Goal: Task Accomplishment & Management: Complete application form

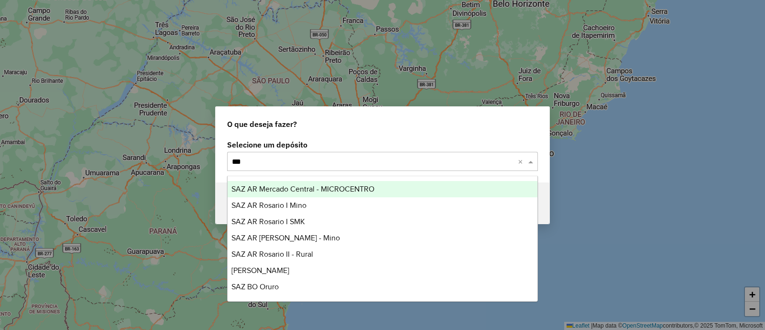
type input "****"
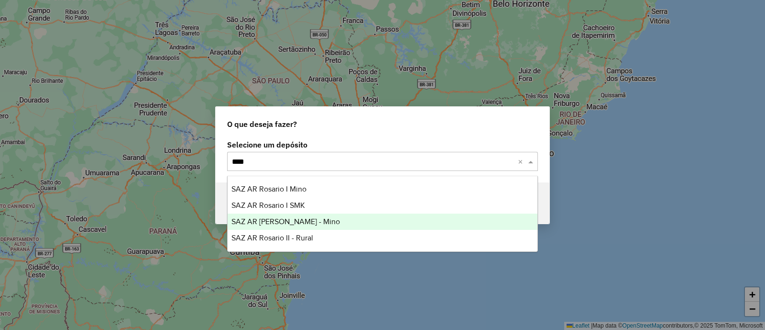
click at [315, 222] on div "SAZ AR [PERSON_NAME] - Mino" at bounding box center [383, 221] width 310 height 16
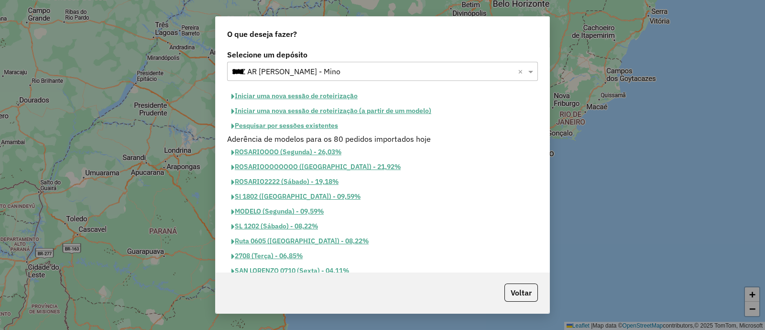
click at [349, 95] on button "Iniciar uma nova sessão de roteirização" at bounding box center [294, 95] width 135 height 15
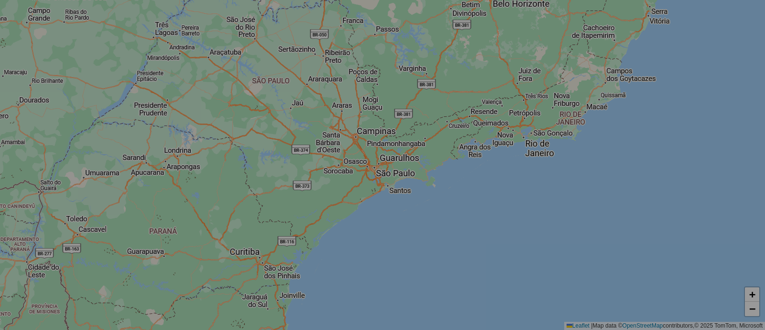
select select "*"
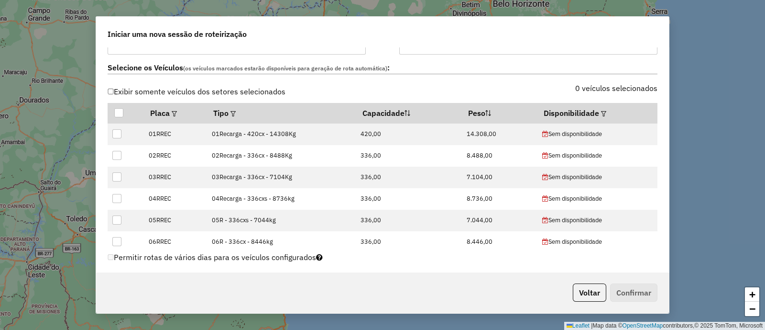
scroll to position [239, 0]
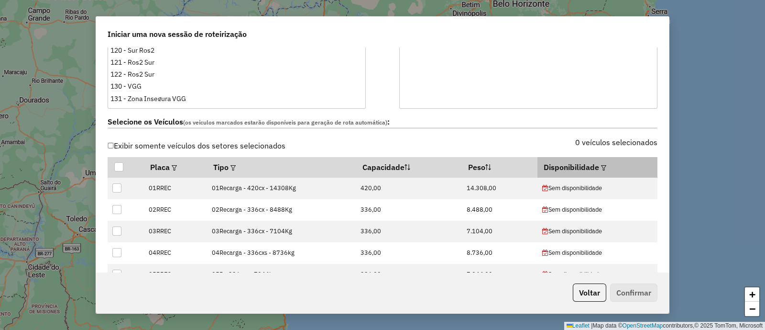
click at [601, 165] on em at bounding box center [603, 167] width 5 height 5
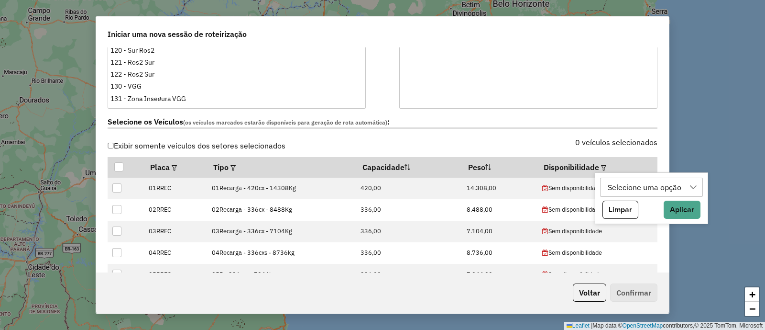
click at [618, 187] on div "Selecione uma opção" at bounding box center [645, 187] width 80 height 18
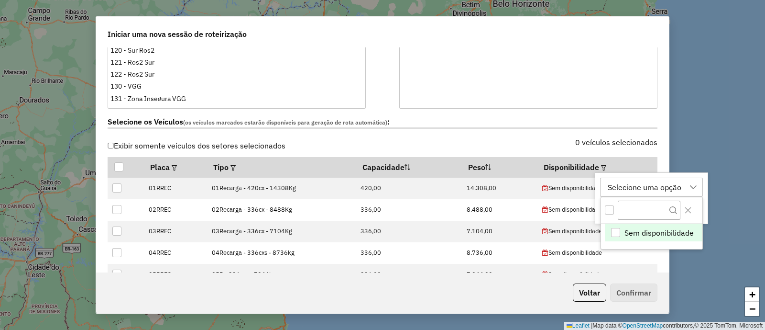
click at [617, 129] on div "Selecione os Veículos (os veículos marcados estarão disponíveis para geração de…" at bounding box center [383, 124] width 562 height 30
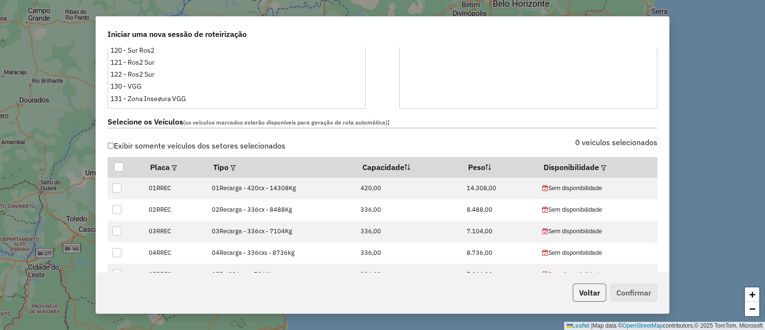
click at [579, 297] on button "Voltar" at bounding box center [589, 292] width 33 height 18
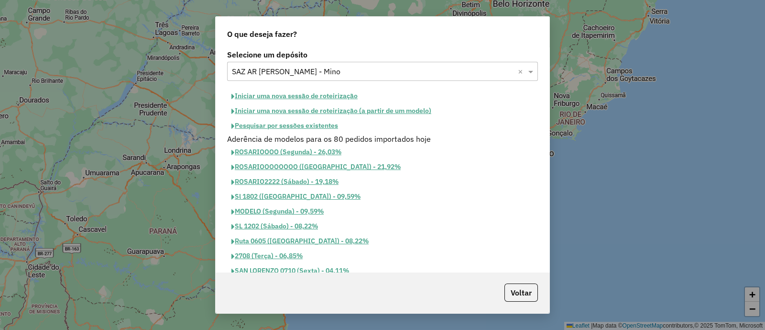
click at [294, 96] on button "Iniciar uma nova sessão de roteirização" at bounding box center [294, 95] width 135 height 15
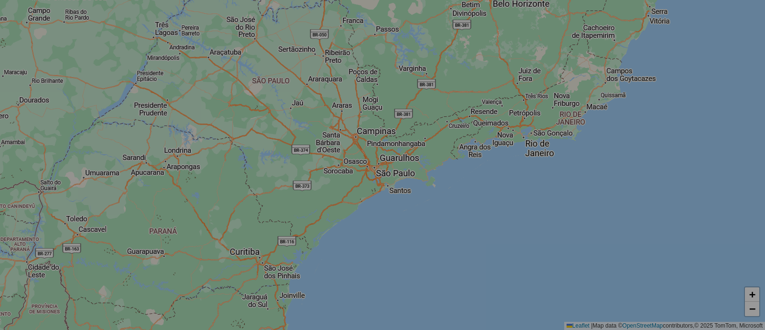
select select "*"
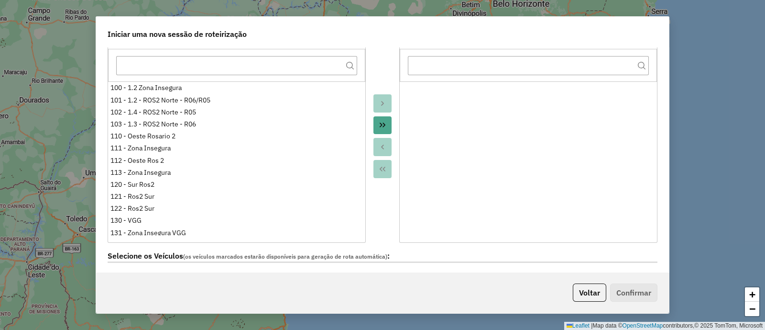
scroll to position [179, 0]
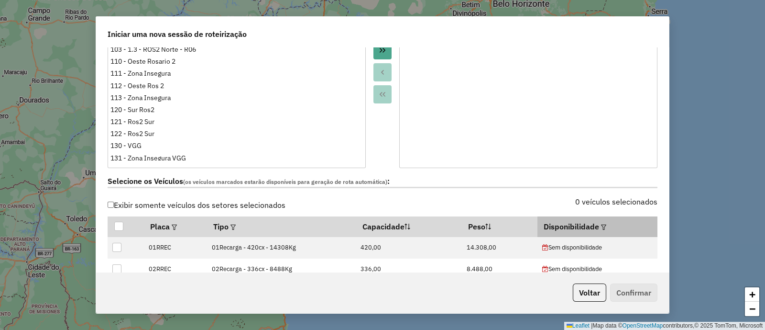
click at [587, 226] on th "Disponibilidade" at bounding box center [598, 226] width 120 height 20
click at [601, 229] on div at bounding box center [602, 226] width 7 height 11
click at [599, 229] on div at bounding box center [602, 226] width 7 height 11
click at [601, 225] on em at bounding box center [603, 226] width 5 height 5
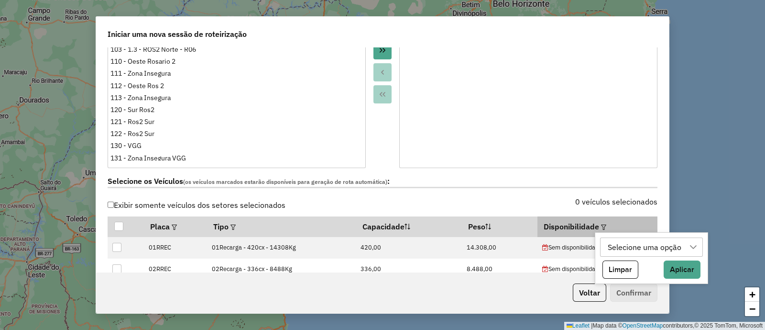
click at [601, 225] on em at bounding box center [603, 226] width 5 height 5
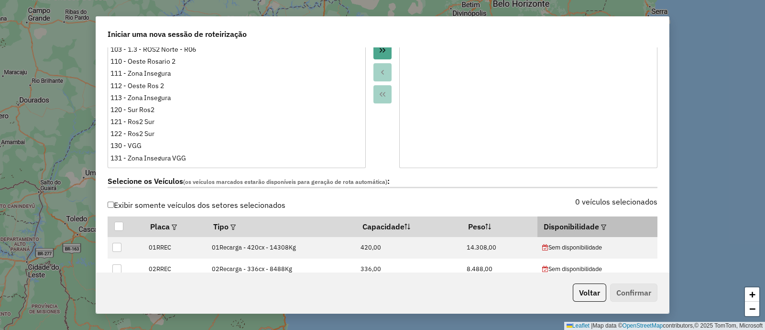
click at [603, 228] on th "Disponibilidade" at bounding box center [598, 226] width 120 height 20
click at [601, 228] on em at bounding box center [603, 226] width 5 height 5
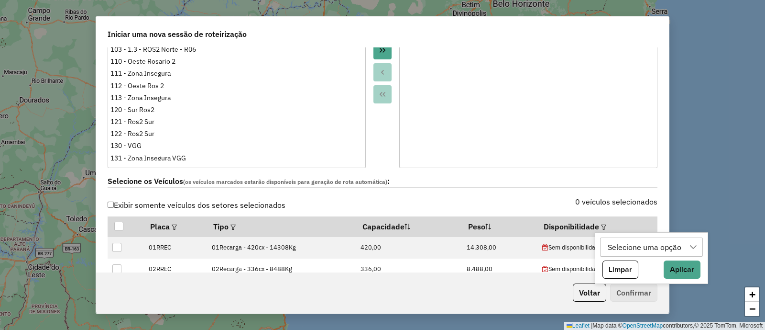
click at [617, 245] on div "Selecione uma opção" at bounding box center [645, 247] width 80 height 18
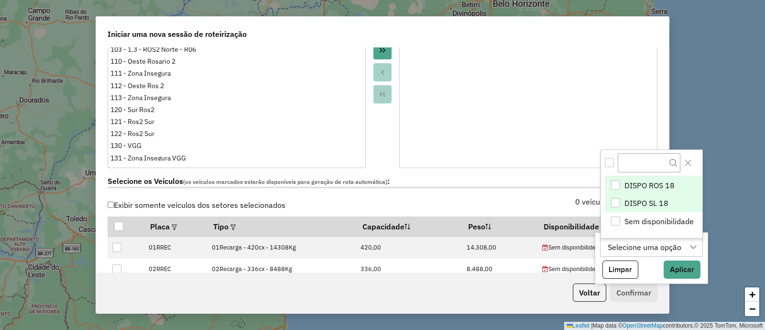
click at [627, 198] on span "DISPO SL 18" at bounding box center [647, 202] width 44 height 11
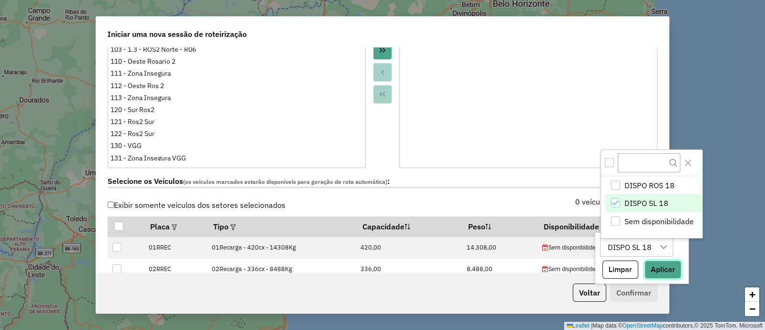
click at [665, 272] on button "Aplicar" at bounding box center [663, 269] width 37 height 18
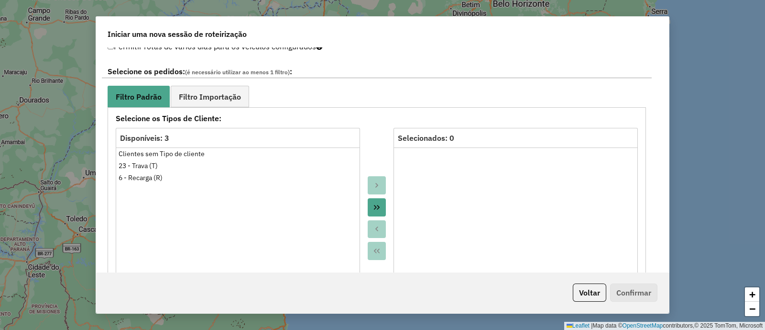
scroll to position [538, 0]
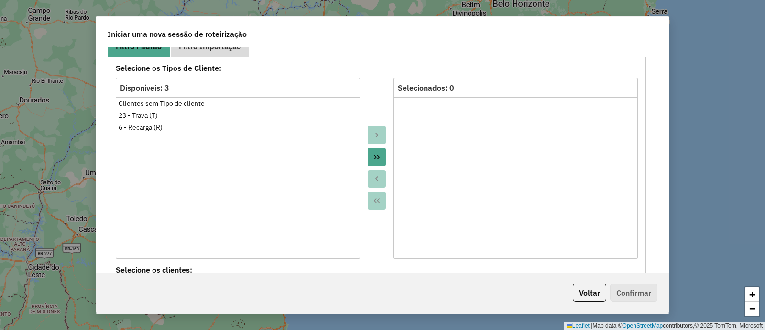
click at [208, 52] on link "Filtro Importação" at bounding box center [210, 46] width 78 height 22
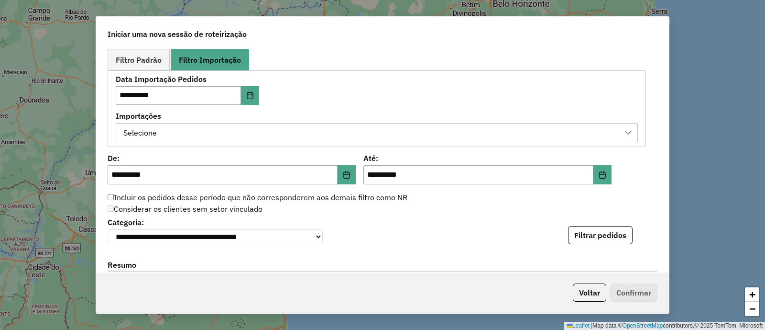
click at [341, 137] on div "Selecione" at bounding box center [369, 132] width 499 height 18
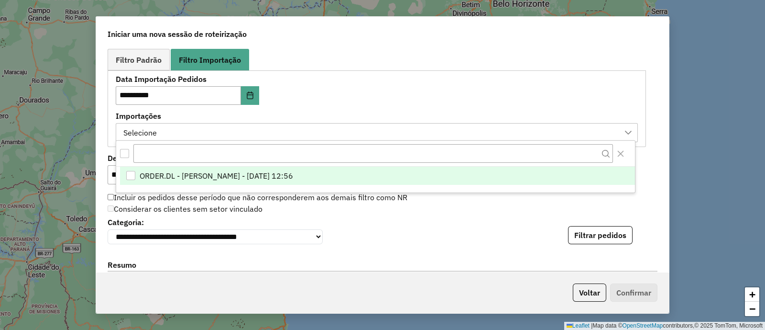
click at [293, 170] on span "ORDER.DL - LETICIA EMILY OLIVEIRA DE LIMA - 16/08/2025 12:56" at bounding box center [217, 175] width 154 height 11
click at [502, 215] on div "**********" at bounding box center [383, 229] width 550 height 29
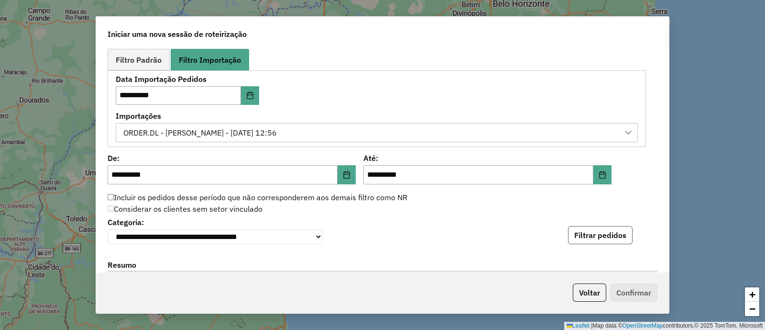
click at [592, 233] on button "Filtrar pedidos" at bounding box center [600, 235] width 65 height 18
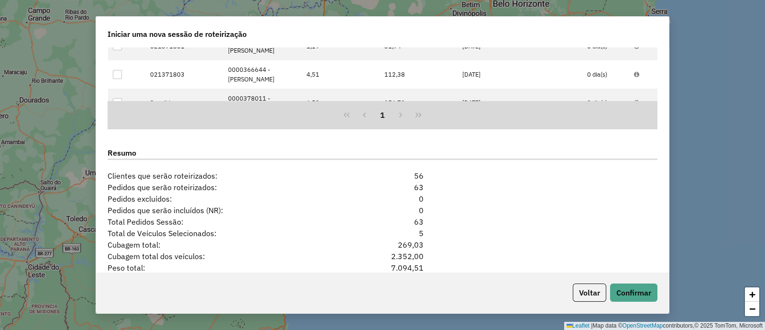
scroll to position [890, 0]
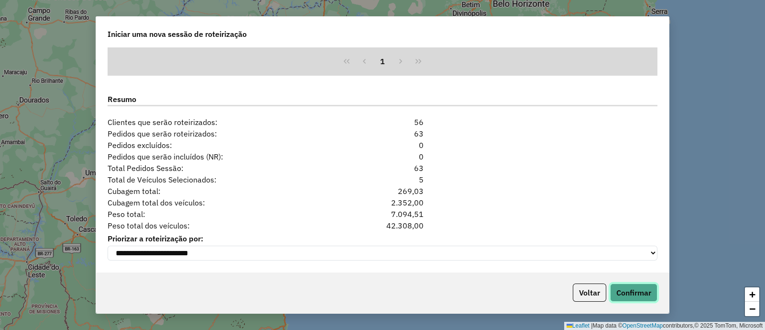
click at [634, 294] on button "Confirmar" at bounding box center [633, 292] width 47 height 18
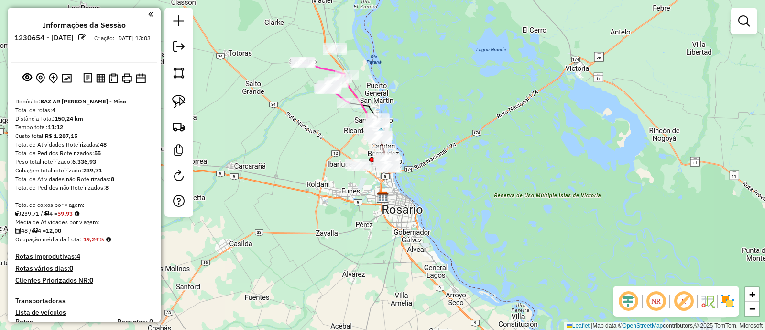
drag, startPoint x: 303, startPoint y: 163, endPoint x: 311, endPoint y: 216, distance: 53.6
click at [311, 216] on div "Janela de atendimento Grade de atendimento Capacidade Transportadoras Veículos …" at bounding box center [382, 165] width 765 height 330
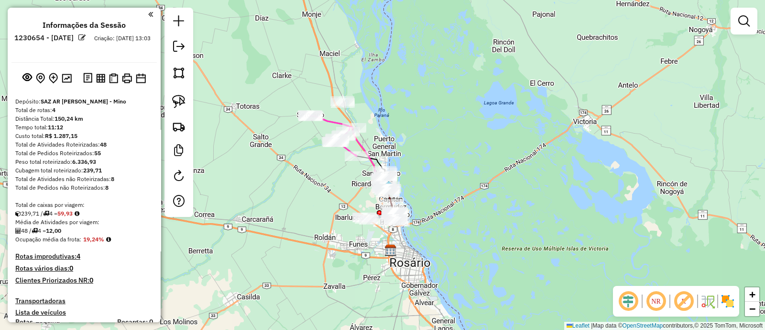
click at [722, 300] on img at bounding box center [727, 300] width 15 height 15
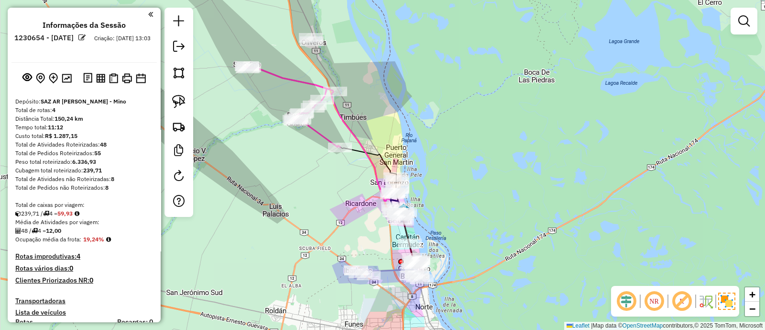
click at [317, 129] on icon at bounding box center [293, 106] width 94 height 81
select select "**********"
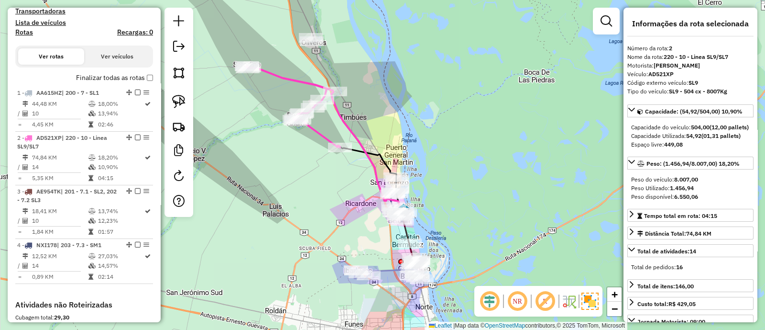
scroll to position [413, 0]
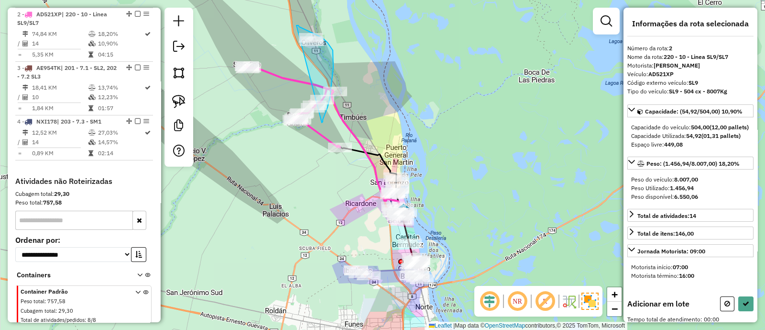
drag, startPoint x: 322, startPoint y: 123, endPoint x: 297, endPoint y: 25, distance: 100.8
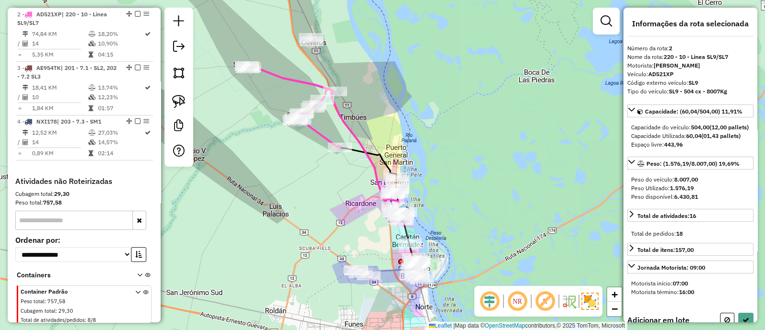
select select "**********"
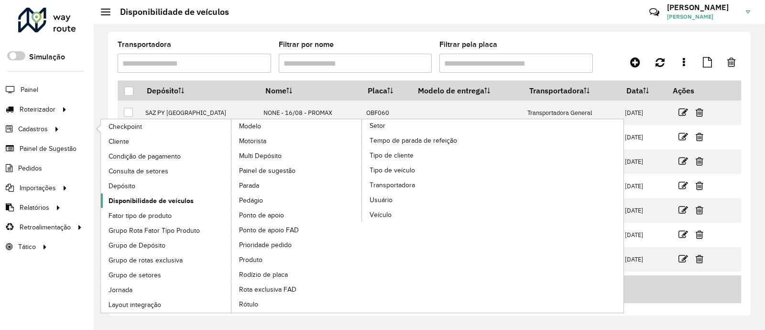
click at [146, 199] on span "Disponibilidade de veículos" at bounding box center [151, 201] width 85 height 10
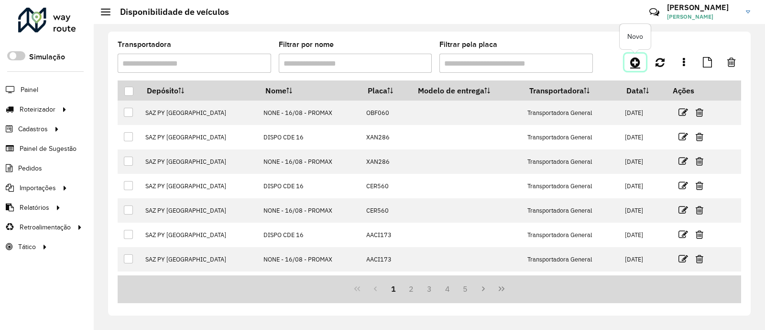
click at [641, 58] on link at bounding box center [636, 62] width 22 height 17
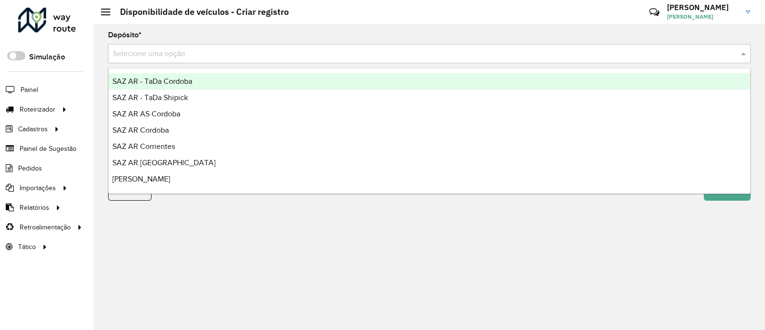
click at [233, 55] on input "text" at bounding box center [420, 53] width 614 height 11
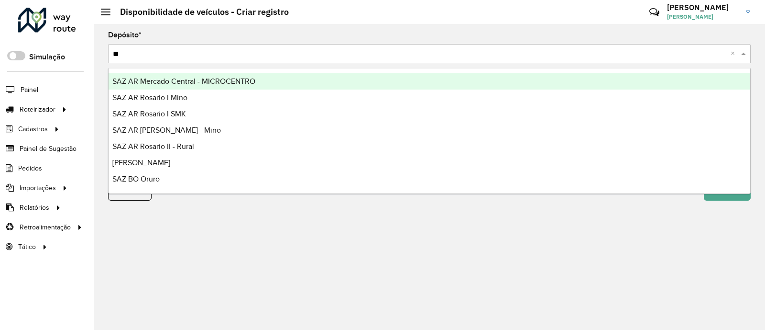
type input "*"
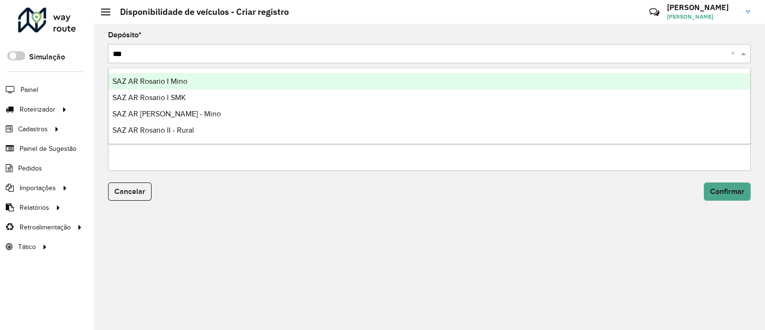
type input "****"
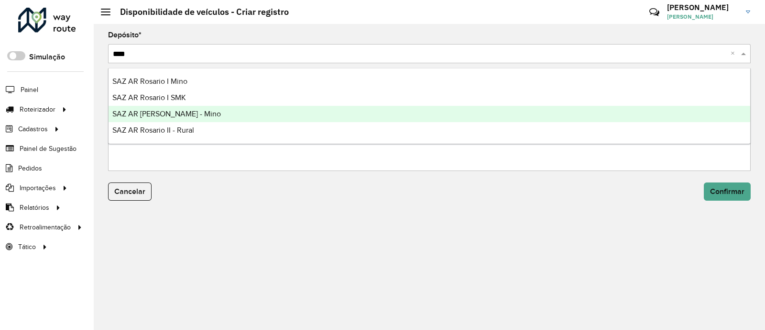
click at [217, 111] on div "SAZ AR [PERSON_NAME] - Mino" at bounding box center [430, 114] width 642 height 16
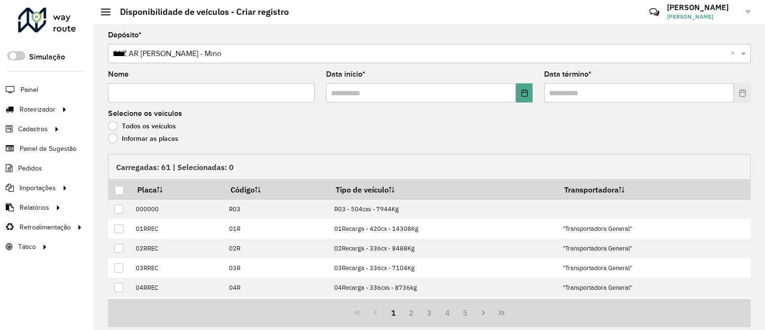
drag, startPoint x: 242, startPoint y: 85, endPoint x: 243, endPoint y: 91, distance: 6.8
click at [242, 85] on input "Nome" at bounding box center [211, 92] width 207 height 19
type input "**********"
click at [519, 97] on button "Choose Date" at bounding box center [524, 92] width 17 height 19
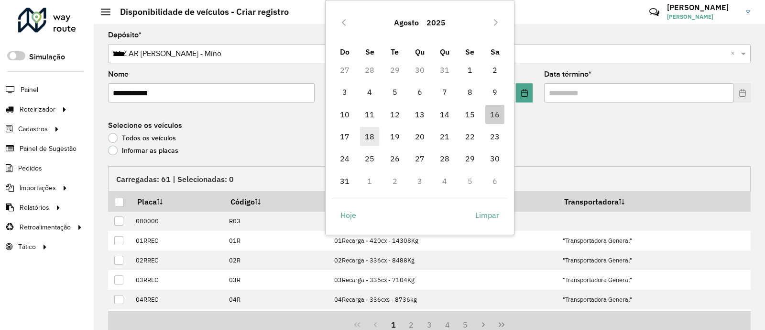
click at [372, 139] on span "18" at bounding box center [369, 136] width 19 height 19
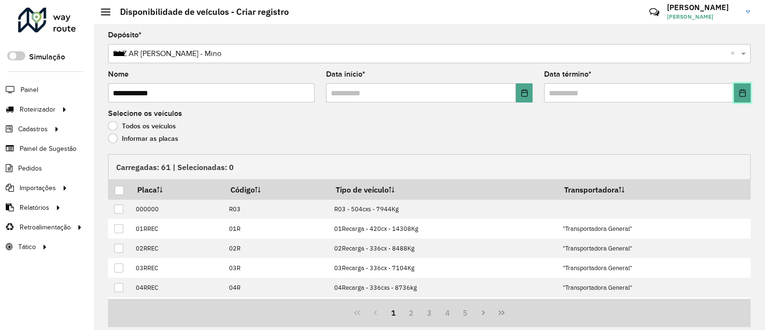
click at [740, 94] on icon "Choose Date" at bounding box center [743, 93] width 8 height 8
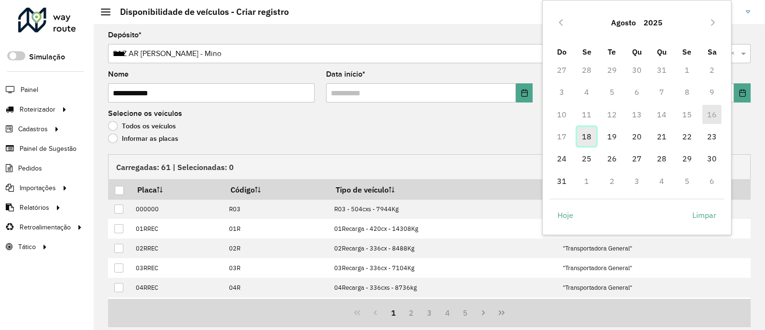
click at [592, 131] on span "18" at bounding box center [586, 136] width 19 height 19
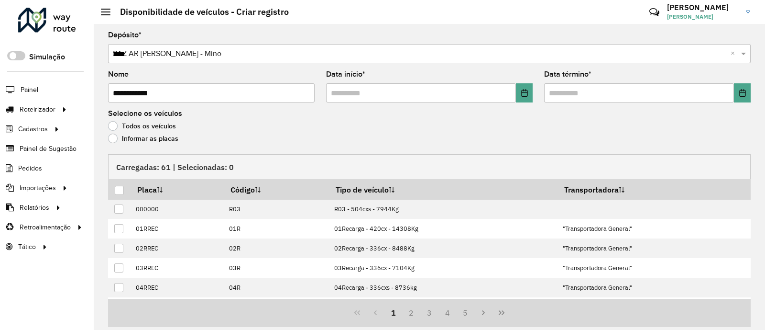
click at [166, 139] on label "Informar as placas" at bounding box center [143, 138] width 70 height 10
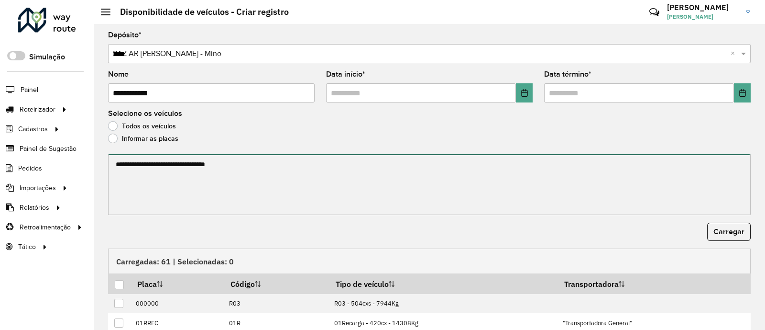
click at [191, 173] on textarea at bounding box center [429, 184] width 643 height 61
paste textarea "******* ****** ******* ******* *******"
type textarea "******* ****** ******* ******* *******"
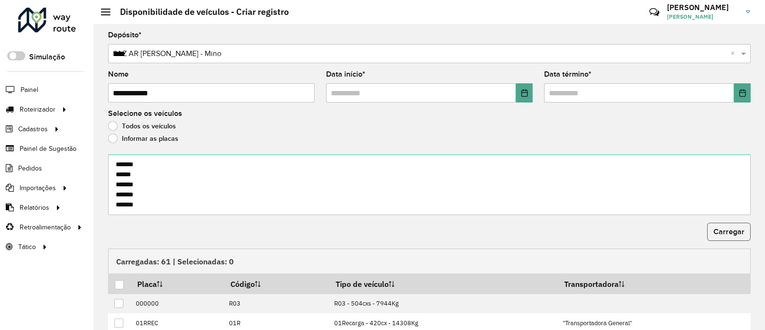
click at [727, 235] on span "Carregar" at bounding box center [729, 231] width 31 height 8
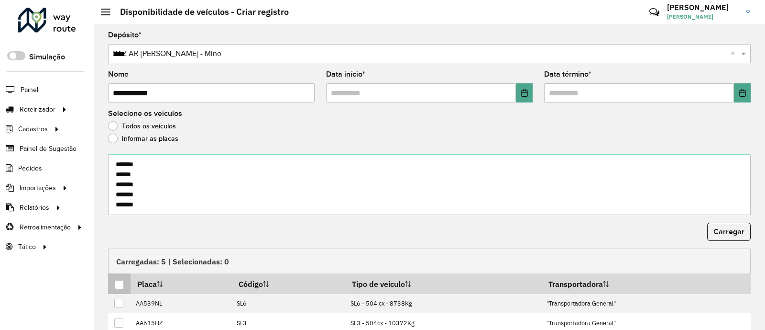
click at [117, 290] on th at bounding box center [119, 283] width 22 height 20
click at [121, 286] on div at bounding box center [119, 284] width 9 height 9
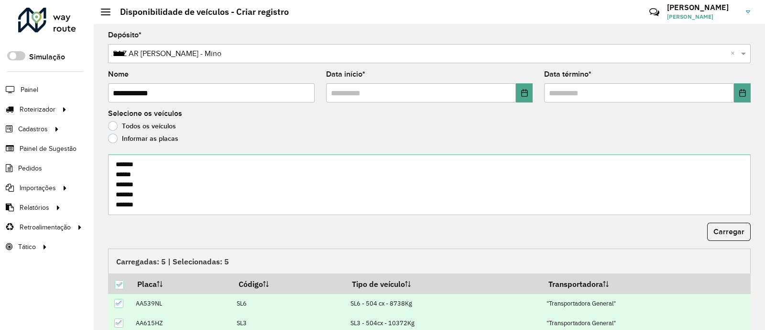
scroll to position [95, 0]
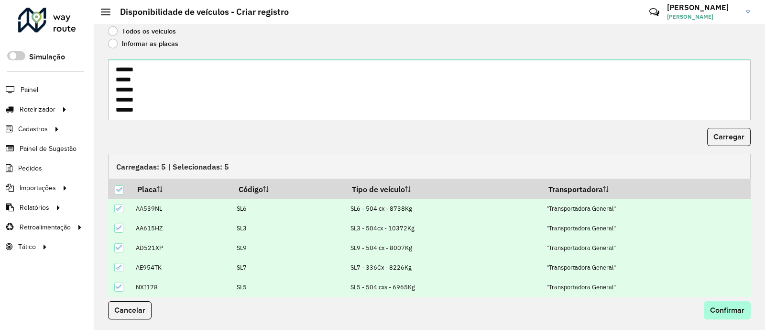
click at [701, 302] on div "Cancelar Confirmar" at bounding box center [429, 310] width 654 height 18
click at [727, 307] on span "Confirmar" at bounding box center [727, 310] width 34 height 8
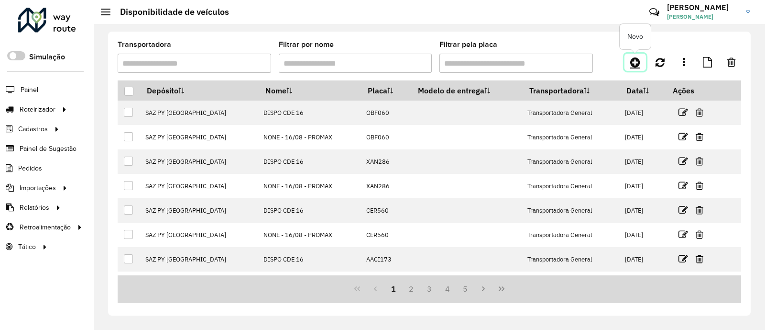
click at [631, 64] on icon at bounding box center [635, 61] width 10 height 11
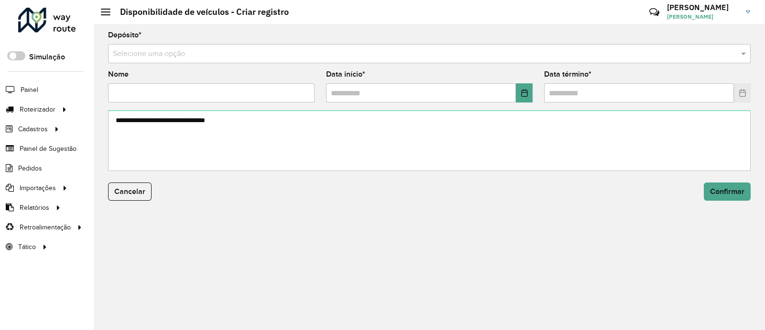
click at [332, 56] on input "text" at bounding box center [420, 53] width 614 height 11
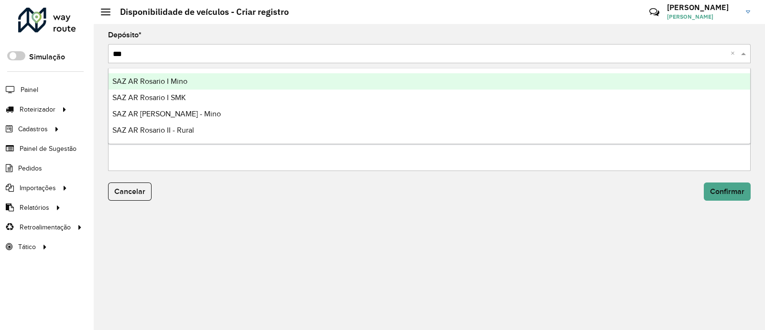
type input "****"
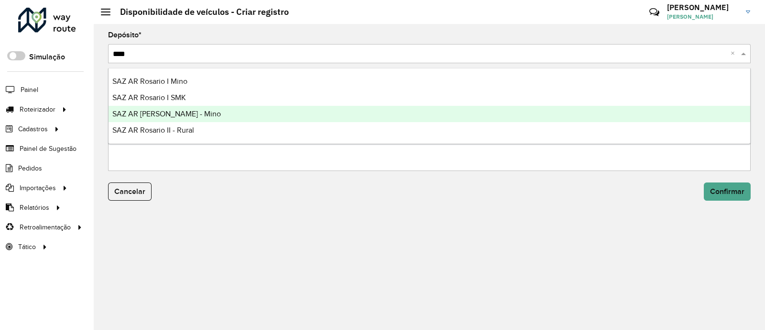
click at [297, 114] on div "SAZ AR [PERSON_NAME] - Mino" at bounding box center [430, 114] width 642 height 16
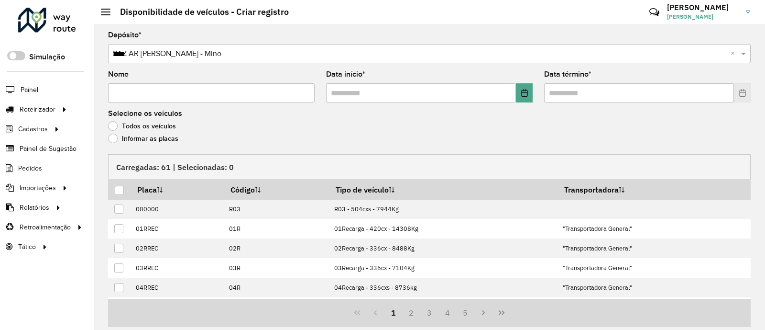
click at [234, 94] on input "Nome" at bounding box center [211, 92] width 207 height 19
type input "**********"
click at [523, 89] on icon "Choose Date" at bounding box center [525, 93] width 8 height 8
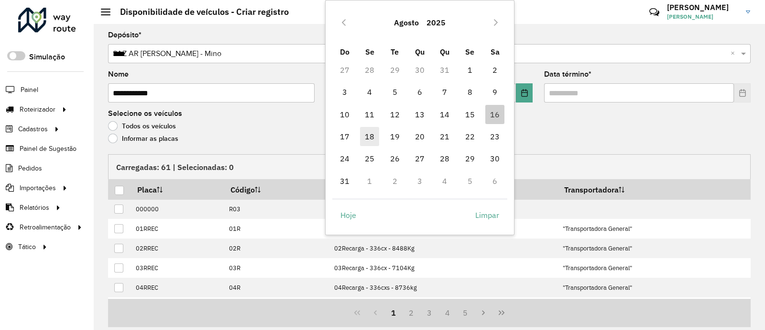
click at [369, 137] on span "18" at bounding box center [369, 136] width 19 height 19
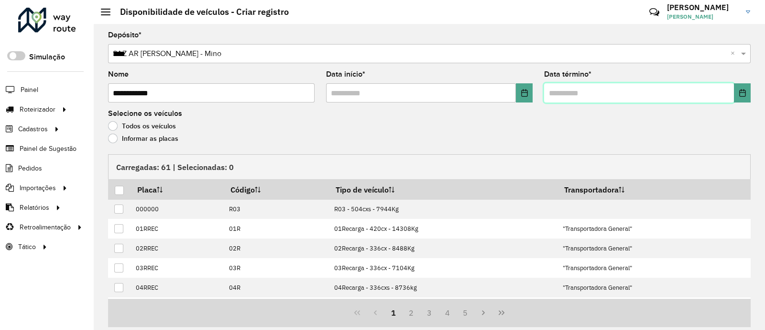
click at [730, 91] on input "text" at bounding box center [639, 92] width 190 height 19
click at [739, 92] on icon "Choose Date" at bounding box center [743, 93] width 8 height 8
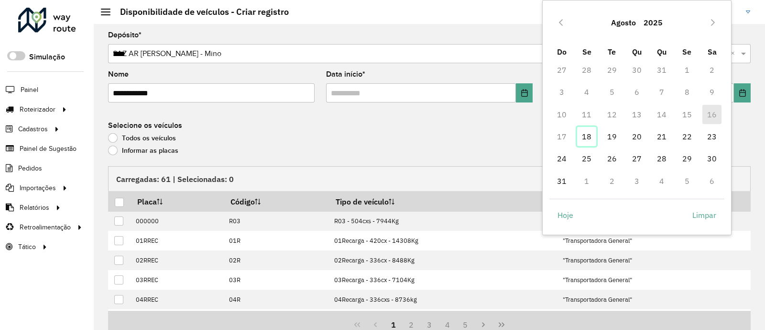
drag, startPoint x: 587, startPoint y: 131, endPoint x: 335, endPoint y: 154, distance: 253.6
click at [588, 131] on span "18" at bounding box center [586, 136] width 19 height 19
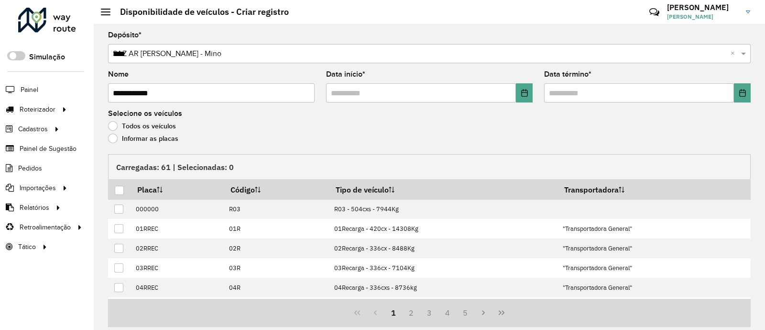
click at [156, 143] on label "Informar as placas" at bounding box center [143, 138] width 70 height 10
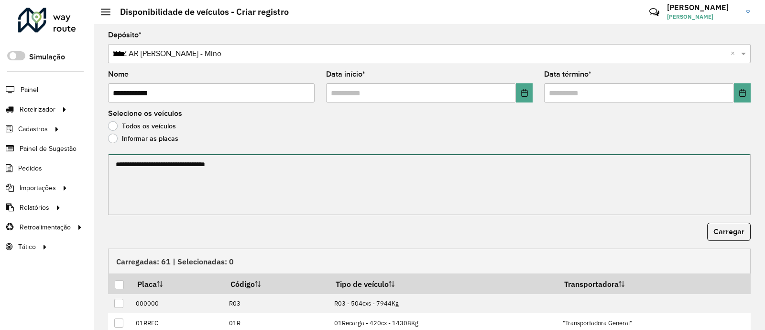
click at [174, 174] on textarea at bounding box center [429, 184] width 643 height 61
paste textarea "******* ****** ******* ******* ******* ****** ******* ****** *******"
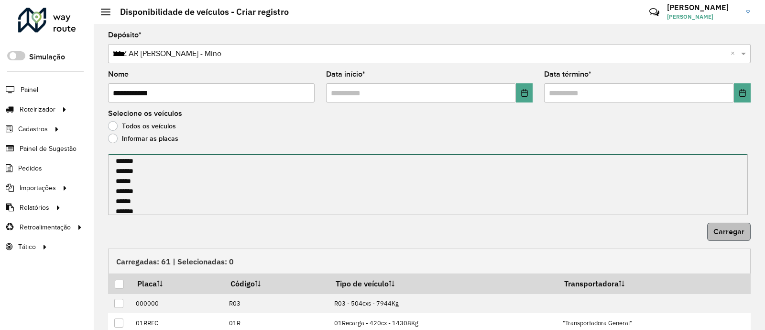
type textarea "******* ****** ******* ******* ******* ****** ******* ****** *******"
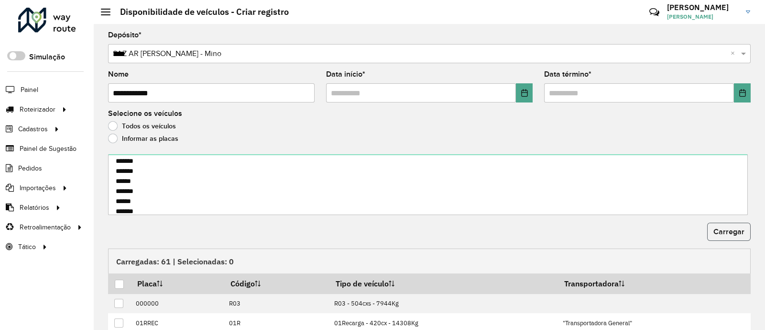
click at [726, 228] on span "Carregar" at bounding box center [729, 231] width 31 height 8
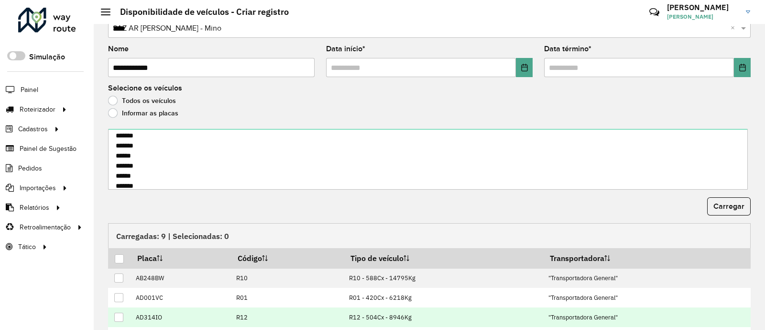
scroll to position [59, 0]
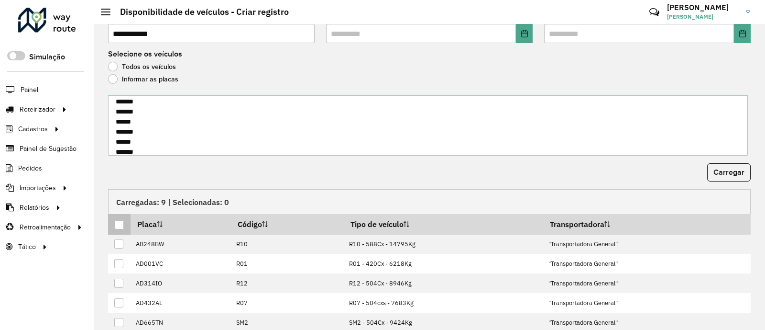
click at [123, 227] on div at bounding box center [119, 224] width 9 height 9
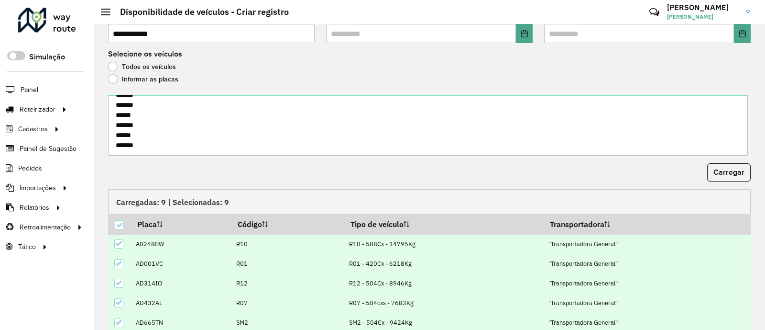
scroll to position [97, 0]
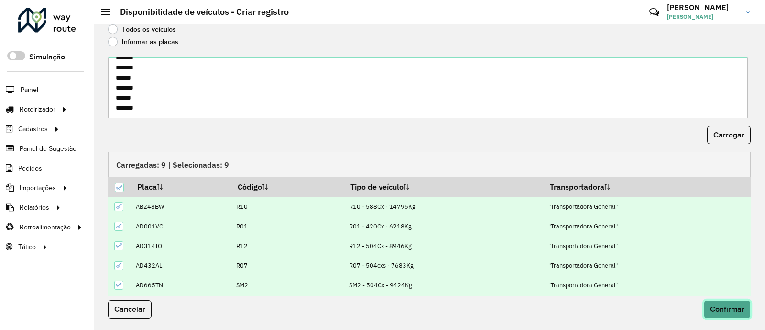
click at [716, 310] on span "Confirmar" at bounding box center [727, 309] width 34 height 8
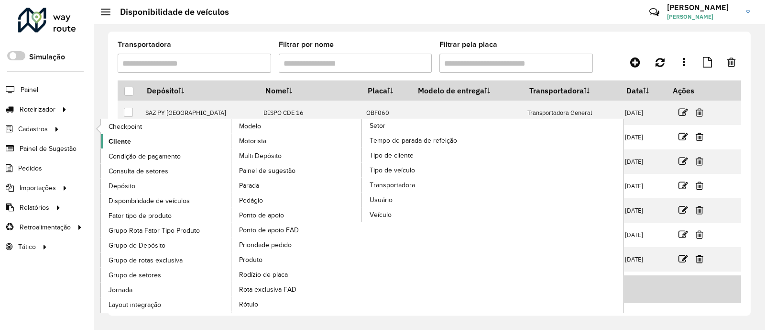
click at [108, 140] on link "Cliente" at bounding box center [166, 141] width 131 height 14
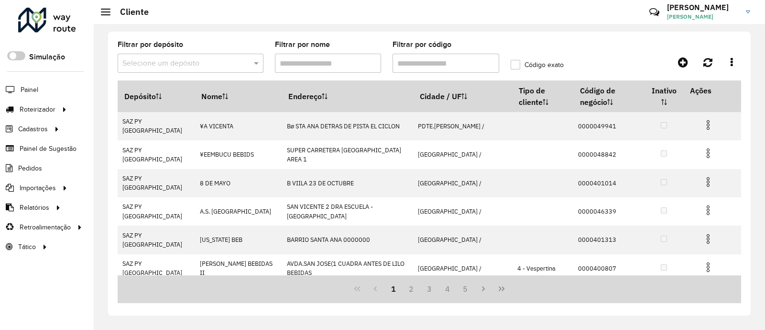
click at [480, 60] on input "Filtrar por código" at bounding box center [446, 63] width 107 height 19
paste input "******"
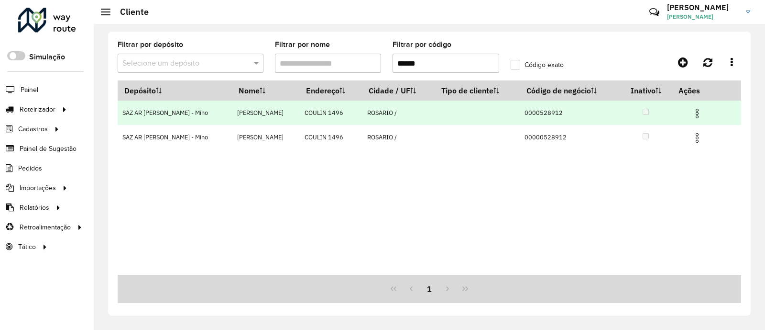
type input "******"
click at [697, 107] on span at bounding box center [697, 112] width 11 height 13
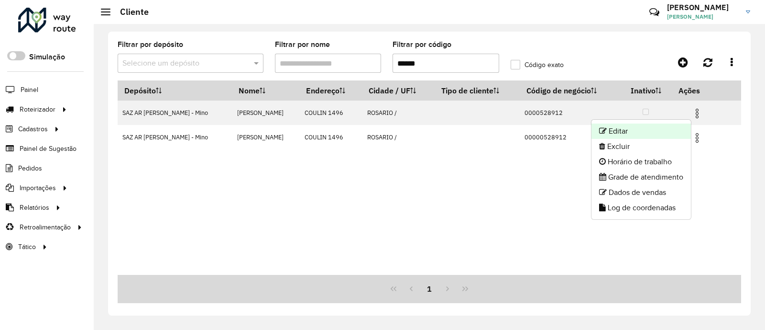
click at [639, 125] on li "Editar" at bounding box center [641, 130] width 99 height 15
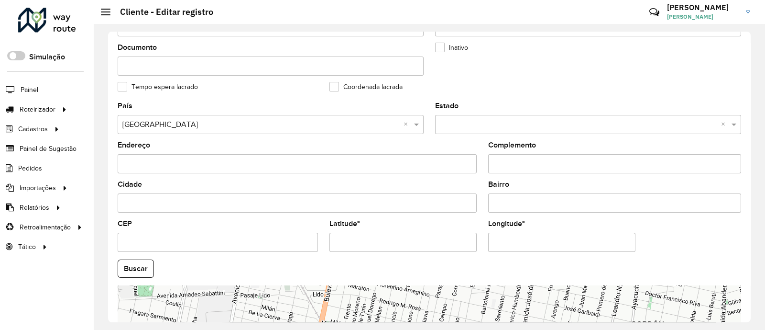
scroll to position [299, 0]
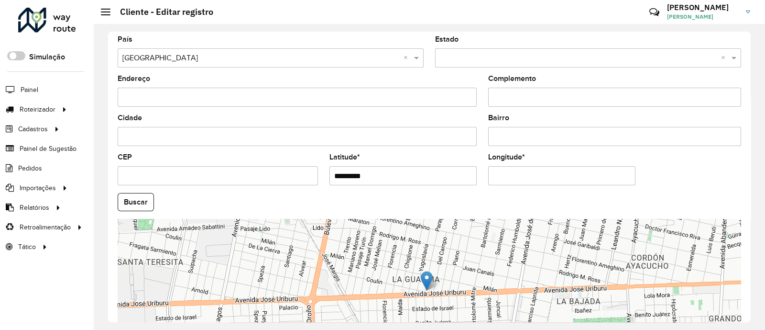
drag, startPoint x: 412, startPoint y: 173, endPoint x: 225, endPoint y: 189, distance: 187.7
click at [225, 189] on formly-group "País Selecione uma opção × Argentina × Estado Selecione uma opção × × Endereço …" at bounding box center [429, 199] width 635 height 326
paste input "***"
type input "**********"
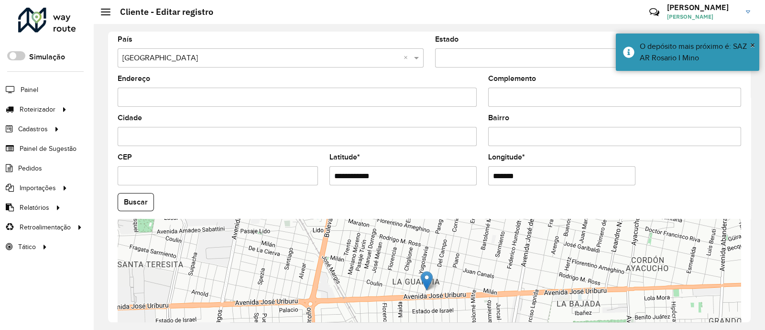
click at [470, 180] on formly-group "**********" at bounding box center [429, 199] width 635 height 326
paste input "****"
type input "**********"
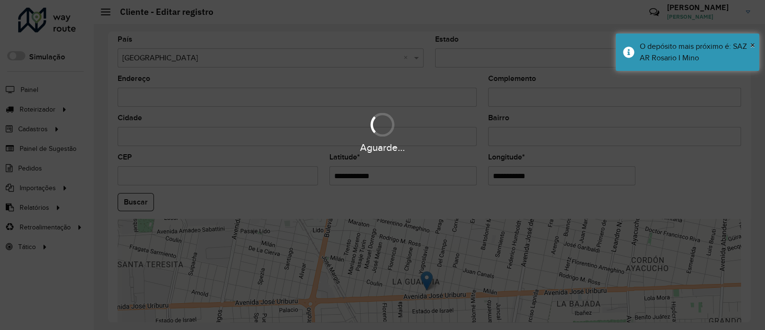
click at [138, 204] on hb-app "Aguarde... Pop-up bloqueado! Seu navegador bloqueou automáticamente a abertura …" at bounding box center [382, 165] width 765 height 330
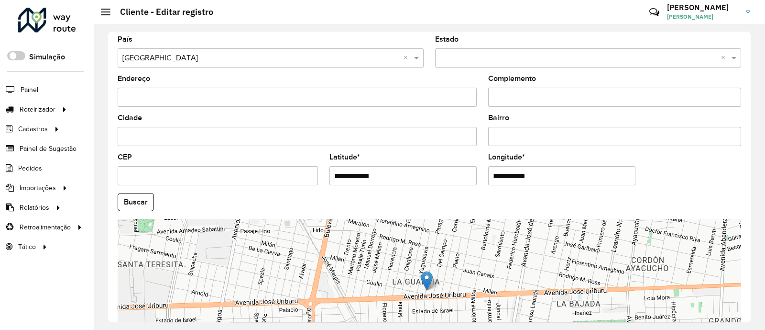
click at [138, 204] on button "Buscar" at bounding box center [136, 202] width 36 height 18
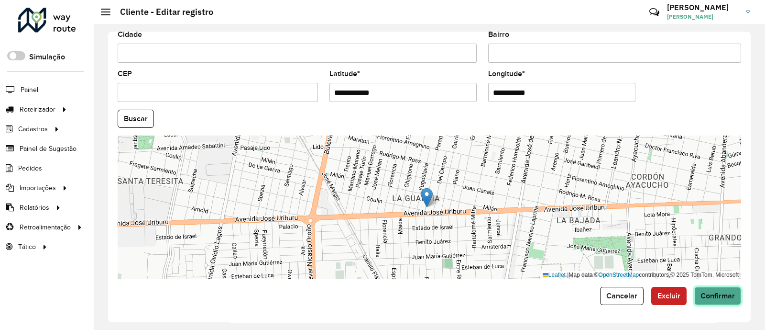
click at [713, 297] on span "Confirmar" at bounding box center [718, 295] width 34 height 8
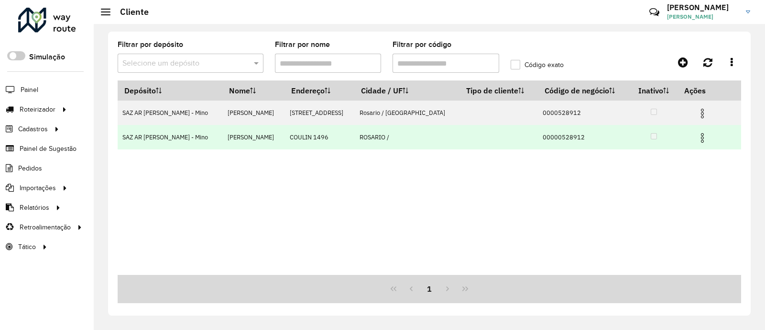
click at [700, 138] on img at bounding box center [702, 137] width 11 height 11
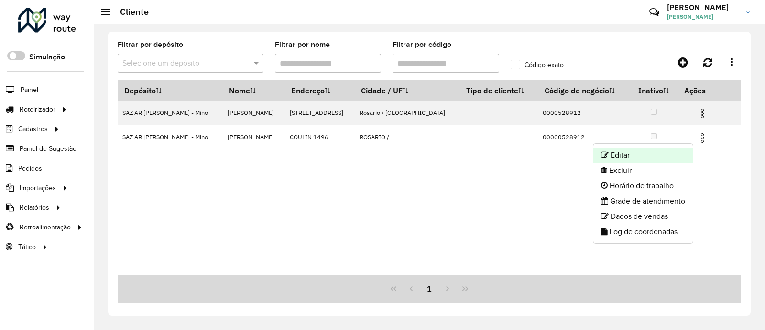
click at [673, 148] on li "Editar" at bounding box center [643, 154] width 99 height 15
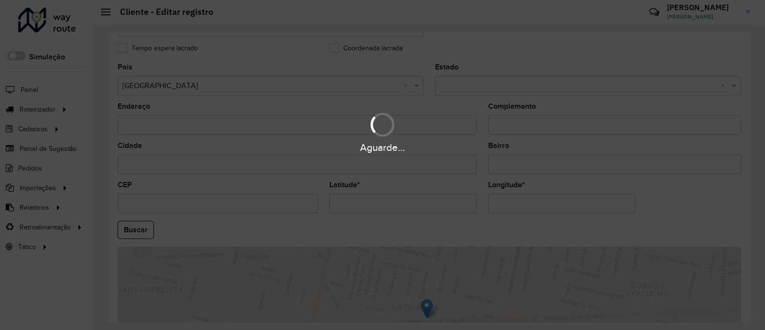
scroll to position [299, 0]
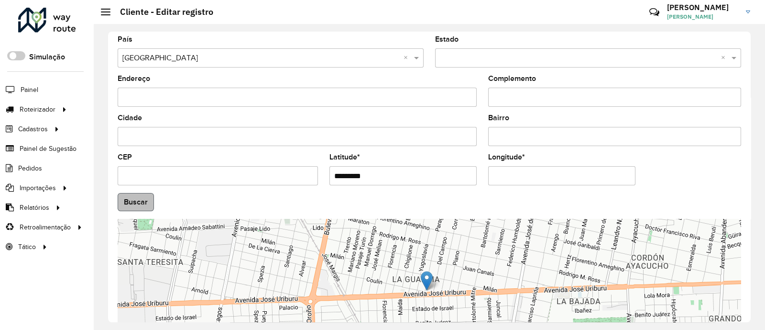
drag, startPoint x: 426, startPoint y: 180, endPoint x: 123, endPoint y: 207, distance: 303.9
click at [123, 207] on formly-group "País Selecione uma opção × Argentina × Estado Selecione uma opção × × Endereço …" at bounding box center [429, 199] width 635 height 326
paste input "***"
type input "**********"
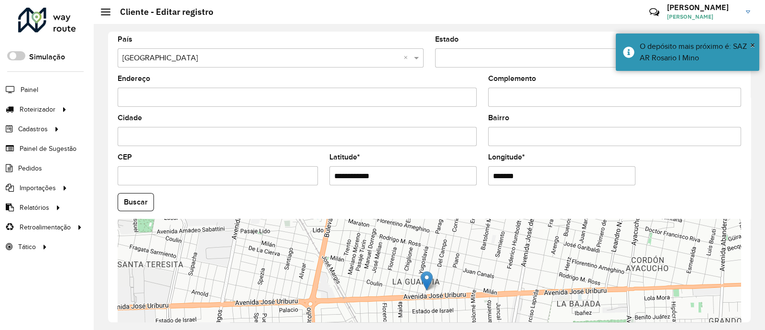
drag, startPoint x: 522, startPoint y: 177, endPoint x: 436, endPoint y: 180, distance: 86.7
click at [436, 177] on formly-group "**********" at bounding box center [429, 199] width 635 height 326
paste input "****"
type input "**********"
click at [142, 205] on hb-app "Aguarde... Pop-up bloqueado! Seu navegador bloqueou automáticamente a abertura …" at bounding box center [382, 165] width 765 height 330
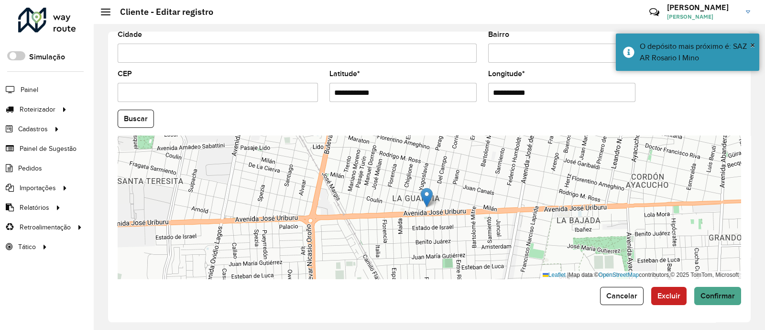
scroll to position [383, 0]
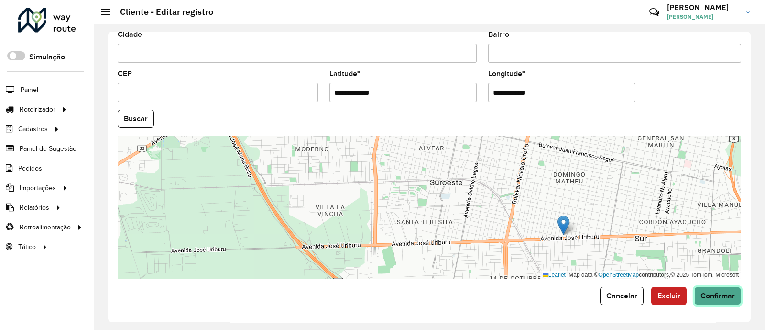
click at [721, 297] on span "Confirmar" at bounding box center [718, 295] width 34 height 8
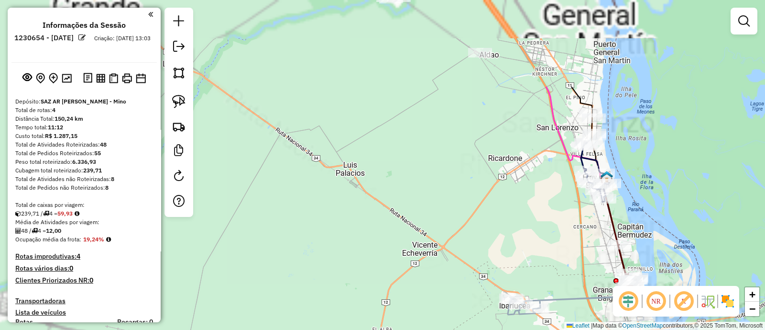
drag, startPoint x: 345, startPoint y: 53, endPoint x: 347, endPoint y: 212, distance: 158.8
click at [318, 243] on div "Janela de atendimento Grade de atendimento Capacidade Transportadoras Veículos …" at bounding box center [382, 165] width 765 height 330
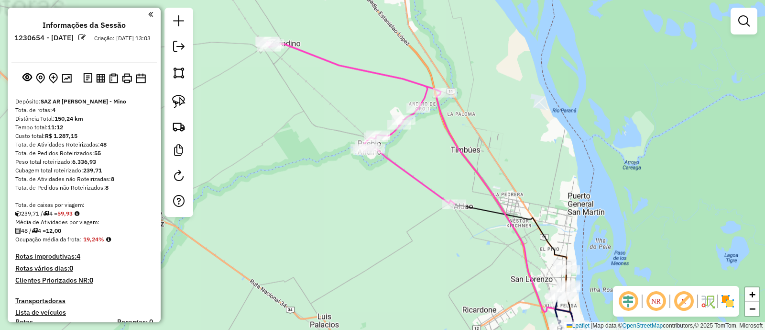
drag, startPoint x: 361, startPoint y: 171, endPoint x: 352, endPoint y: 223, distance: 53.4
click at [352, 223] on div "Janela de atendimento Grade de atendimento Capacidade Transportadoras Veículos …" at bounding box center [382, 165] width 765 height 330
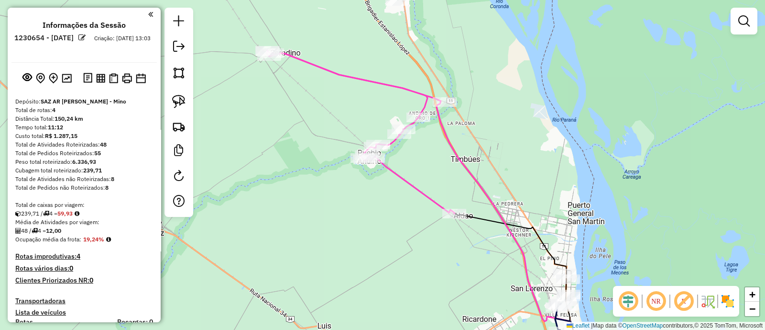
click at [426, 194] on icon at bounding box center [360, 132] width 188 height 163
select select "**********"
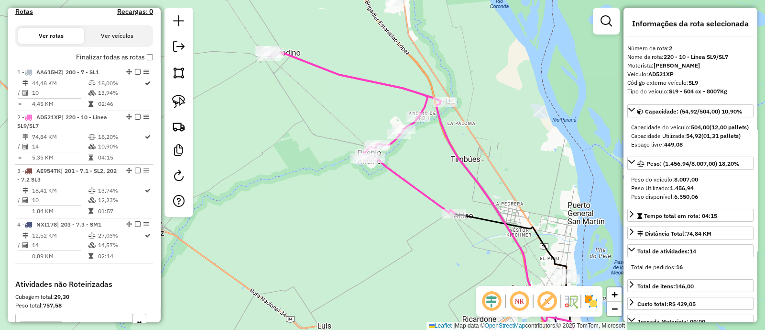
scroll to position [413, 0]
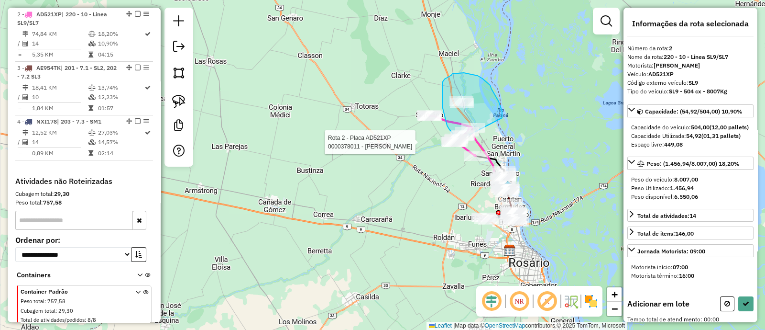
click at [464, 144] on div "Rota 2 - Placa AD521XP 0000431537 - ALES CLAUDIA MARIA Rota 2 - Placa AD521XP 0…" at bounding box center [382, 165] width 765 height 330
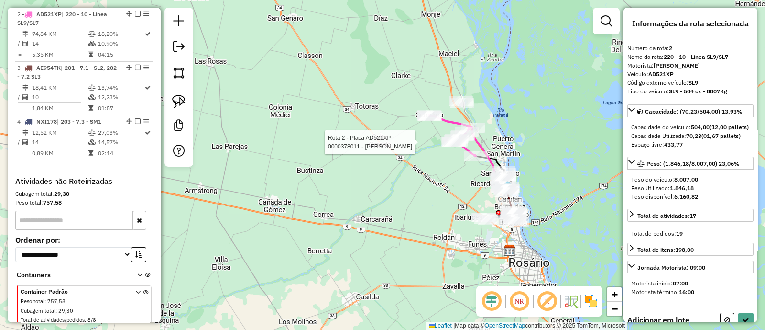
select select "**********"
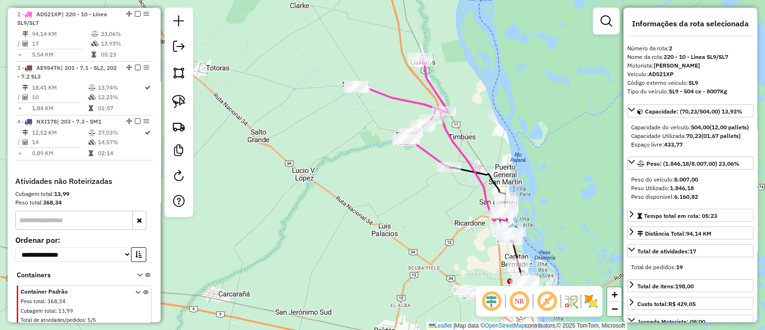
click at [431, 160] on icon at bounding box center [402, 111] width 94 height 111
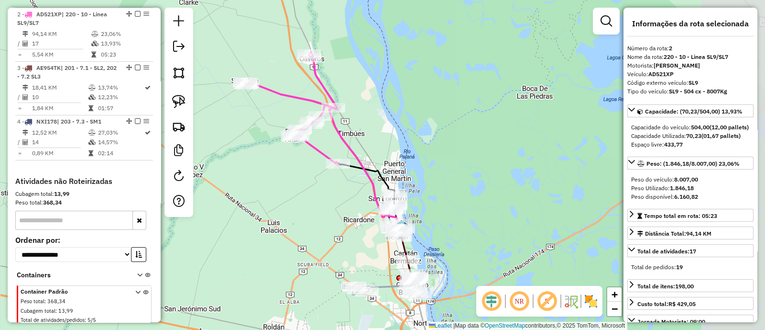
drag, startPoint x: 450, startPoint y: 184, endPoint x: 346, endPoint y: 177, distance: 103.5
click at [346, 178] on div "Janela de atendimento Grade de atendimento Capacidade Transportadoras Veículos …" at bounding box center [382, 165] width 765 height 330
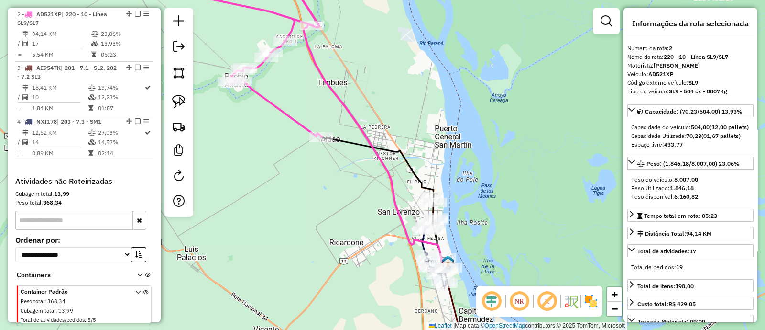
drag, startPoint x: 349, startPoint y: 168, endPoint x: 371, endPoint y: 159, distance: 24.4
click at [371, 159] on div "Janela de atendimento Grade de atendimento Capacidade Transportadoras Veículos …" at bounding box center [382, 165] width 765 height 330
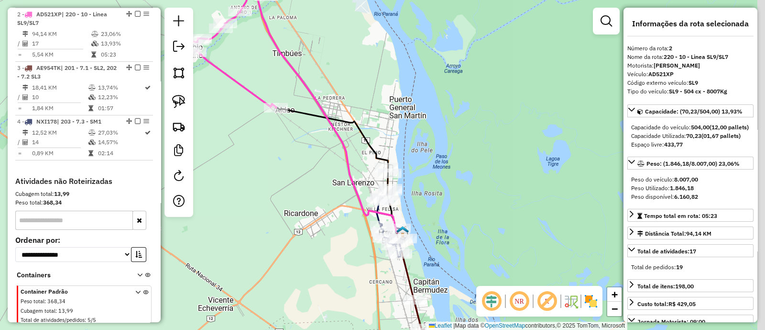
drag, startPoint x: 376, startPoint y: 184, endPoint x: 288, endPoint y: 122, distance: 107.5
click at [291, 125] on div "Janela de atendimento Grade de atendimento Capacidade Transportadoras Veículos …" at bounding box center [382, 165] width 765 height 330
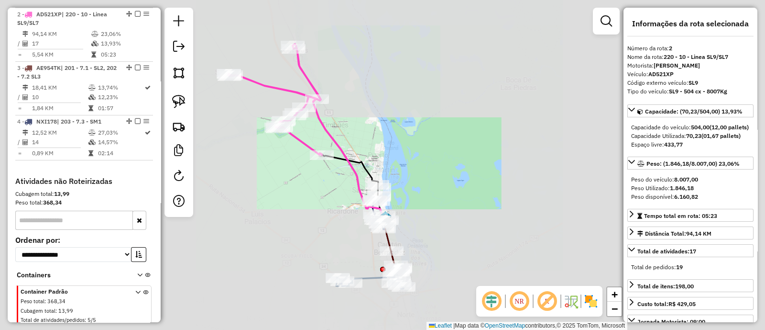
drag, startPoint x: 419, startPoint y: 236, endPoint x: 392, endPoint y: 77, distance: 161.9
click at [393, 77] on div "Janela de atendimento Grade de atendimento Capacidade Transportadoras Veículos …" at bounding box center [382, 165] width 765 height 330
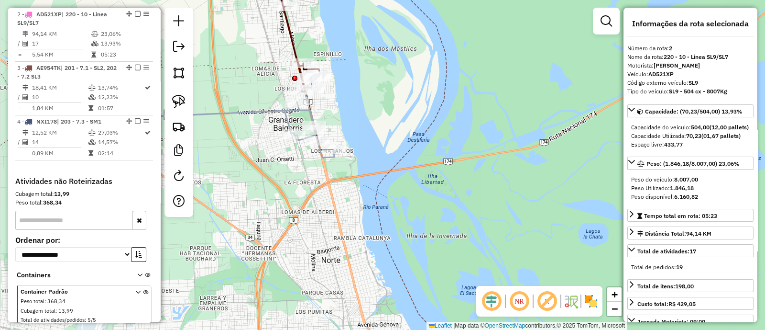
click at [257, 108] on icon at bounding box center [199, 129] width 272 height 55
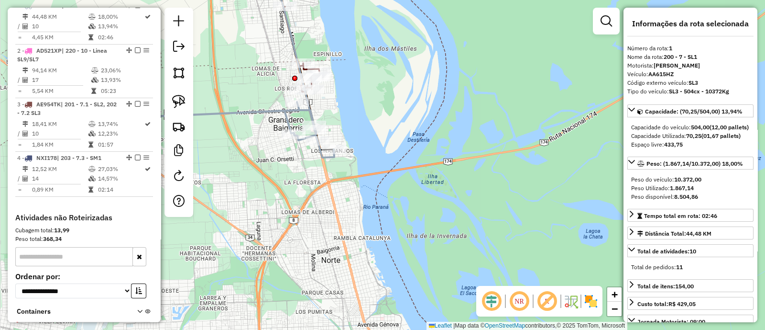
scroll to position [368, 0]
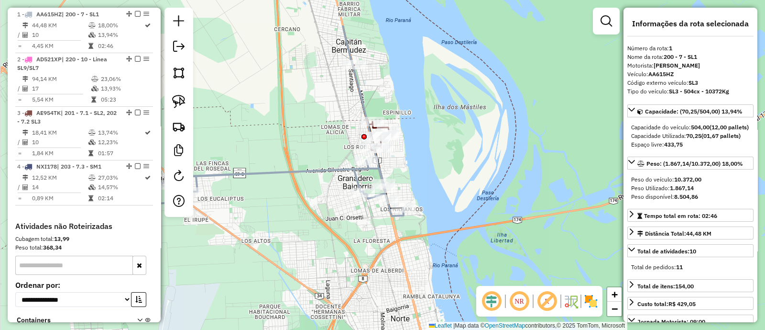
drag, startPoint x: 256, startPoint y: 145, endPoint x: 325, endPoint y: 204, distance: 90.6
click at [325, 204] on div "Janela de atendimento Grade de atendimento Capacidade Transportadoras Veículos …" at bounding box center [382, 165] width 765 height 330
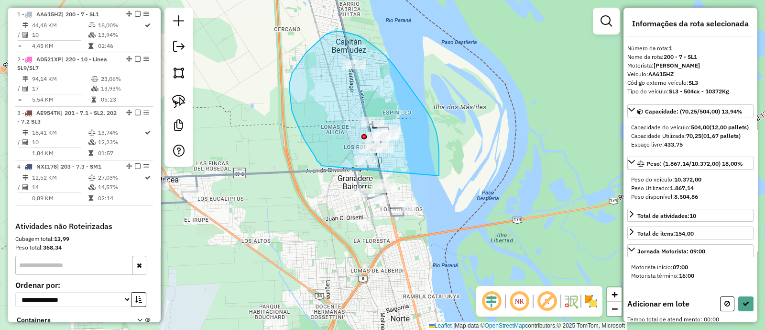
drag, startPoint x: 439, startPoint y: 164, endPoint x: 321, endPoint y: 165, distance: 117.7
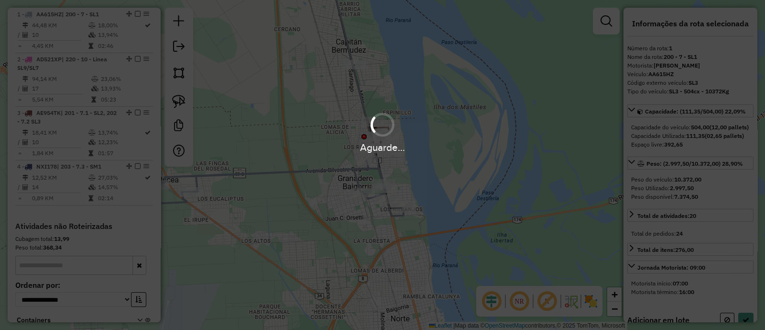
select select "**********"
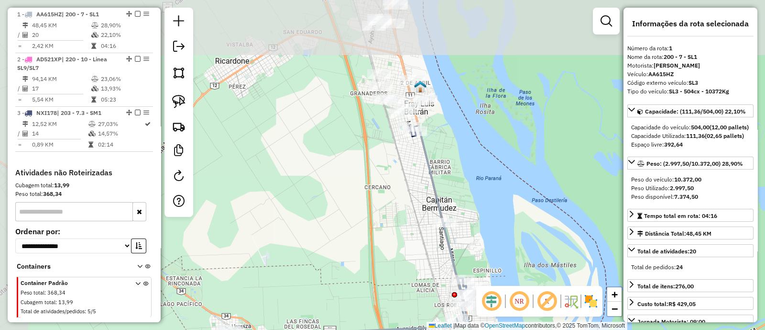
drag, startPoint x: 317, startPoint y: 99, endPoint x: 409, endPoint y: 266, distance: 190.8
click at [409, 266] on div "Janela de atendimento Grade de atendimento Capacidade Transportadoras Veículos …" at bounding box center [382, 165] width 765 height 330
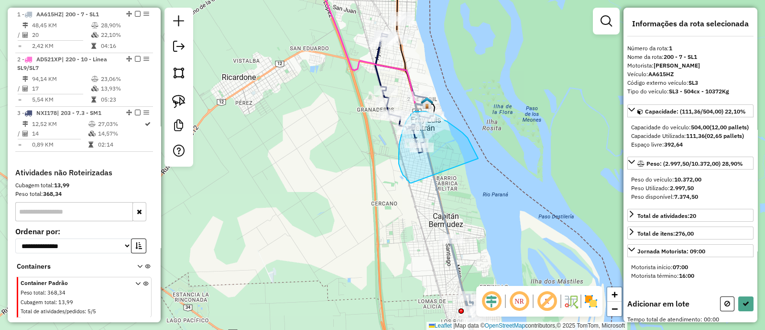
drag, startPoint x: 474, startPoint y: 151, endPoint x: 411, endPoint y: 183, distance: 70.6
click at [411, 183] on div "Janela de atendimento Grade de atendimento Capacidade Transportadoras Veículos …" at bounding box center [382, 165] width 765 height 330
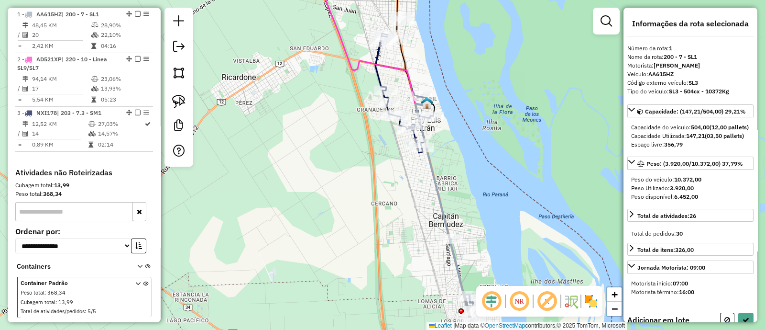
select select "**********"
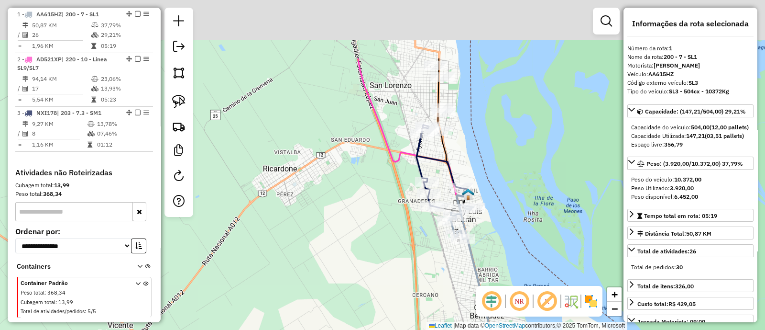
drag, startPoint x: 411, startPoint y: 177, endPoint x: 454, endPoint y: 270, distance: 101.7
click at [454, 270] on div "Janela de atendimento Grade de atendimento Capacidade Transportadoras Veículos …" at bounding box center [382, 165] width 765 height 330
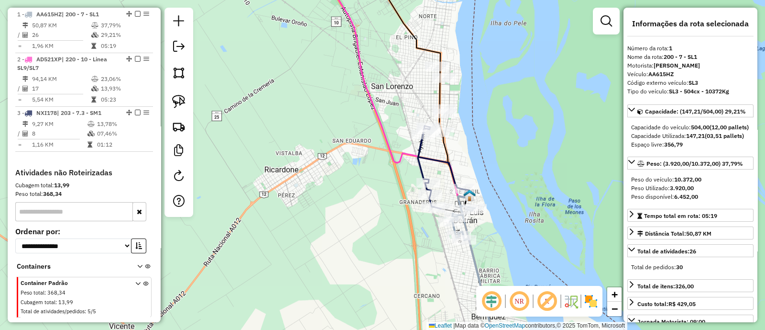
click at [418, 161] on icon at bounding box center [440, 167] width 44 height 83
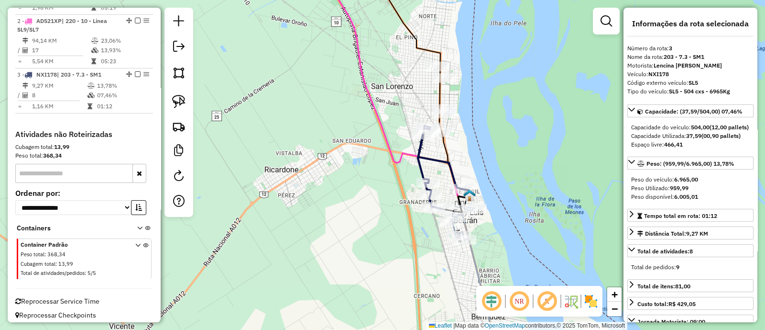
scroll to position [410, 0]
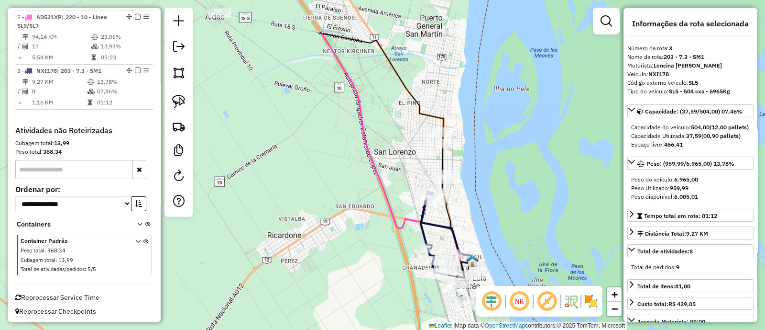
drag, startPoint x: 432, startPoint y: 149, endPoint x: 435, endPoint y: 214, distance: 65.1
click at [435, 214] on div "Janela de atendimento Grade de atendimento Capacidade Transportadoras Veículos …" at bounding box center [382, 165] width 765 height 330
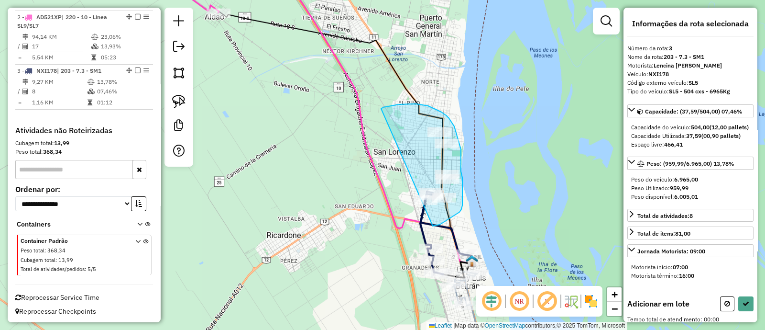
drag, startPoint x: 447, startPoint y: 220, endPoint x: 374, endPoint y: 113, distance: 129.4
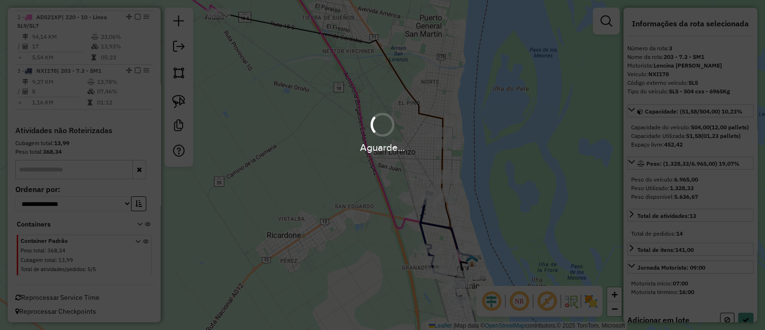
select select "**********"
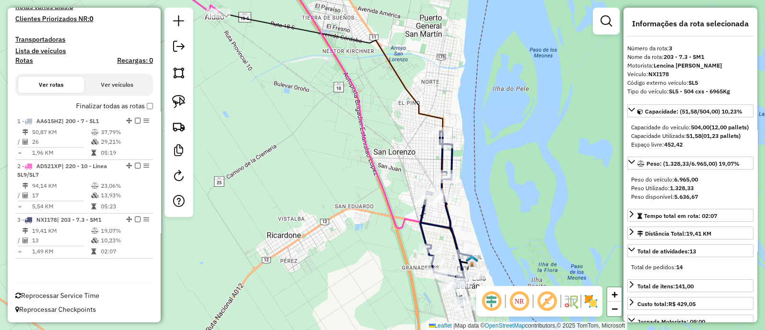
scroll to position [260, 0]
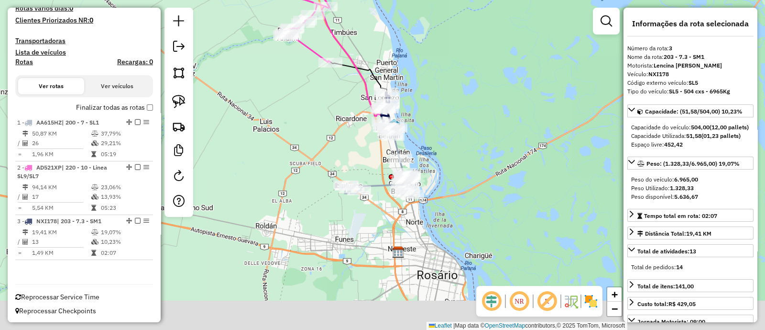
drag, startPoint x: 368, startPoint y: 164, endPoint x: 361, endPoint y: 130, distance: 34.8
click at [361, 130] on div "Janela de atendimento Grade de atendimento Capacidade Transportadoras Veículos …" at bounding box center [382, 165] width 765 height 330
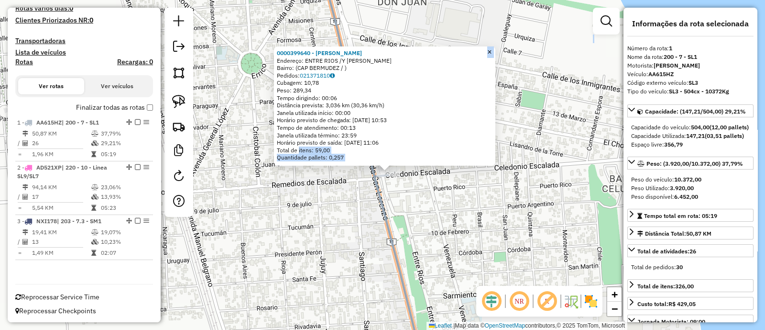
drag, startPoint x: 298, startPoint y: 161, endPoint x: 265, endPoint y: 252, distance: 96.5
click at [265, 253] on div "0000399640 - MINIELLO MIRTA BEATRIZ Endereço: ENTRE RIOS /Y CELEDONIO ESCALADA …" at bounding box center [382, 165] width 765 height 330
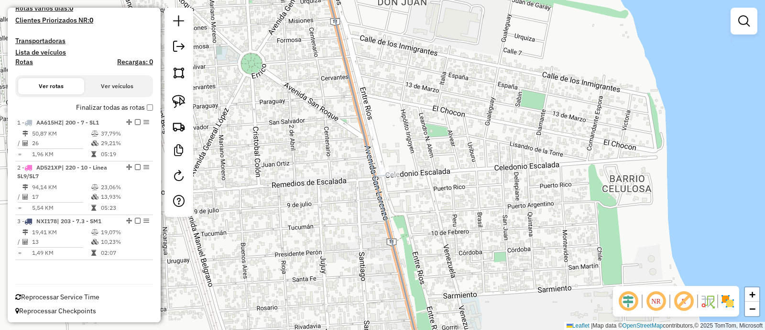
click at [275, 240] on div "0000399640 - MINIELLO MIRTA BEATRIZ Endereço: ENTRE RIOS /Y CELEDONIO ESCALADA …" at bounding box center [382, 165] width 765 height 330
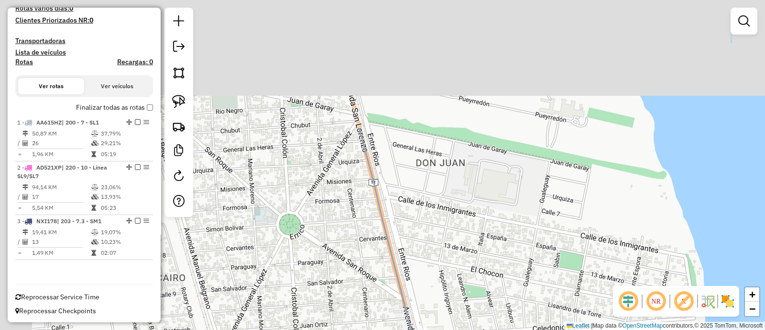
drag, startPoint x: 322, startPoint y: 165, endPoint x: 361, endPoint y: 348, distance: 186.4
click at [361, 329] on html "Aguarde... Pop-up bloqueado! Seu navegador bloqueou automáticamente a abertura …" at bounding box center [382, 165] width 765 height 330
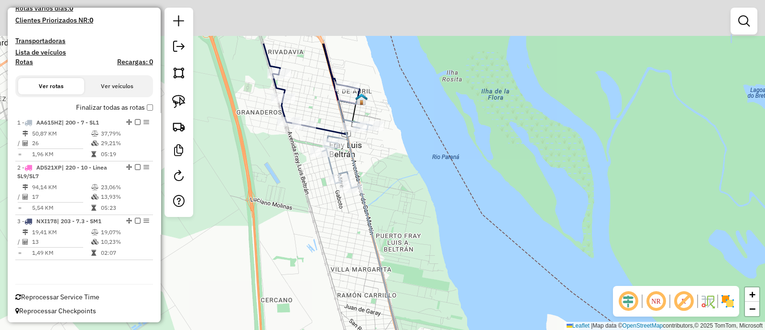
drag, startPoint x: 375, startPoint y: 283, endPoint x: 405, endPoint y: 309, distance: 38.7
click at [420, 329] on html "Aguarde... Pop-up bloqueado! Seu navegador bloqueou automáticamente a abertura …" at bounding box center [382, 165] width 765 height 330
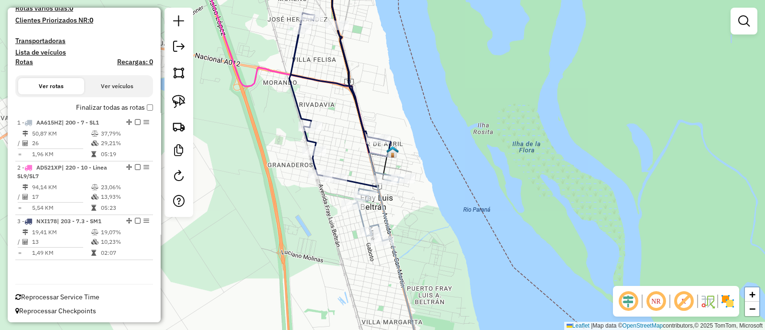
click at [356, 178] on icon at bounding box center [333, 77] width 89 height 220
select select "**********"
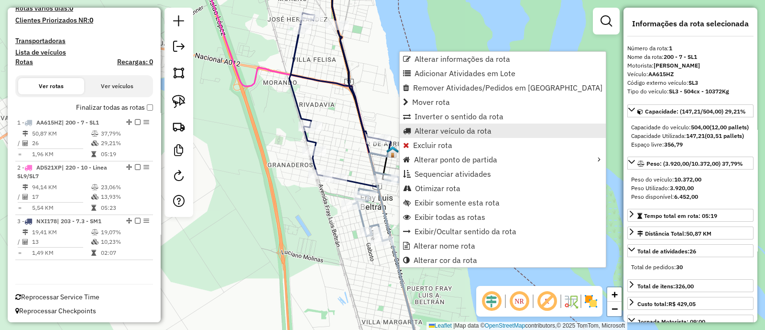
click at [434, 132] on span "Alterar veículo da rota" at bounding box center [453, 131] width 77 height 8
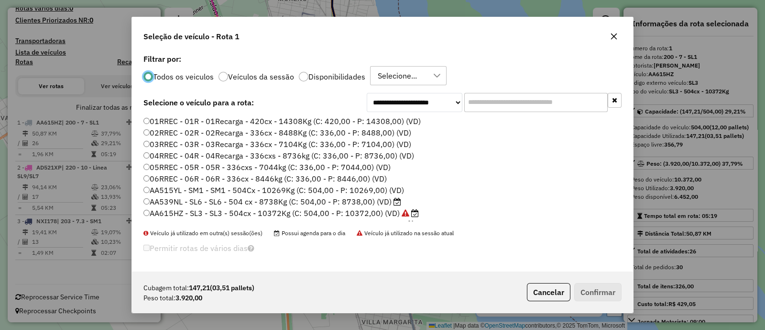
scroll to position [5, 3]
click at [327, 77] on label "Disponibilidades" at bounding box center [337, 77] width 57 height 8
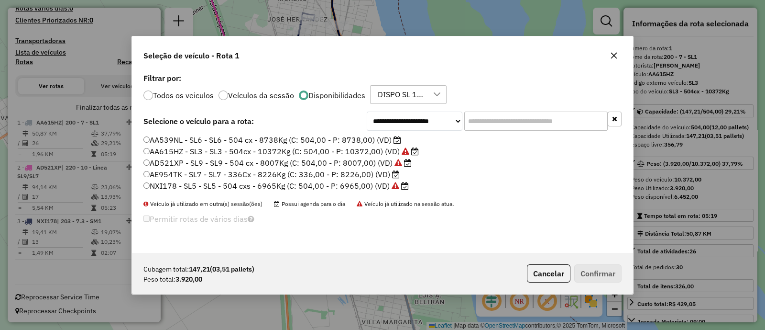
click at [365, 188] on label "NXI178 - SL5 - SL5 - 504 cxs - 6965Kg (C: 504,00 - P: 6965,00) (VD)" at bounding box center [275, 185] width 265 height 11
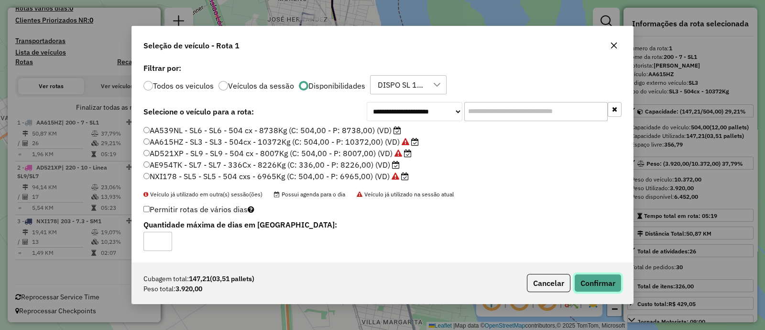
click at [593, 282] on button "Confirmar" at bounding box center [597, 283] width 47 height 18
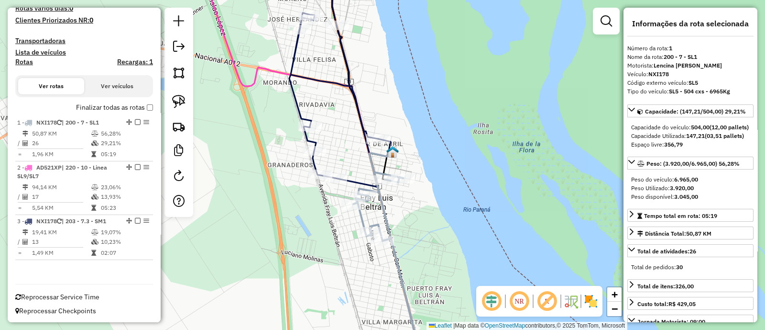
click at [357, 178] on icon at bounding box center [333, 77] width 89 height 220
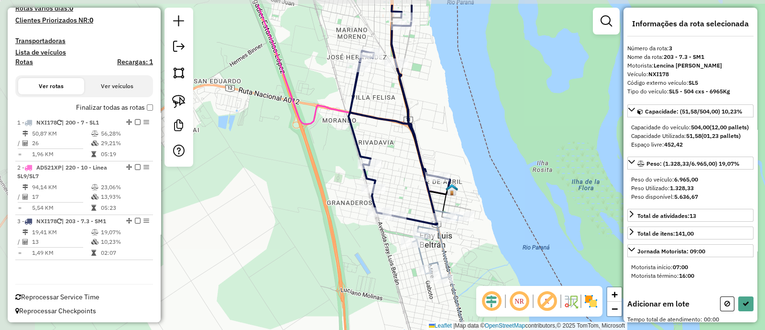
drag, startPoint x: 321, startPoint y: 189, endPoint x: 343, endPoint y: 208, distance: 28.5
click at [343, 208] on div "Janela de atendimento Grade de atendimento Capacidade Transportadoras Veículos …" at bounding box center [382, 165] width 765 height 330
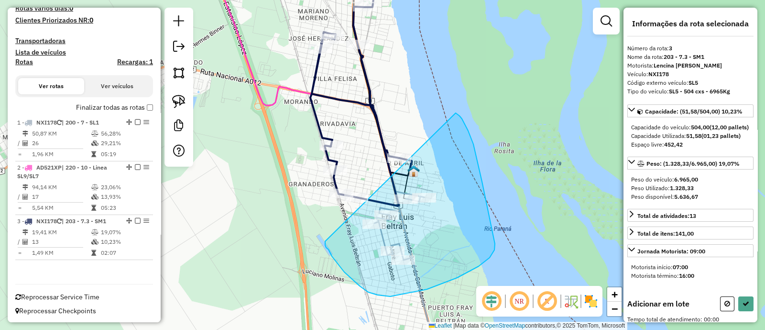
drag, startPoint x: 339, startPoint y: 265, endPoint x: 455, endPoint y: 112, distance: 191.5
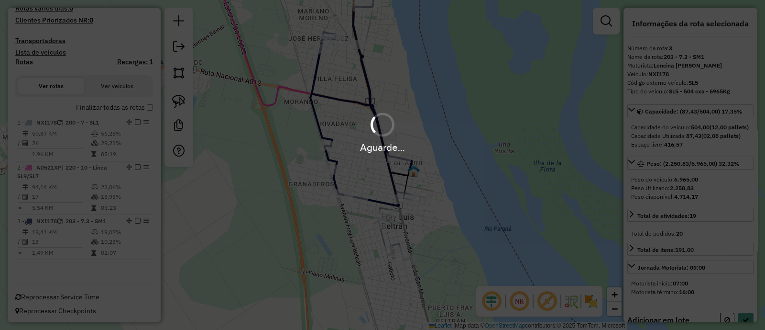
select select "**********"
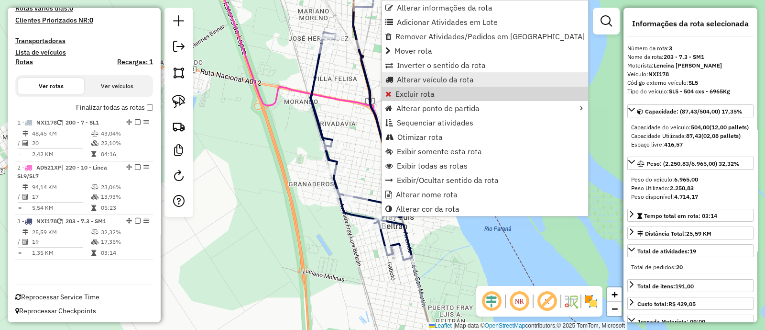
click at [413, 83] on span "Alterar veículo da rota" at bounding box center [435, 80] width 77 height 8
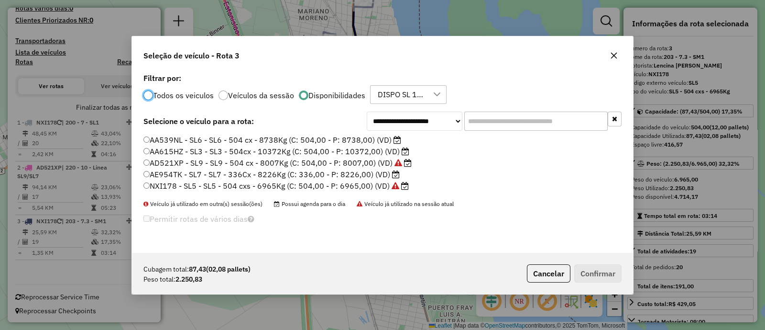
click at [388, 175] on label "AE954TK - SL7 - SL7 - 336Cx - 8226Kg (C: 336,00 - P: 8226,00) (VD)" at bounding box center [271, 173] width 256 height 11
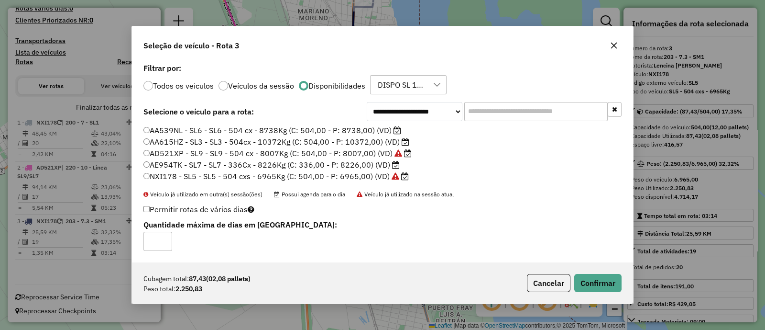
click at [375, 131] on label "AA539NL - SL6 - SL6 - 504 cx - 8738Kg (C: 504,00 - P: 8738,00) (VD)" at bounding box center [272, 129] width 258 height 11
click at [581, 282] on button "Confirmar" at bounding box center [597, 283] width 47 height 18
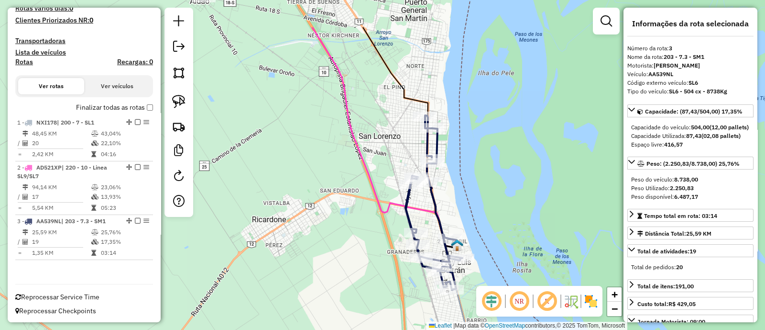
drag, startPoint x: 471, startPoint y: 155, endPoint x: 498, endPoint y: 309, distance: 156.5
click at [500, 319] on div "Janela de atendimento Grade de atendimento Capacidade Transportadoras Veículos …" at bounding box center [382, 165] width 765 height 330
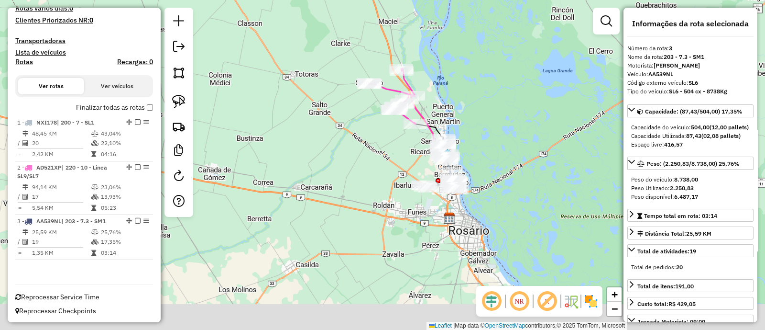
drag, startPoint x: 489, startPoint y: 169, endPoint x: 474, endPoint y: 121, distance: 50.4
click at [474, 121] on div "Janela de atendimento Grade de atendimento Capacidade Transportadoras Veículos …" at bounding box center [382, 165] width 765 height 330
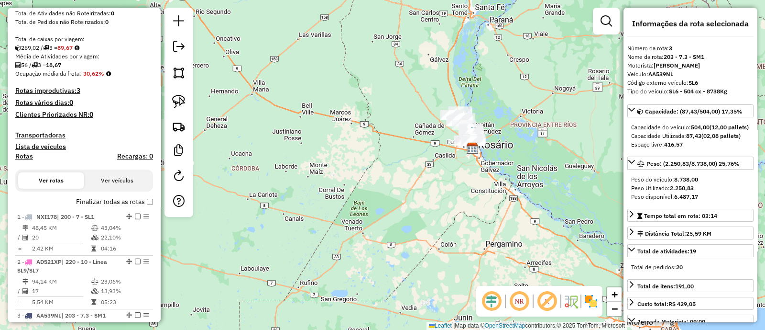
scroll to position [140, 0]
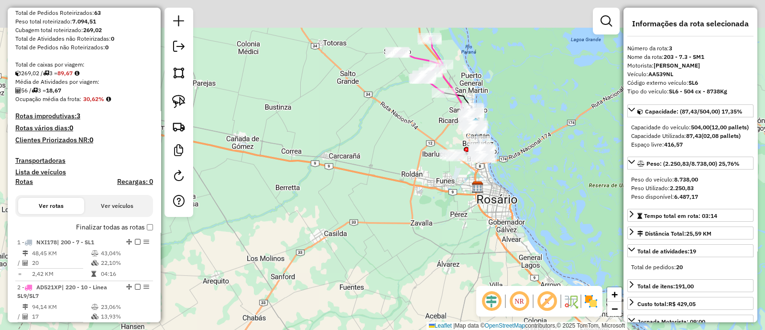
drag, startPoint x: 475, startPoint y: 150, endPoint x: 391, endPoint y: 258, distance: 136.7
click at [391, 258] on div "Janela de atendimento Grade de atendimento Capacidade Transportadoras Veículos …" at bounding box center [382, 165] width 765 height 330
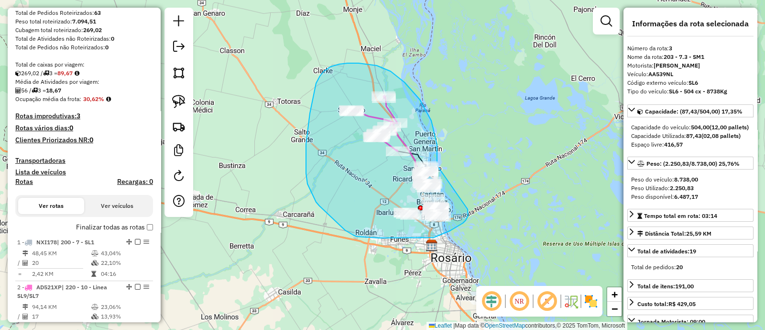
drag, startPoint x: 439, startPoint y: 168, endPoint x: 468, endPoint y: 209, distance: 49.8
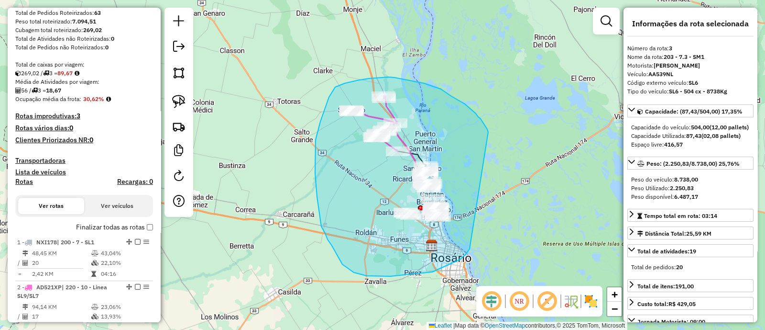
drag, startPoint x: 488, startPoint y: 132, endPoint x: 470, endPoint y: 249, distance: 118.1
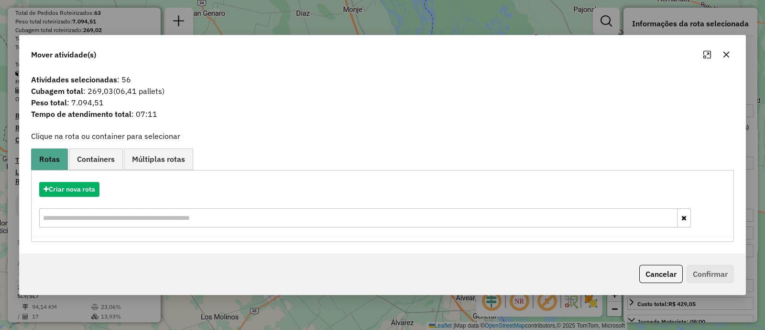
click at [728, 54] on icon "button" at bounding box center [727, 55] width 8 height 8
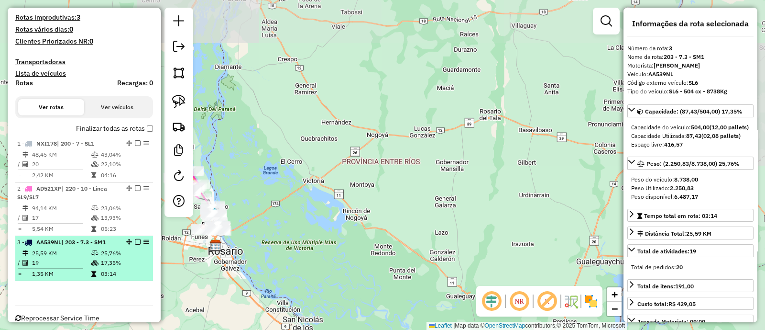
scroll to position [260, 0]
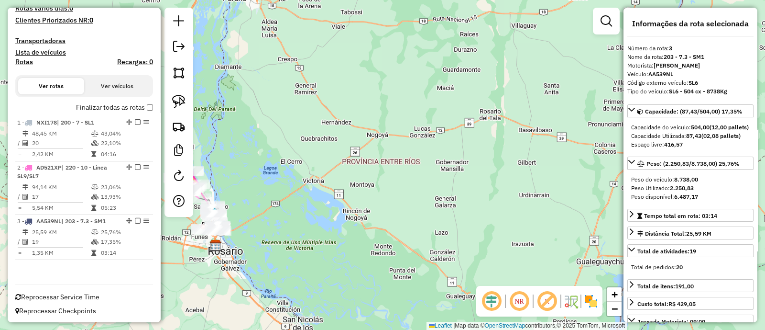
click at [141, 103] on label "Finalizar todas as rotas" at bounding box center [114, 107] width 77 height 10
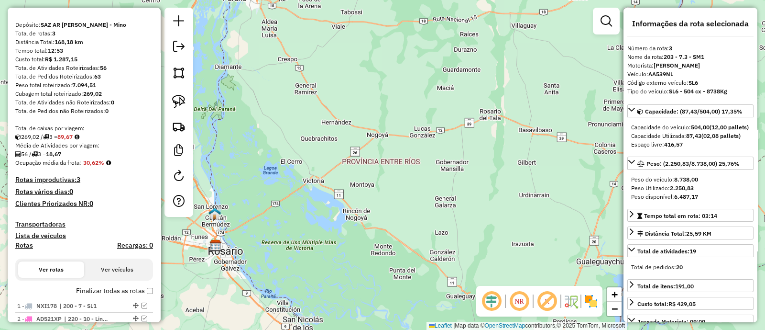
scroll to position [36, 0]
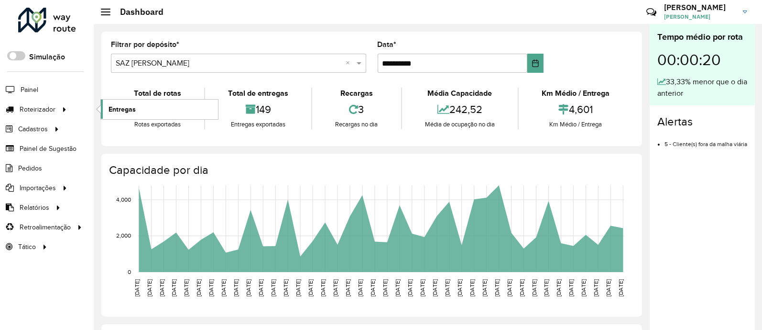
click at [108, 109] on link "Entregas" at bounding box center [159, 108] width 117 height 19
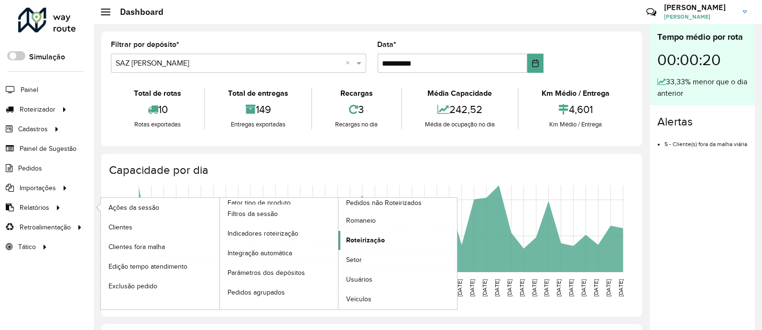
click at [371, 244] on span "Roteirização" at bounding box center [365, 240] width 39 height 10
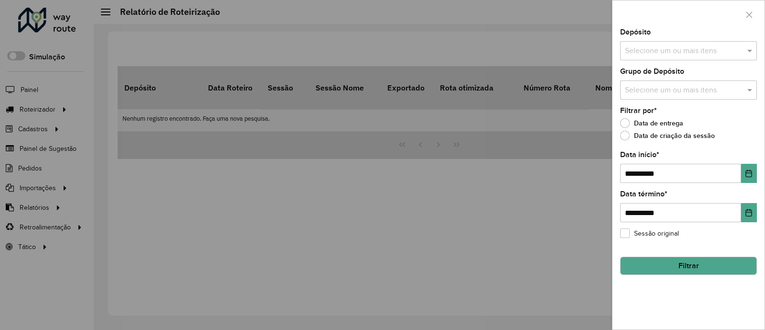
click at [694, 50] on input "text" at bounding box center [684, 50] width 122 height 11
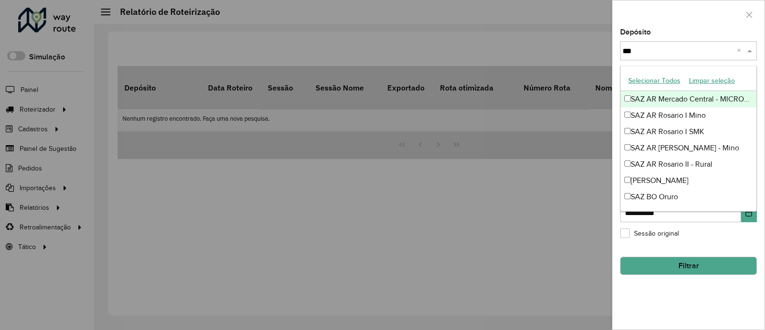
type input "****"
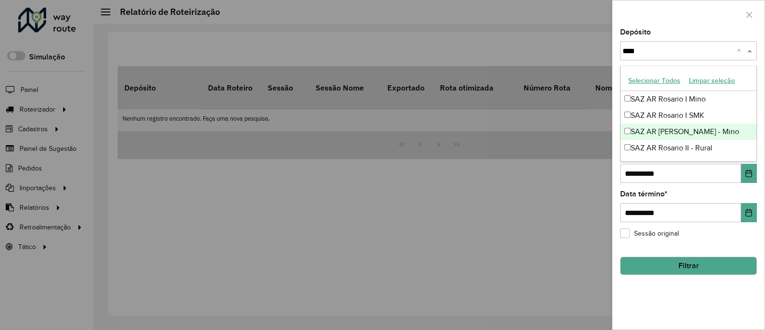
click at [714, 132] on div "SAZ AR [PERSON_NAME] - Mino" at bounding box center [689, 131] width 136 height 16
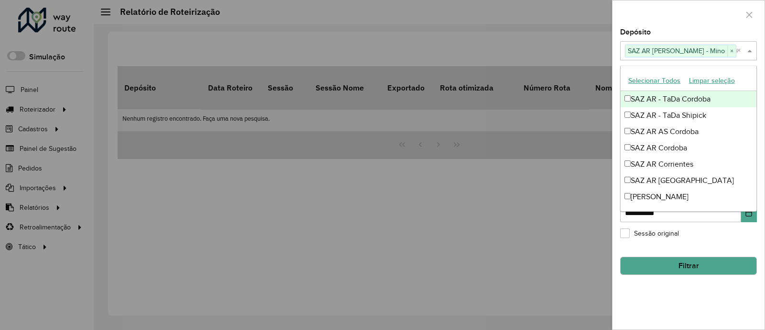
click at [726, 18] on div at bounding box center [689, 14] width 152 height 28
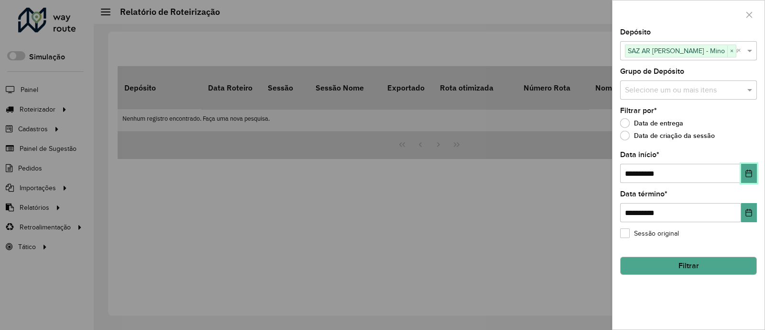
click at [753, 175] on icon "Choose Date" at bounding box center [749, 173] width 8 height 8
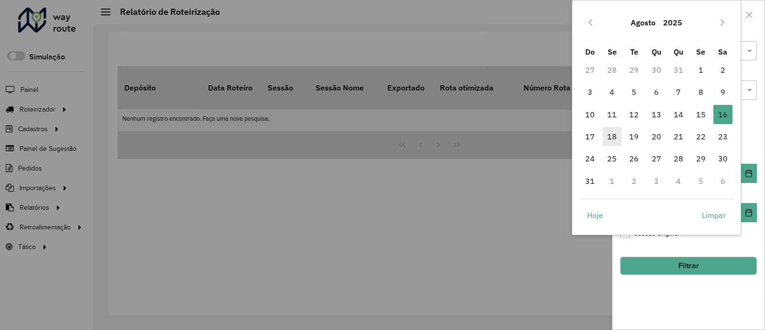
click at [619, 137] on span "18" at bounding box center [612, 136] width 19 height 19
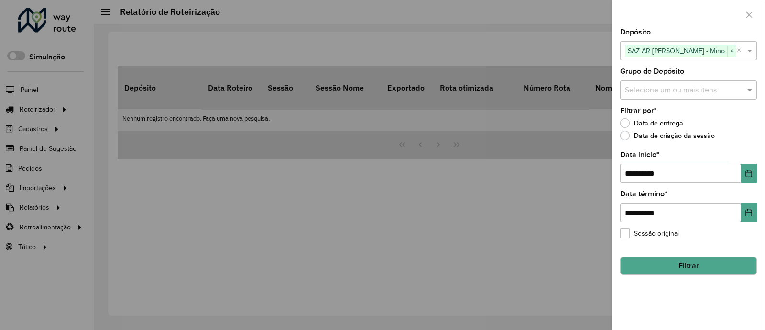
click at [667, 261] on button "Filtrar" at bounding box center [688, 265] width 137 height 18
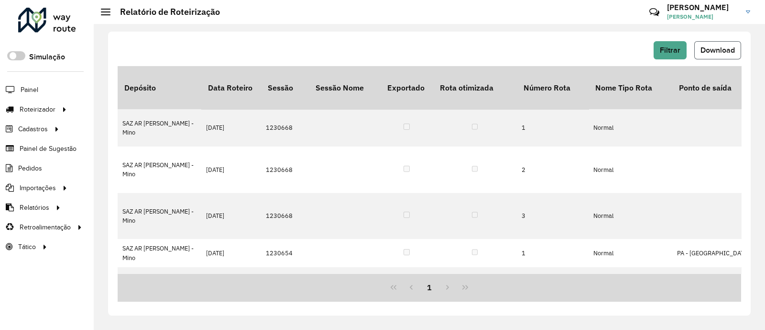
click at [709, 42] on button "Download" at bounding box center [718, 50] width 47 height 18
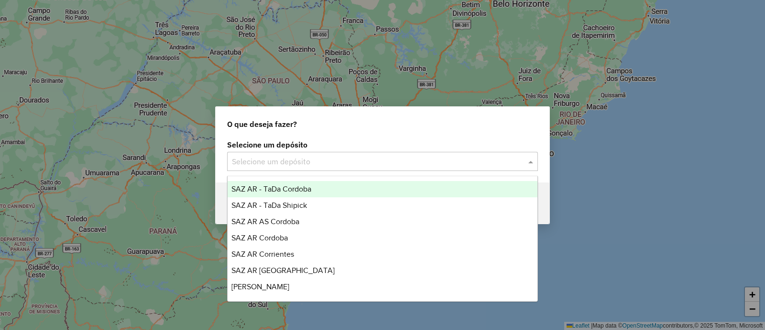
click at [435, 165] on input "text" at bounding box center [373, 161] width 282 height 11
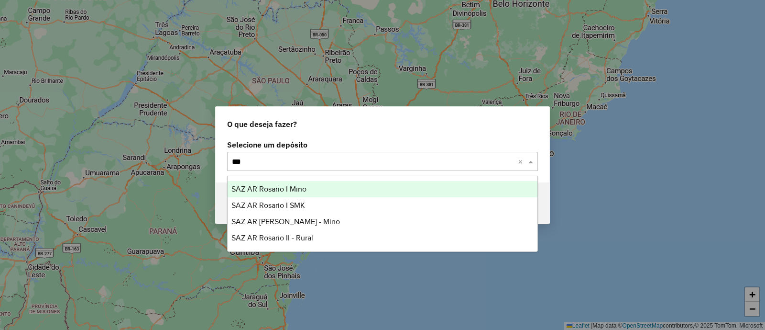
type input "****"
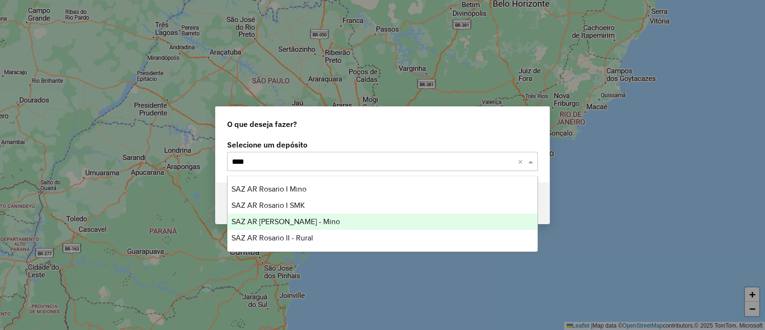
click at [349, 228] on div "SAZ AR [PERSON_NAME] - Mino" at bounding box center [383, 221] width 310 height 16
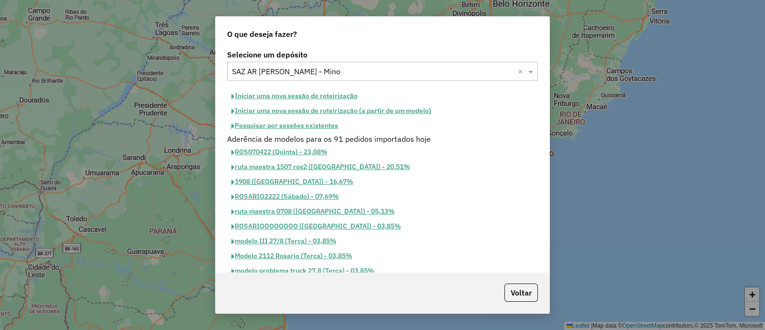
click at [333, 98] on button "Iniciar uma nova sessão de roteirização" at bounding box center [294, 95] width 135 height 15
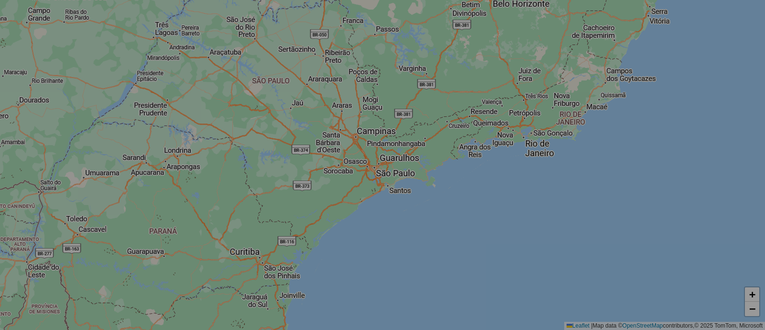
select select "*"
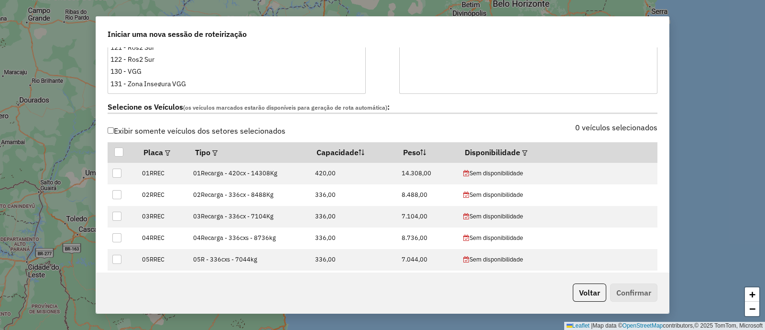
scroll to position [299, 0]
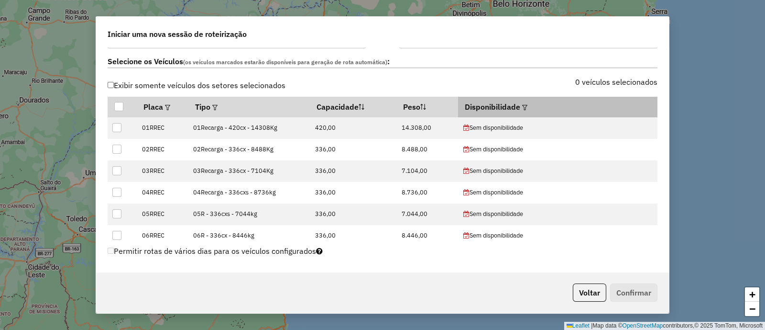
click at [524, 107] on th "Disponibilidade" at bounding box center [557, 107] width 199 height 20
click at [522, 106] on em at bounding box center [524, 107] width 5 height 5
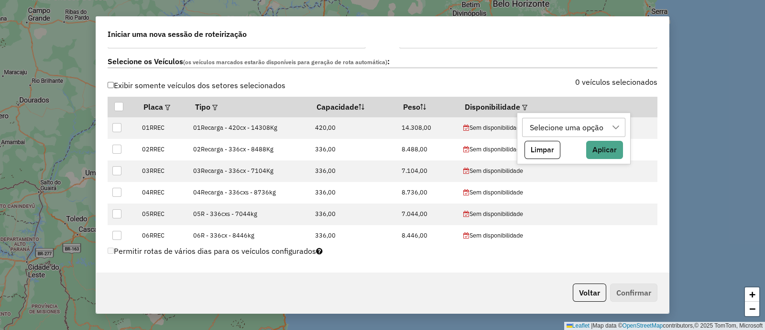
click at [566, 132] on div "Selecione uma opção" at bounding box center [567, 127] width 80 height 18
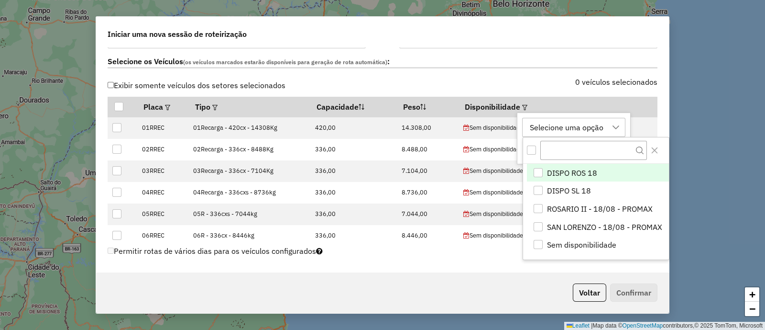
click at [571, 172] on span "DISPO ROS 18" at bounding box center [572, 172] width 50 height 11
click at [575, 127] on div "DISPO ROS 18" at bounding box center [555, 127] width 57 height 18
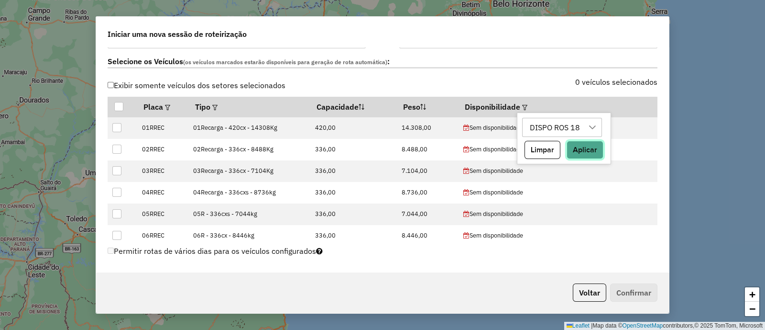
click at [579, 144] on button "Aplicar" at bounding box center [585, 150] width 37 height 18
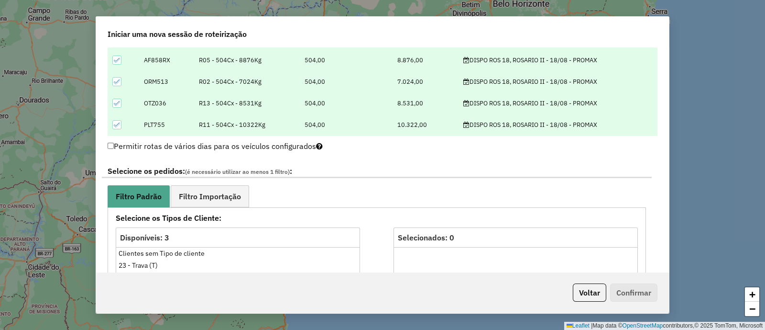
scroll to position [478, 0]
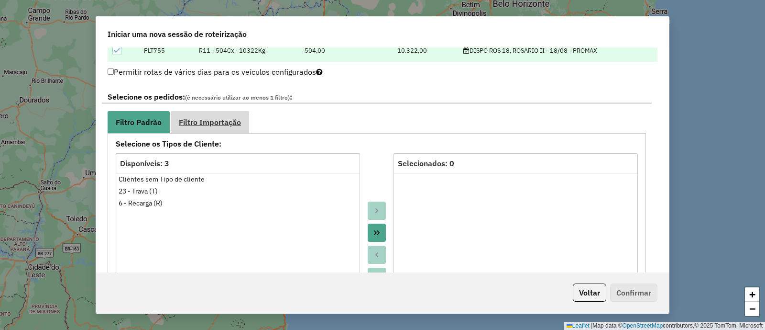
click at [213, 114] on link "Filtro Importação" at bounding box center [210, 122] width 78 height 22
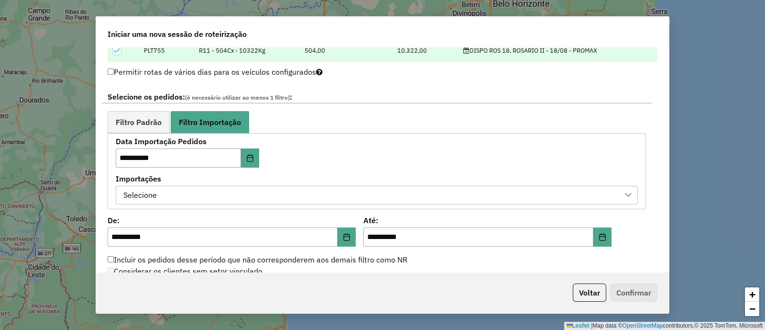
click at [324, 193] on div "Selecione" at bounding box center [369, 195] width 499 height 18
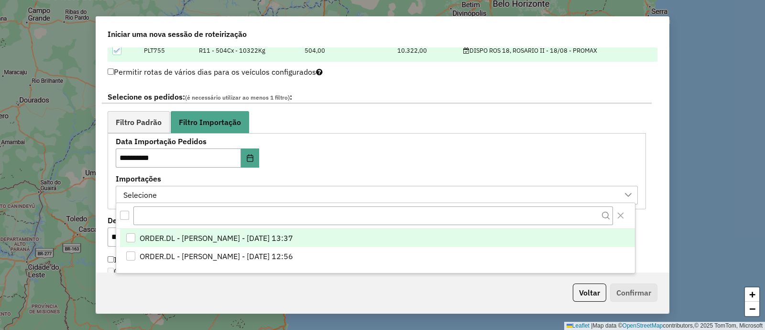
click at [293, 235] on span "ORDER.DL - LETICIA EMILY OLIVEIRA DE LIMA - 16/08/2025 13:37" at bounding box center [217, 237] width 154 height 11
click at [414, 168] on div "**********" at bounding box center [377, 171] width 522 height 66
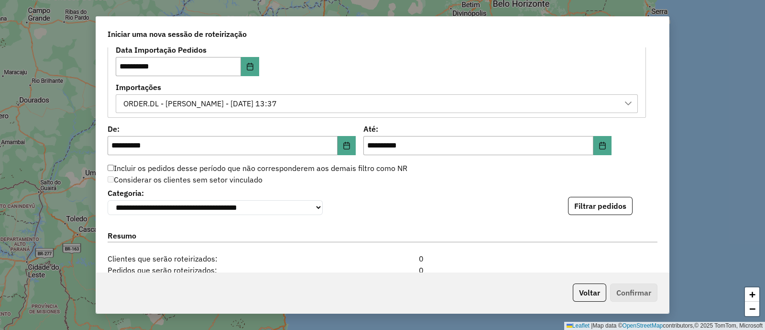
scroll to position [598, 0]
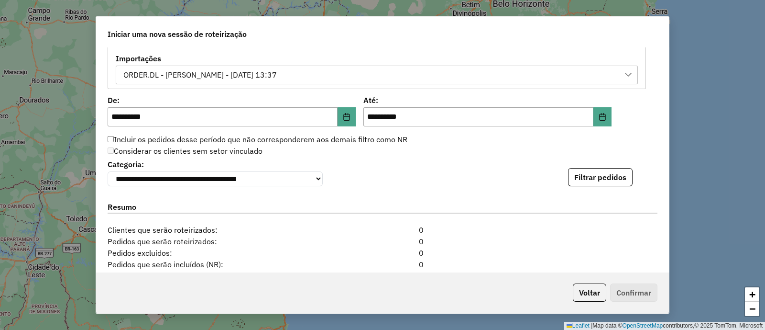
click at [582, 175] on button "Filtrar pedidos" at bounding box center [600, 177] width 65 height 18
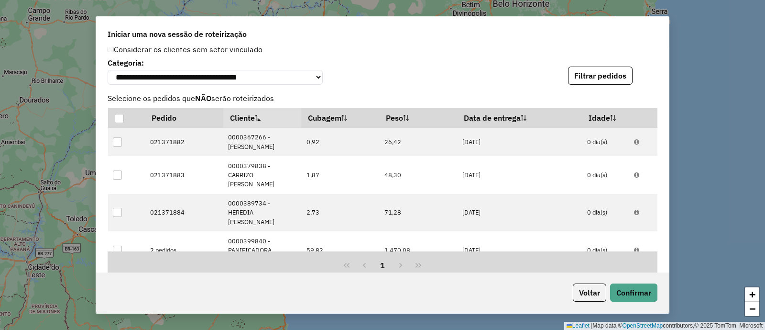
scroll to position [837, 0]
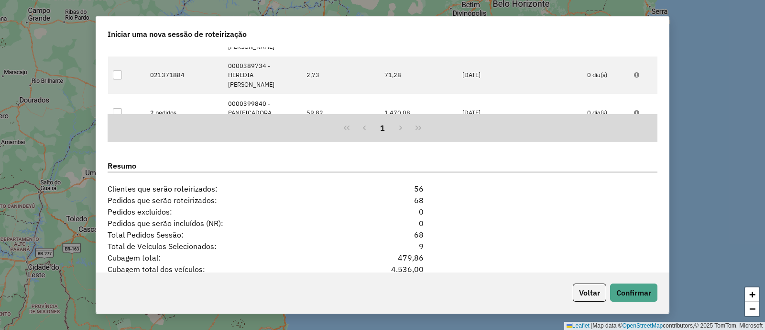
click at [619, 283] on div "Voltar Confirmar" at bounding box center [382, 292] width 573 height 41
click at [629, 289] on button "Confirmar" at bounding box center [633, 292] width 47 height 18
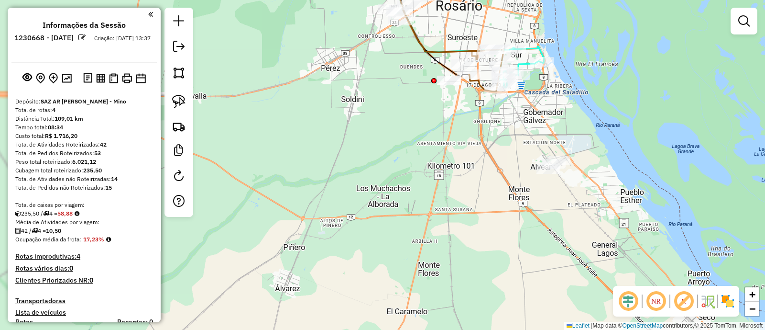
drag, startPoint x: 450, startPoint y: 169, endPoint x: 377, endPoint y: 357, distance: 202.0
click at [377, 329] on html "Aguarde... Pop-up bloqueado! Seu navegador bloqueou automáticamente a abertura …" at bounding box center [382, 165] width 765 height 330
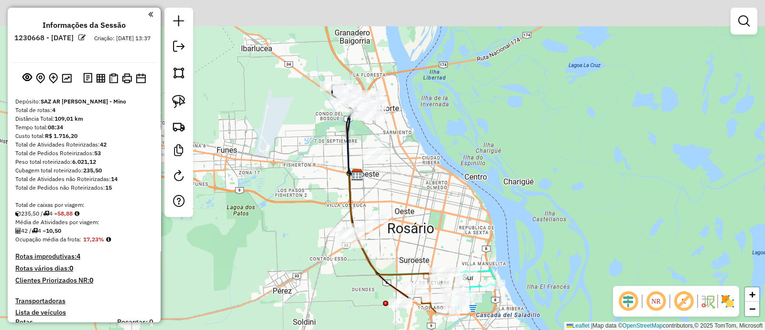
drag, startPoint x: 416, startPoint y: 167, endPoint x: 529, endPoint y: 350, distance: 214.5
click at [529, 329] on html "Aguarde... Pop-up bloqueado! Seu navegador bloqueou automáticamente a abertura …" at bounding box center [382, 165] width 765 height 330
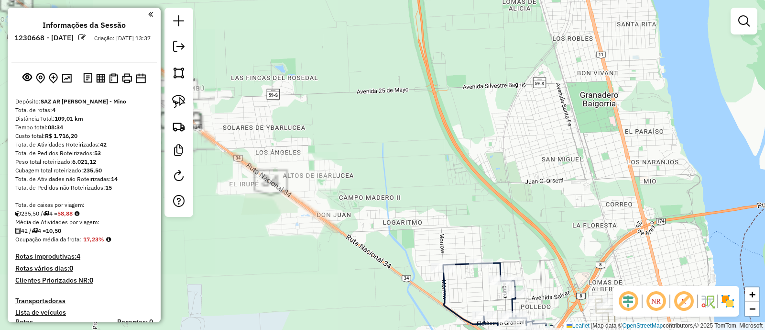
drag, startPoint x: 486, startPoint y: 251, endPoint x: 382, endPoint y: 92, distance: 190.1
click at [384, 96] on div "Janela de atendimento Grade de atendimento Capacidade Transportadoras Veículos …" at bounding box center [382, 165] width 765 height 330
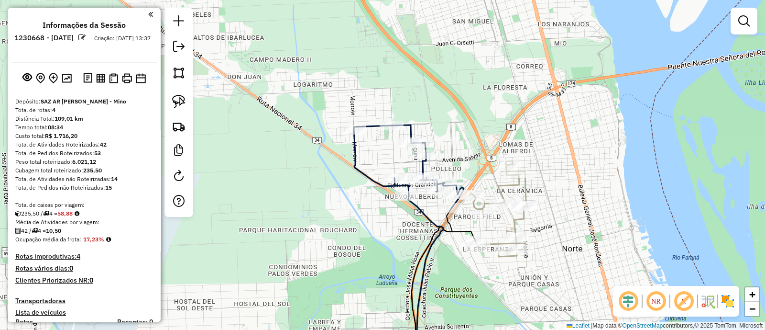
click at [378, 184] on icon at bounding box center [409, 166] width 110 height 83
select select "**********"
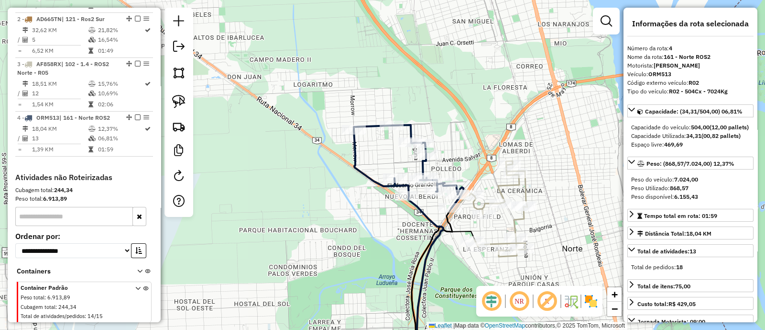
scroll to position [455, 0]
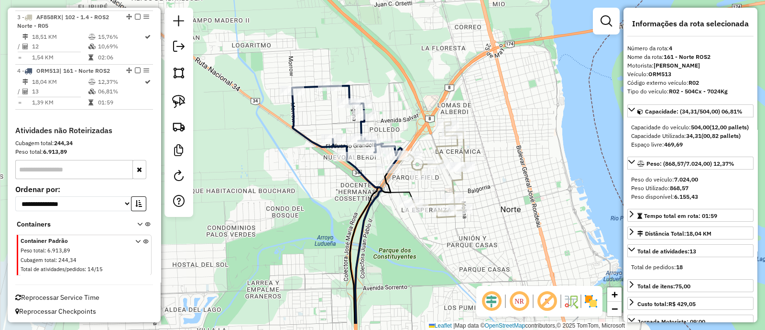
drag, startPoint x: 386, startPoint y: 204, endPoint x: 323, endPoint y: 165, distance: 73.5
click at [323, 165] on div "Janela de atendimento Grade de atendimento Capacidade Transportadoras Veículos …" at bounding box center [382, 165] width 765 height 330
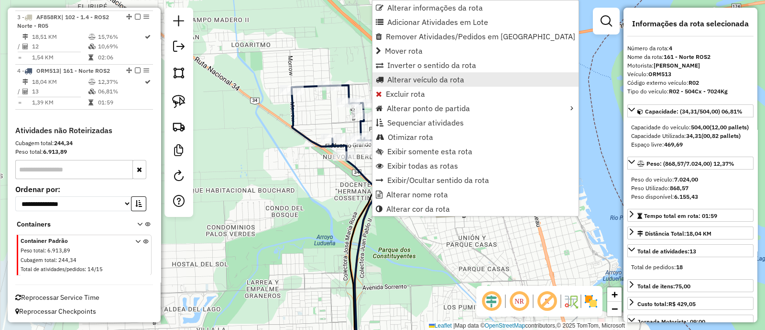
click at [407, 85] on link "Alterar veículo da rota" at bounding box center [476, 79] width 206 height 14
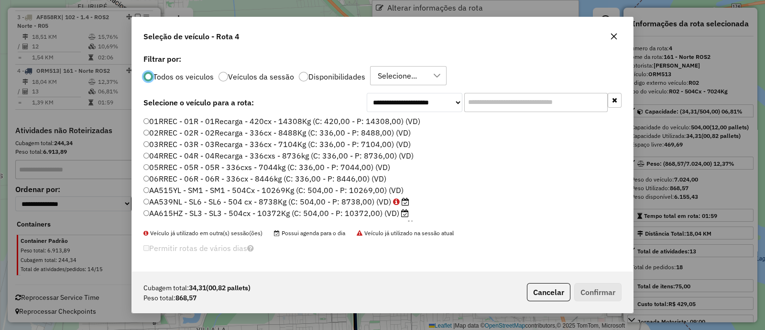
scroll to position [5, 3]
click at [334, 73] on label "Disponibilidades" at bounding box center [337, 77] width 57 height 8
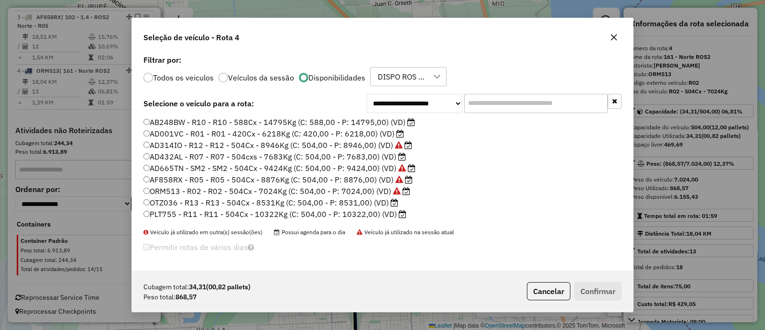
click at [222, 199] on label "OTZ036 - R13 - R13 - 504Cx - 8531Kg (C: 504,00 - P: 8531,00) (VD)" at bounding box center [270, 202] width 255 height 11
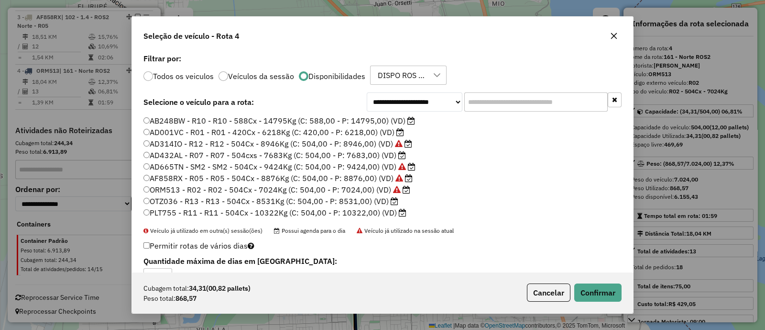
click at [522, 294] on div "Cubagem total: 34,31 (00,82 pallets) Peso total: 868,57 Cancelar Confirmar" at bounding box center [382, 292] width 501 height 41
click at [534, 294] on button "Cancelar" at bounding box center [549, 292] width 44 height 18
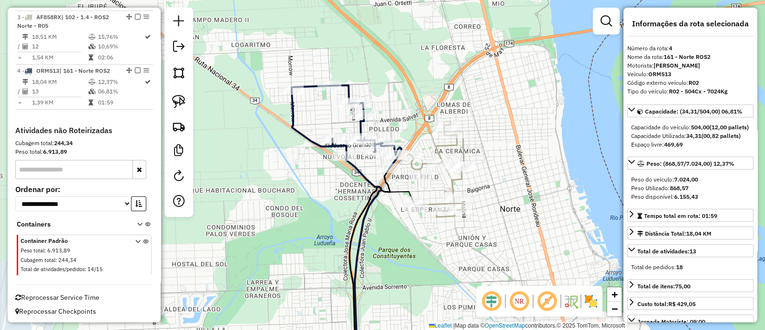
click at [454, 181] on icon at bounding box center [437, 169] width 55 height 96
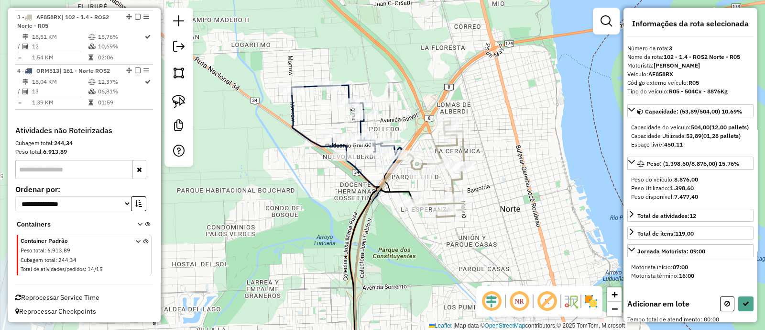
drag, startPoint x: 399, startPoint y: 110, endPoint x: 393, endPoint y: 101, distance: 11.0
click at [393, 101] on div "Janela de atendimento Grade de atendimento Capacidade Transportadoras Veículos …" at bounding box center [382, 165] width 765 height 330
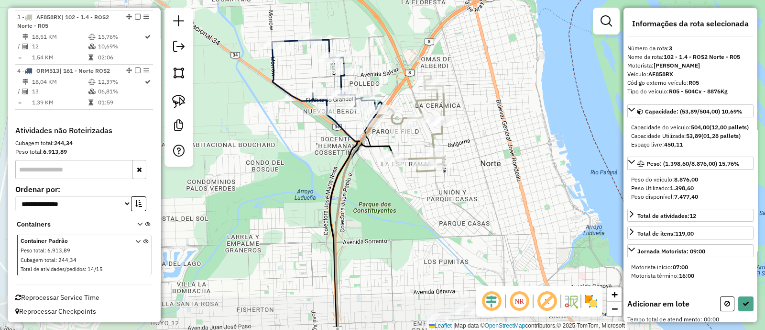
drag, startPoint x: 384, startPoint y: 104, endPoint x: 439, endPoint y: 171, distance: 86.3
click at [439, 171] on div "Janela de atendimento Grade de atendimento Capacidade Transportadoras Veículos …" at bounding box center [382, 165] width 765 height 330
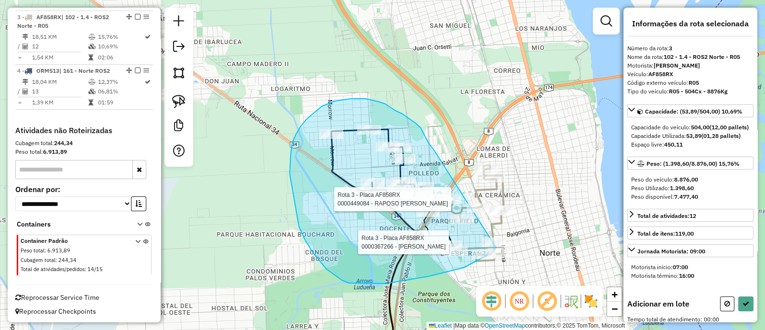
drag, startPoint x: 430, startPoint y: 144, endPoint x: 498, endPoint y: 230, distance: 109.7
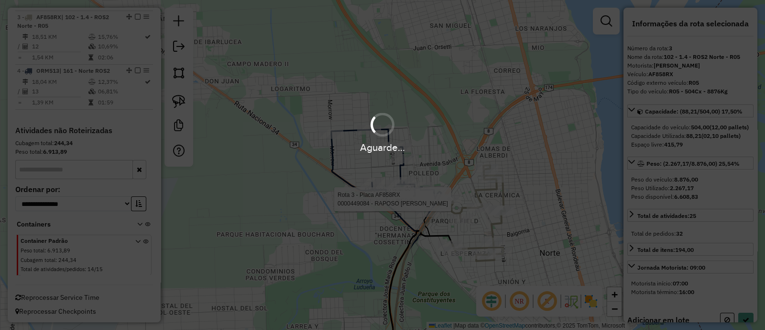
select select "**********"
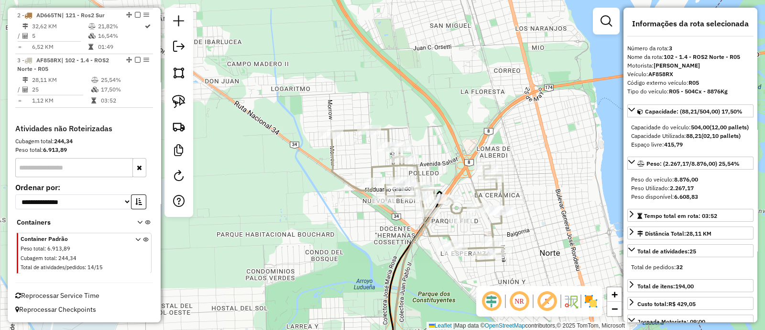
scroll to position [410, 0]
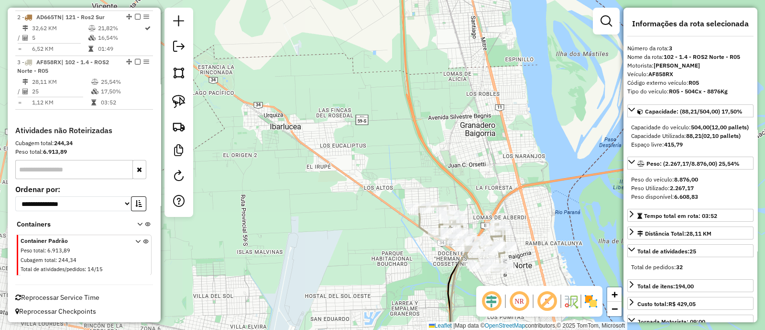
drag, startPoint x: 526, startPoint y: 264, endPoint x: 494, endPoint y: 63, distance: 203.4
click at [498, 77] on div "Janela de atendimento Grade de atendimento Capacidade Transportadoras Veículos …" at bounding box center [382, 165] width 765 height 330
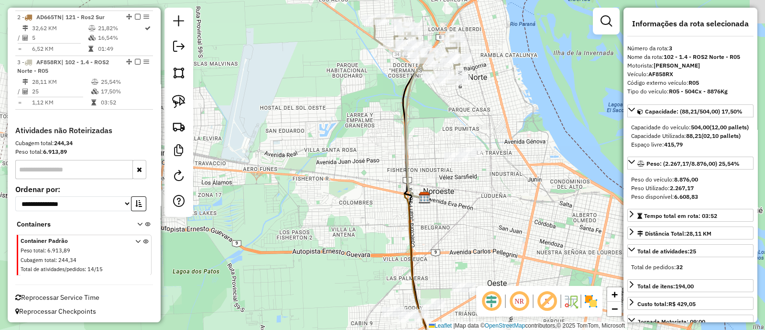
drag, startPoint x: 463, startPoint y: 194, endPoint x: 451, endPoint y: 214, distance: 23.4
click at [457, 220] on div "Janela de atendimento Grade de atendimento Capacidade Transportadoras Veículos …" at bounding box center [382, 165] width 765 height 330
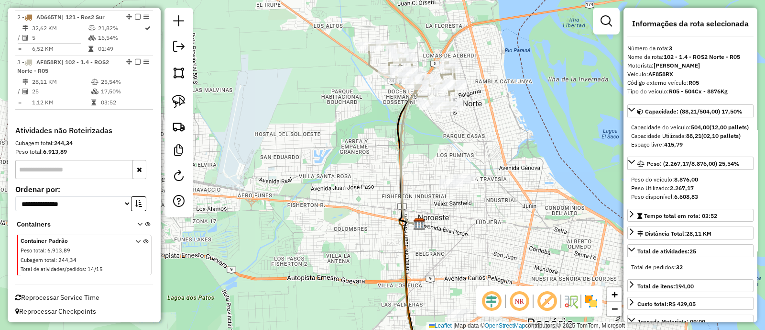
click at [402, 123] on icon at bounding box center [414, 151] width 27 height 146
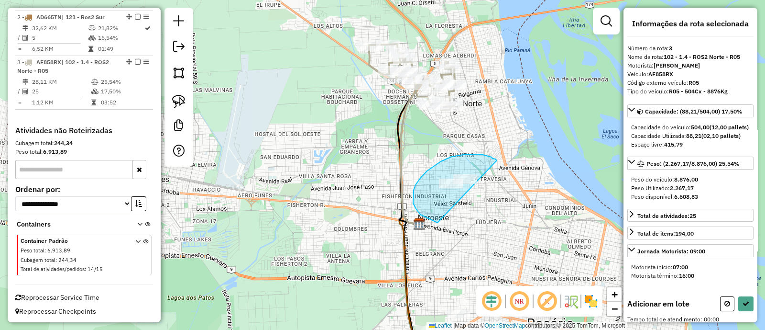
drag, startPoint x: 492, startPoint y: 157, endPoint x: 462, endPoint y: 222, distance: 71.7
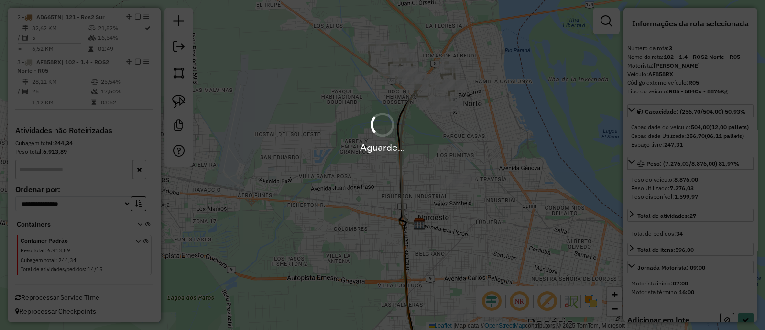
select select "**********"
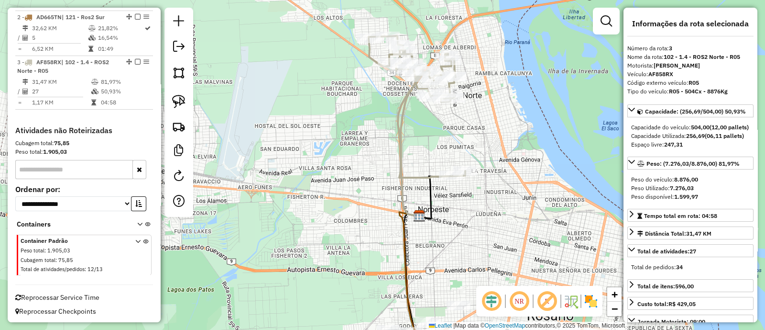
drag, startPoint x: 495, startPoint y: 244, endPoint x: 457, endPoint y: 66, distance: 182.5
click at [459, 73] on div "Janela de atendimento Grade de atendimento Capacidade Transportadoras Veículos …" at bounding box center [382, 165] width 765 height 330
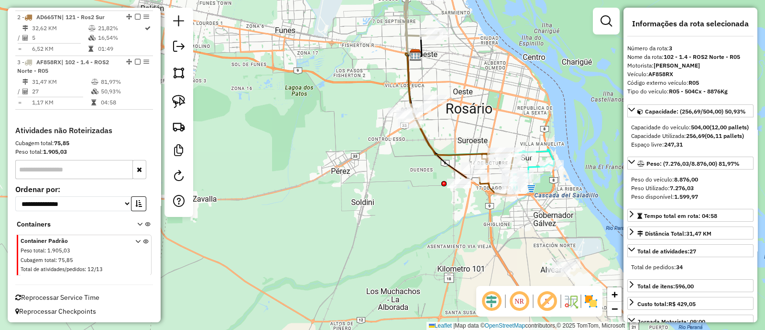
drag, startPoint x: 469, startPoint y: 114, endPoint x: 437, endPoint y: 74, distance: 51.8
click at [437, 74] on div "Janela de atendimento Grade de atendimento Capacidade Transportadoras Veículos …" at bounding box center [382, 165] width 765 height 330
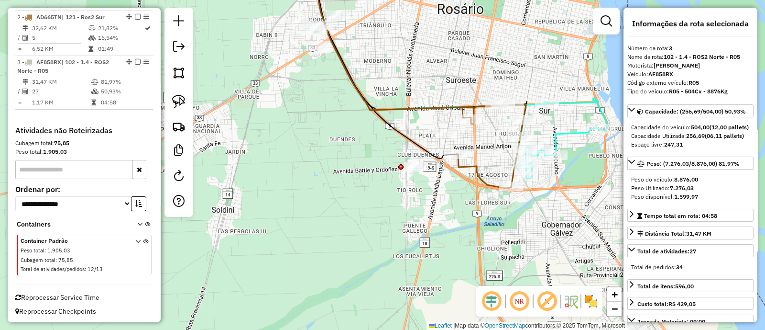
click at [481, 181] on icon at bounding box center [491, 146] width 70 height 83
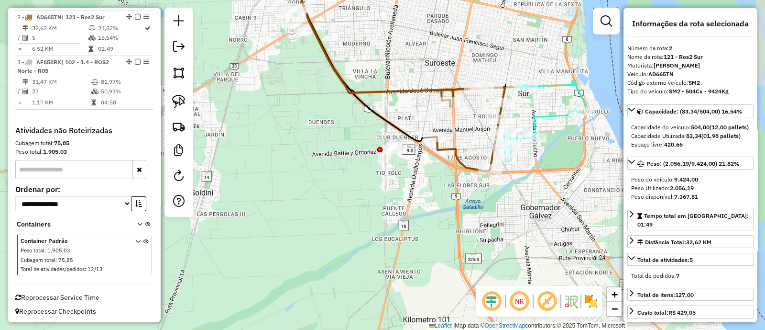
drag, startPoint x: 479, startPoint y: 193, endPoint x: 458, endPoint y: 176, distance: 26.5
click at [458, 176] on div "Janela de atendimento Grade de atendimento Capacidade Transportadoras Veículos …" at bounding box center [382, 165] width 765 height 330
click at [548, 119] on icon at bounding box center [540, 121] width 91 height 80
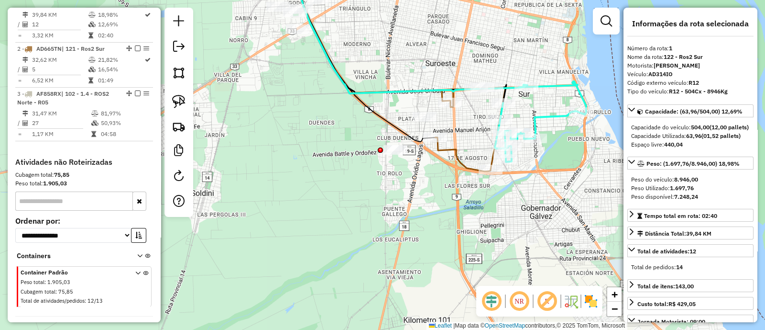
scroll to position [368, 0]
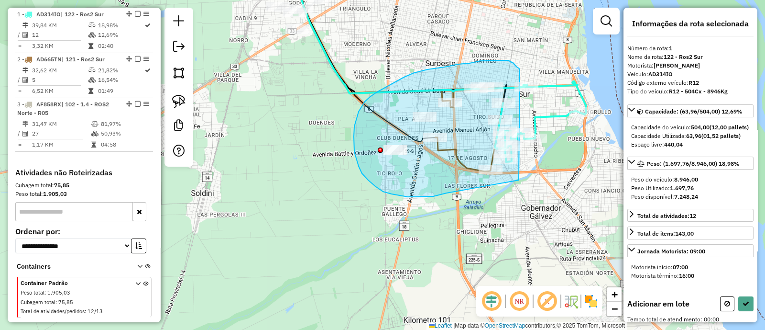
drag, startPoint x: 516, startPoint y: 65, endPoint x: 519, endPoint y: 180, distance: 114.8
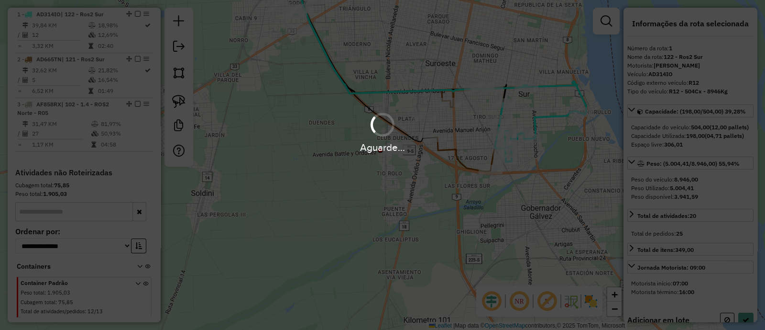
select select "**********"
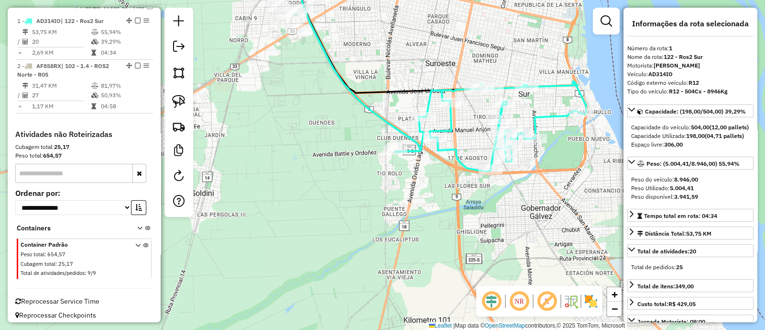
scroll to position [365, 0]
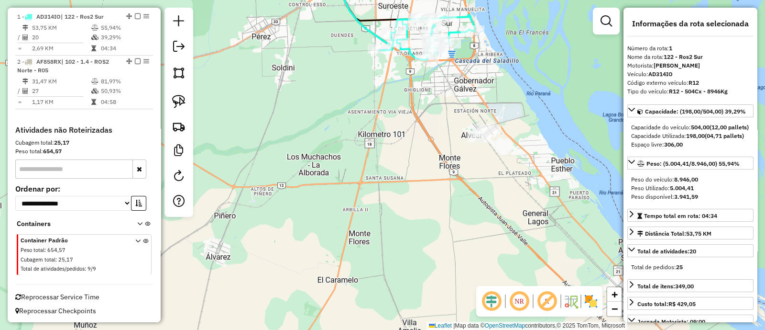
drag, startPoint x: 530, startPoint y: 212, endPoint x: 441, endPoint y: 74, distance: 164.7
click at [441, 75] on div "Janela de atendimento Grade de atendimento Capacidade Transportadoras Veículos …" at bounding box center [382, 165] width 765 height 330
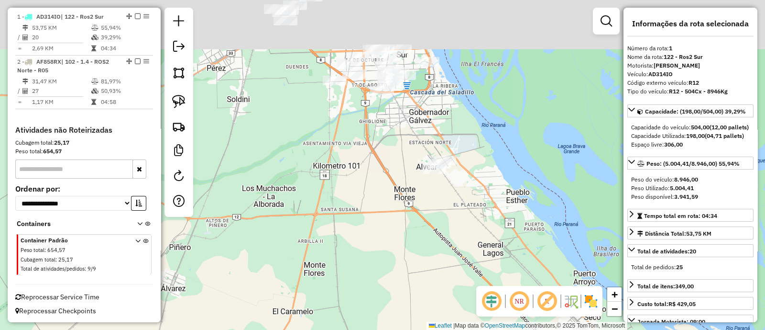
drag, startPoint x: 417, startPoint y: 89, endPoint x: 423, endPoint y: 250, distance: 160.8
click at [423, 250] on div "Janela de atendimento Grade de atendimento Capacidade Transportadoras Veículos …" at bounding box center [382, 165] width 765 height 330
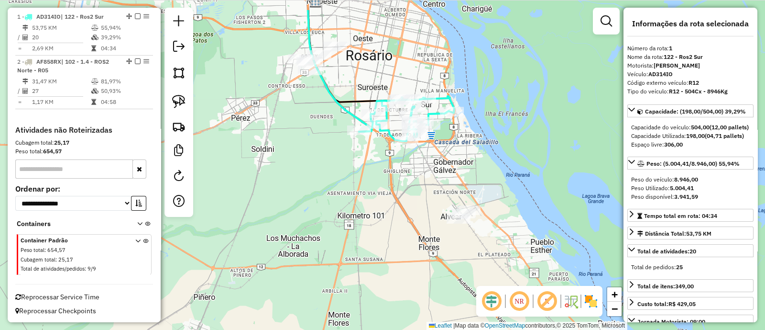
drag, startPoint x: 416, startPoint y: 199, endPoint x: 424, endPoint y: 208, distance: 11.5
click at [424, 208] on div "Janela de atendimento Grade de atendimento Capacidade Transportadoras Veículos …" at bounding box center [382, 165] width 765 height 330
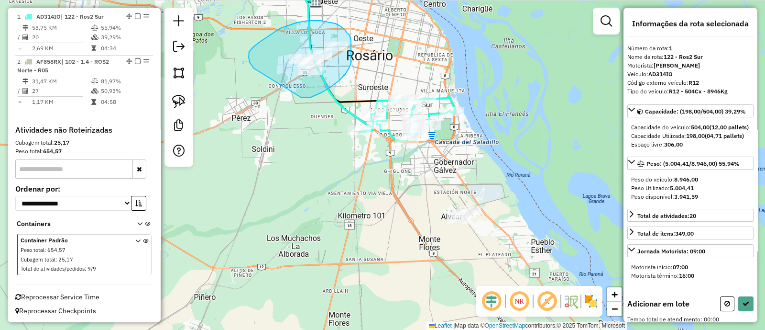
drag, startPoint x: 306, startPoint y: 97, endPoint x: 254, endPoint y: 68, distance: 60.2
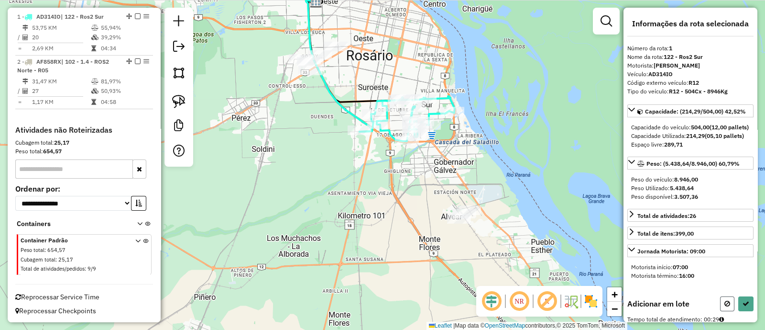
click at [729, 311] on button at bounding box center [727, 303] width 14 height 15
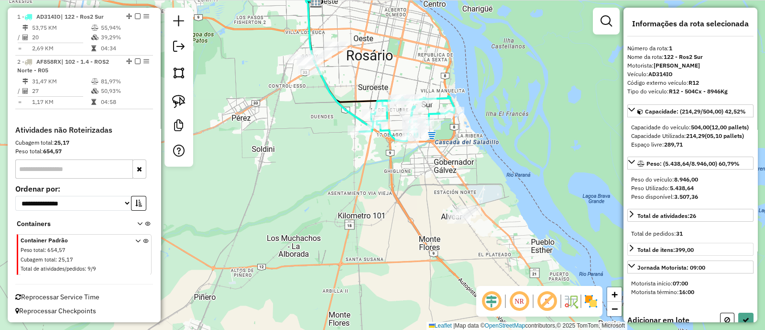
select select "**********"
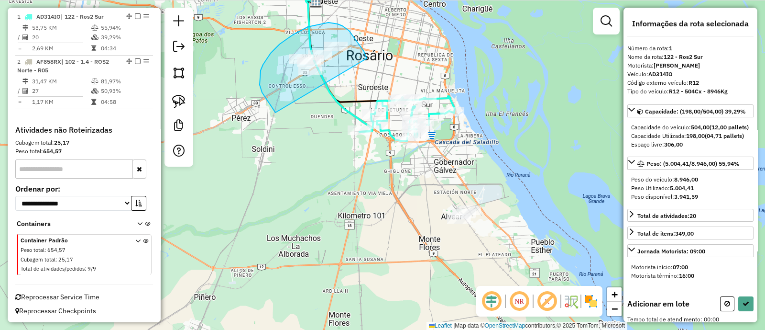
drag, startPoint x: 342, startPoint y: 26, endPoint x: 287, endPoint y: 120, distance: 108.9
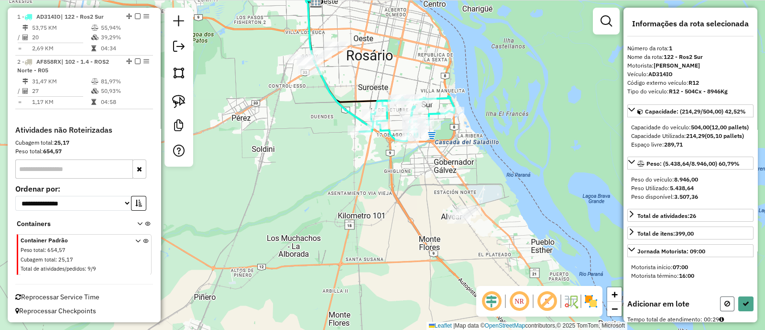
click at [725, 307] on icon at bounding box center [728, 303] width 6 height 7
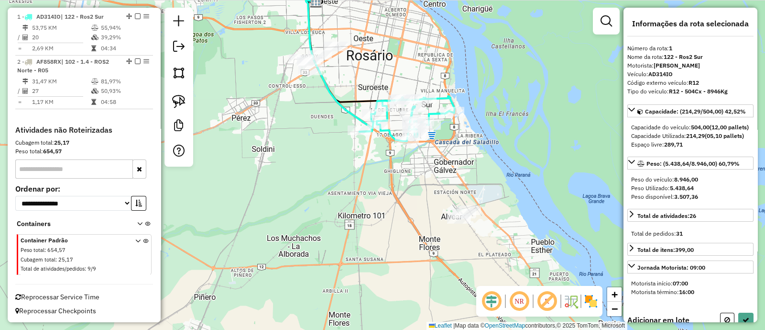
select select "**********"
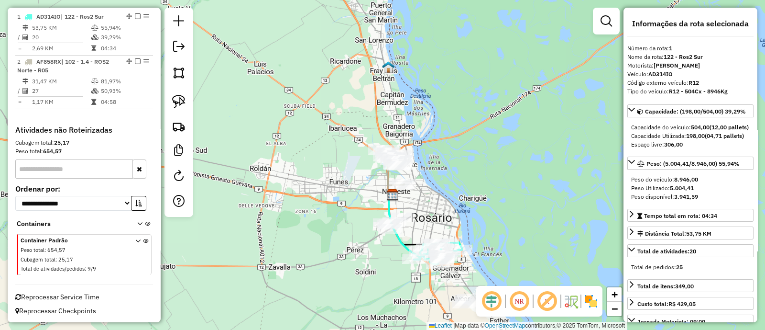
drag, startPoint x: 340, startPoint y: 161, endPoint x: 310, endPoint y: 234, distance: 79.2
click at [311, 234] on div "Janela de atendimento Grade de atendimento Capacidade Transportadoras Veículos …" at bounding box center [382, 165] width 765 height 330
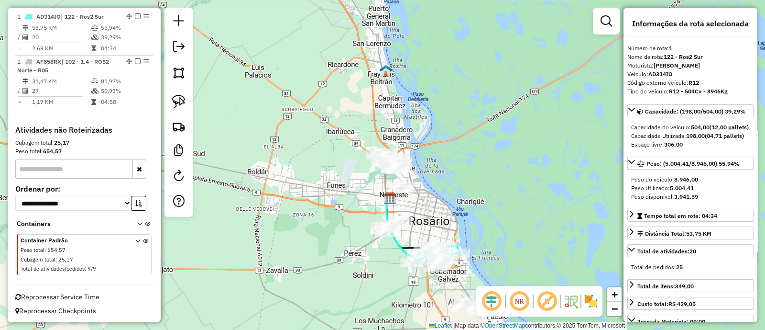
click at [308, 225] on div "Janela de atendimento Grade de atendimento Capacidade Transportadoras Veículos …" at bounding box center [382, 165] width 765 height 330
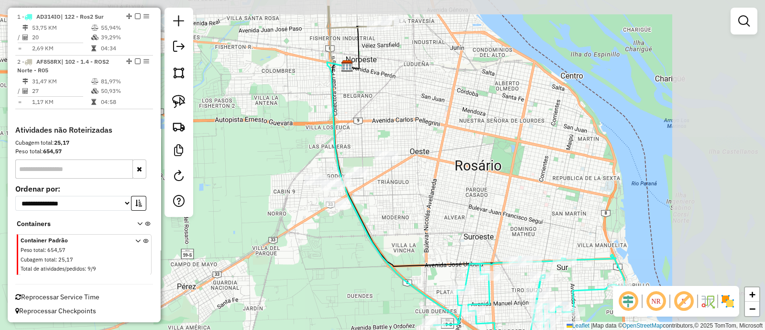
drag, startPoint x: 400, startPoint y: 205, endPoint x: 204, endPoint y: 243, distance: 199.3
click at [204, 243] on div "Janela de atendimento Grade de atendimento Capacidade Transportadoras Veículos …" at bounding box center [382, 165] width 765 height 330
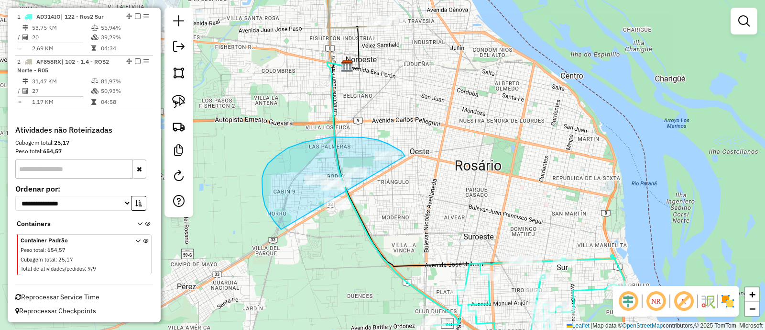
drag, startPoint x: 388, startPoint y: 143, endPoint x: 334, endPoint y: 244, distance: 113.8
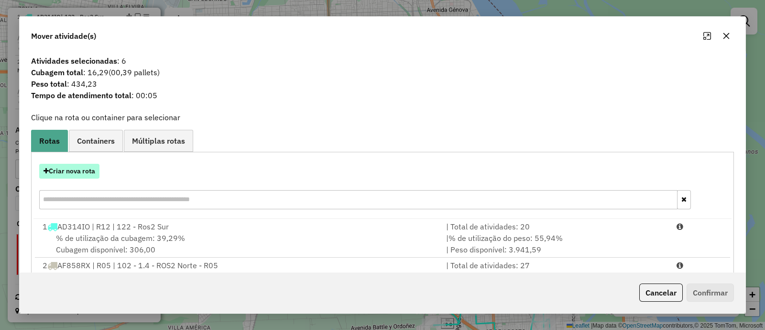
click at [79, 177] on button "Criar nova rota" at bounding box center [69, 171] width 60 height 15
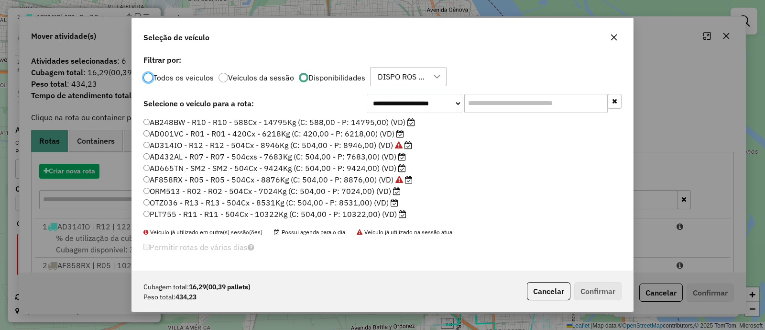
scroll to position [5, 3]
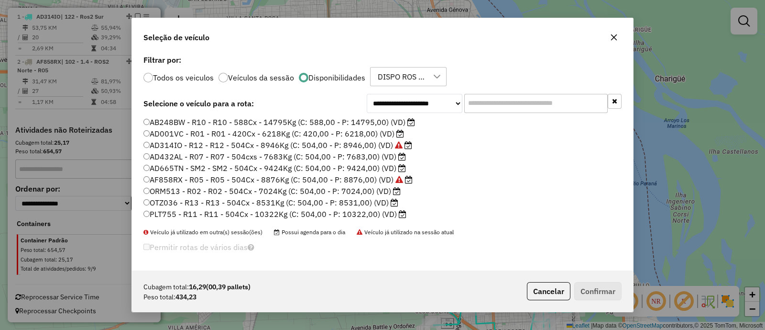
click at [382, 131] on label "AD001VC - R01 - R01 - 420Cx - 6218Kg (C: 420,00 - P: 6218,00) (VD)" at bounding box center [273, 133] width 261 height 11
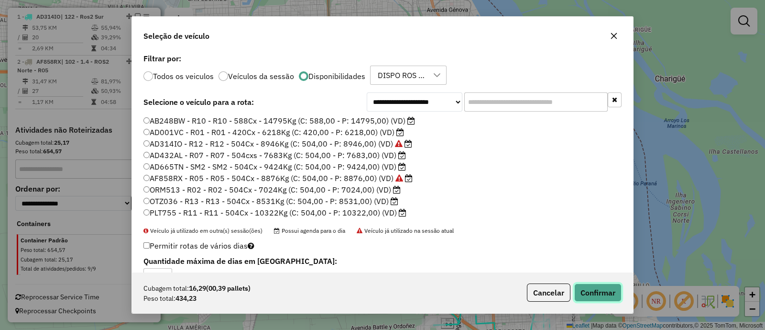
click at [591, 293] on button "Confirmar" at bounding box center [597, 292] width 47 height 18
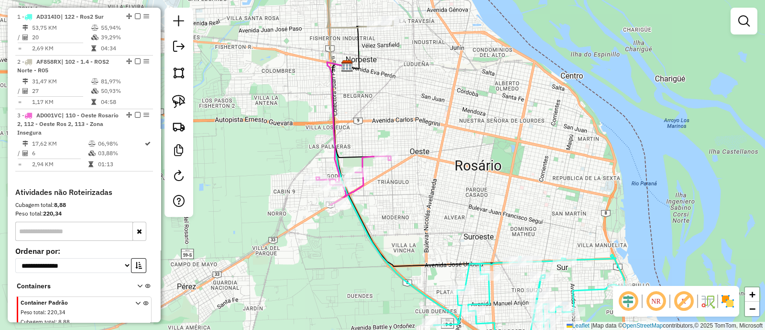
click at [364, 156] on icon at bounding box center [353, 180] width 75 height 49
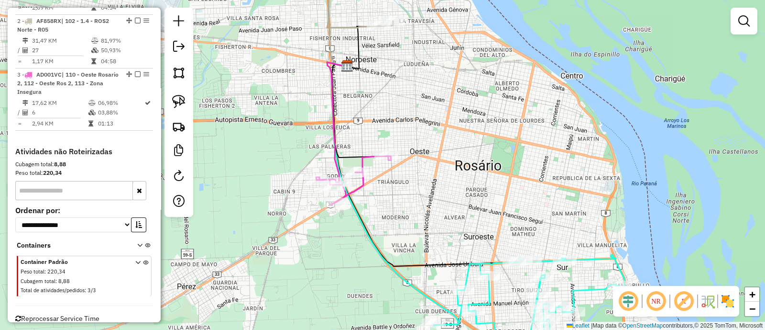
select select "**********"
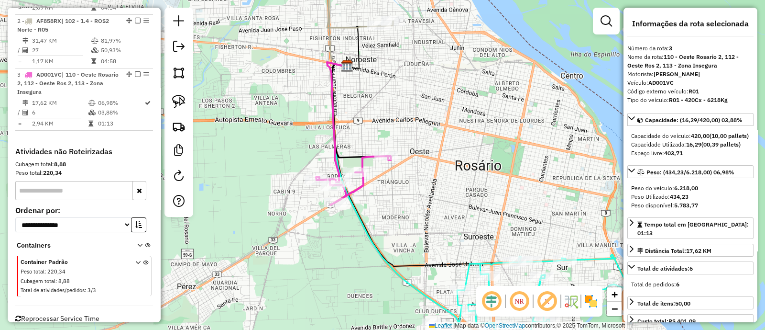
scroll to position [427, 0]
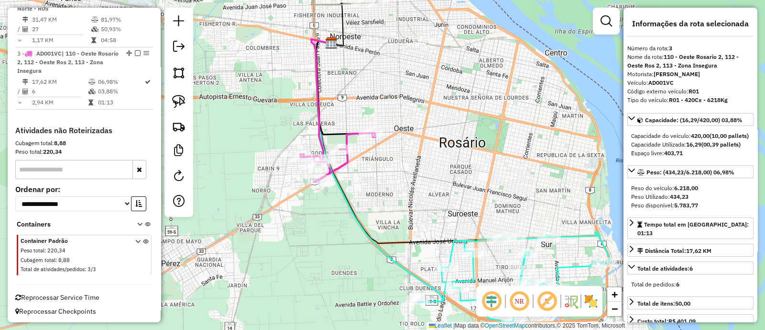
drag, startPoint x: 386, startPoint y: 196, endPoint x: 272, endPoint y: 35, distance: 197.5
click at [274, 38] on div "Janela de atendimento Grade de atendimento Capacidade Transportadoras Veículos …" at bounding box center [382, 165] width 765 height 330
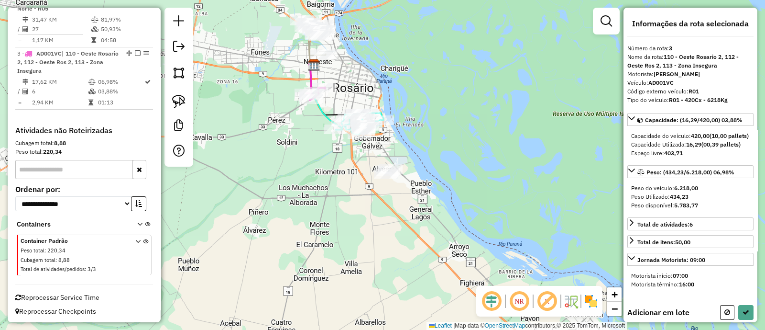
drag, startPoint x: 412, startPoint y: 169, endPoint x: 400, endPoint y: 192, distance: 26.1
click at [400, 192] on div "Janela de atendimento Grade de atendimento Capacidade Transportadoras Veículos …" at bounding box center [382, 165] width 765 height 330
drag, startPoint x: 414, startPoint y: 168, endPoint x: 375, endPoint y: 186, distance: 42.4
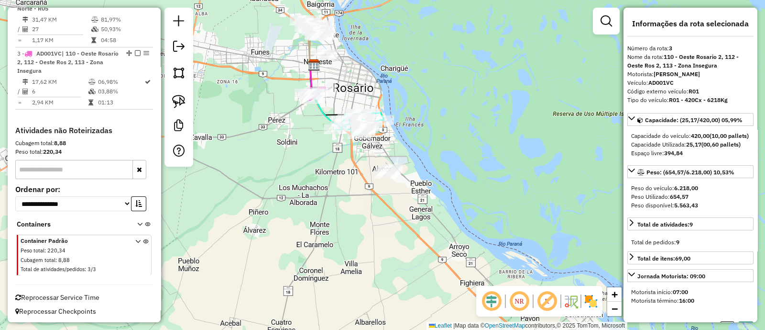
select select "**********"
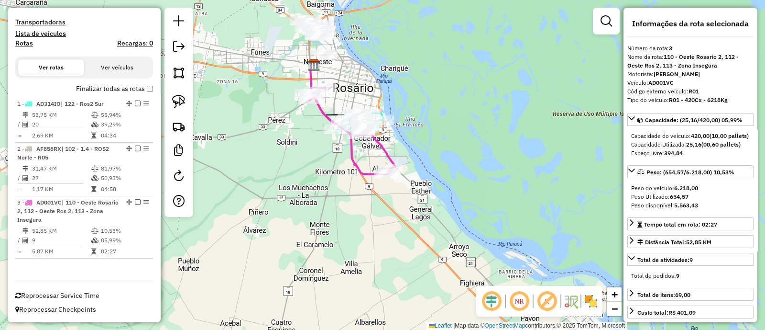
scroll to position [277, 0]
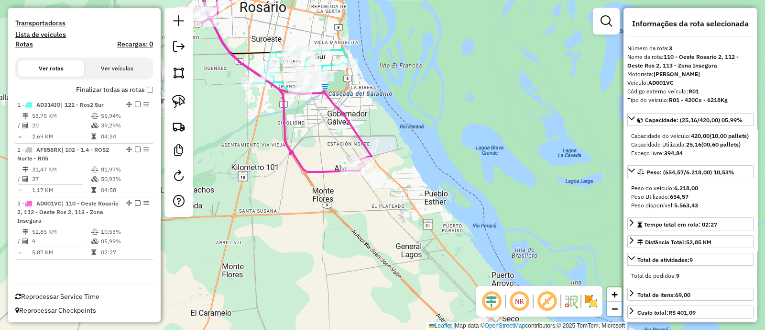
drag, startPoint x: 389, startPoint y: 153, endPoint x: 319, endPoint y: 115, distance: 80.2
click at [319, 115] on div "Janela de atendimento Grade de atendimento Capacidade Transportadoras Veículos …" at bounding box center [382, 165] width 765 height 330
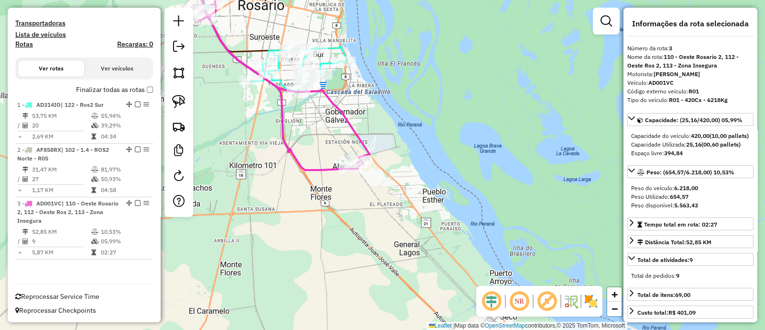
drag, startPoint x: 358, startPoint y: 104, endPoint x: 379, endPoint y: 116, distance: 23.8
click at [342, 53] on icon at bounding box center [298, 68] width 95 height 45
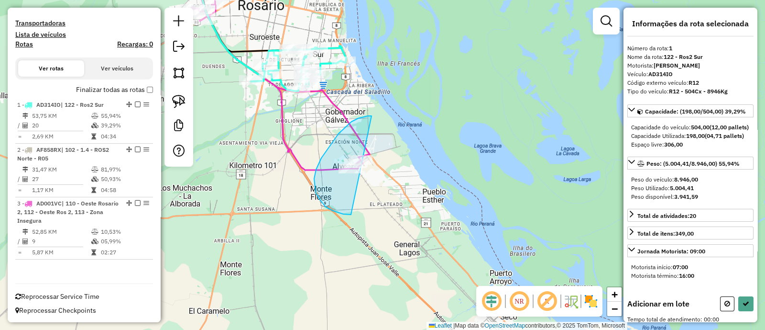
drag, startPoint x: 372, startPoint y: 116, endPoint x: 358, endPoint y: 211, distance: 96.6
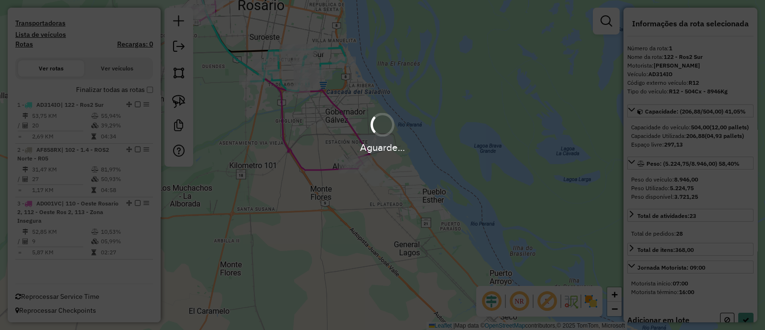
select select "**********"
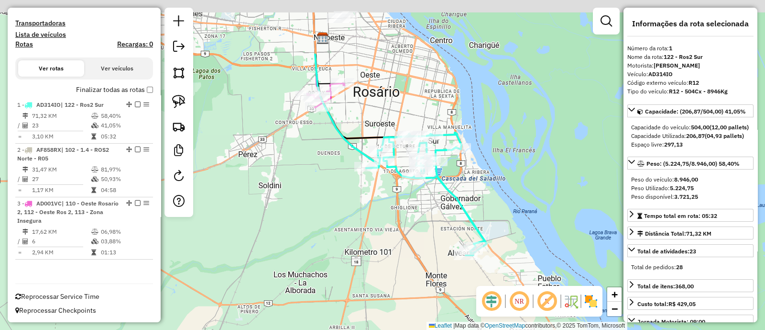
drag, startPoint x: 301, startPoint y: 163, endPoint x: 430, endPoint y: 258, distance: 159.7
click at [430, 258] on div "Janela de atendimento Grade de atendimento Capacidade Transportadoras Veículos …" at bounding box center [382, 165] width 765 height 330
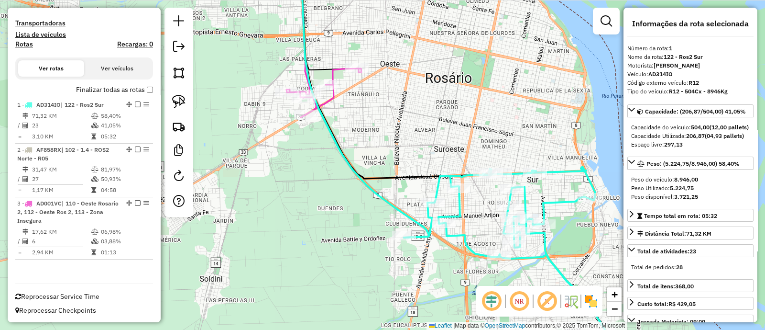
click at [330, 98] on icon at bounding box center [324, 92] width 75 height 49
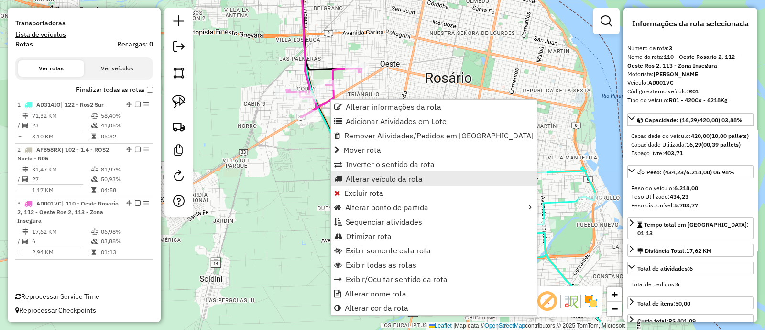
click at [381, 176] on span "Alterar veículo da rota" at bounding box center [384, 179] width 77 height 8
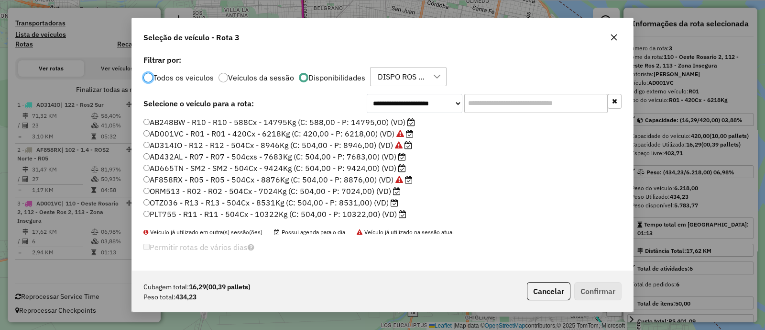
scroll to position [5, 3]
click at [368, 157] on label "AD432AL - R07 - R07 - 504cxs - 7683Kg (C: 504,00 - P: 7683,00) (VD)" at bounding box center [274, 156] width 263 height 11
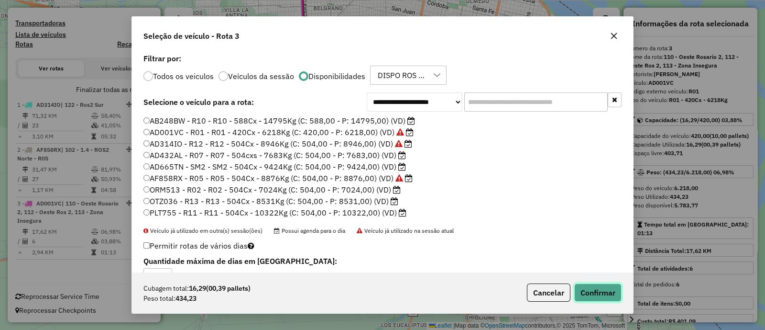
click at [602, 295] on button "Confirmar" at bounding box center [597, 292] width 47 height 18
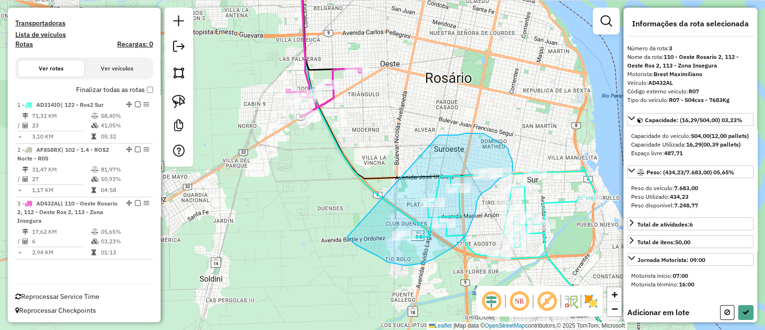
drag, startPoint x: 439, startPoint y: 135, endPoint x: 348, endPoint y: 237, distance: 136.8
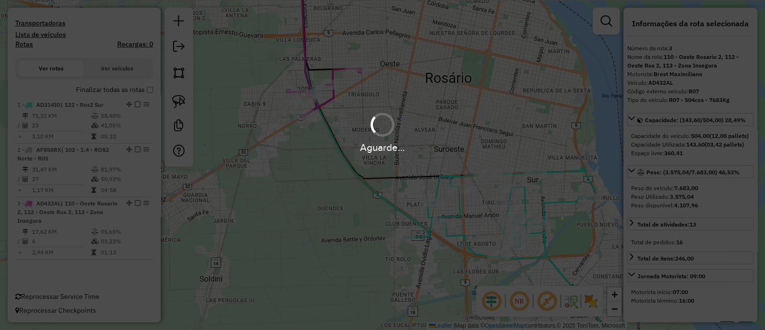
select select "**********"
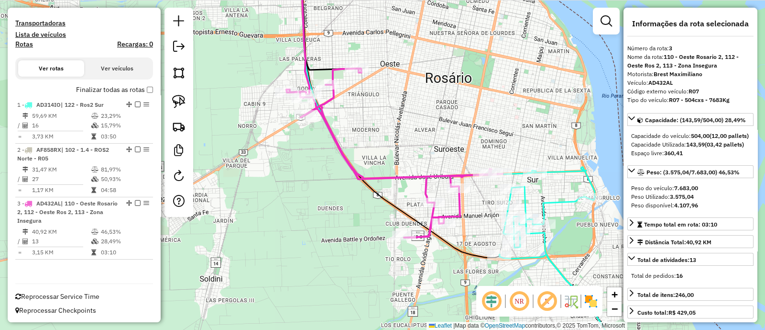
click at [547, 253] on icon at bounding box center [563, 265] width 129 height 196
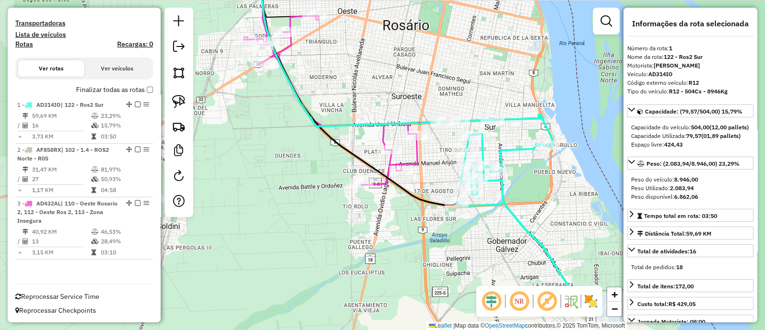
drag, startPoint x: 545, startPoint y: 253, endPoint x: 503, endPoint y: 200, distance: 67.7
click at [503, 200] on icon at bounding box center [521, 212] width 129 height 196
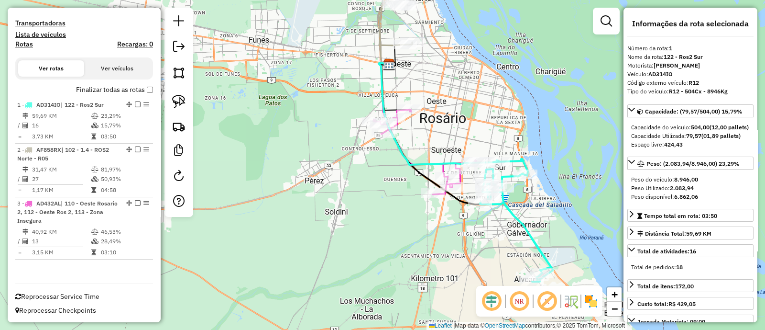
click at [381, 44] on icon at bounding box center [388, 10] width 48 height 71
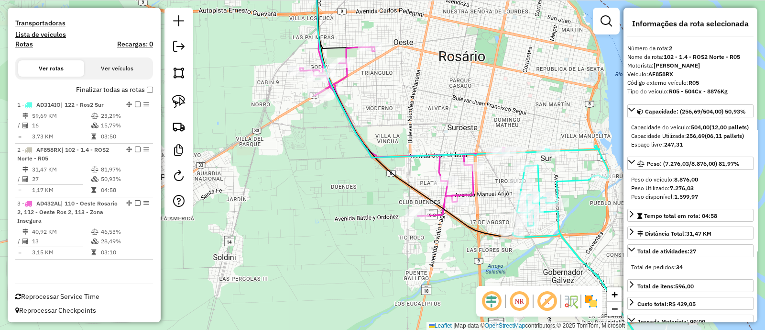
click at [440, 166] on icon at bounding box center [408, 131] width 216 height 169
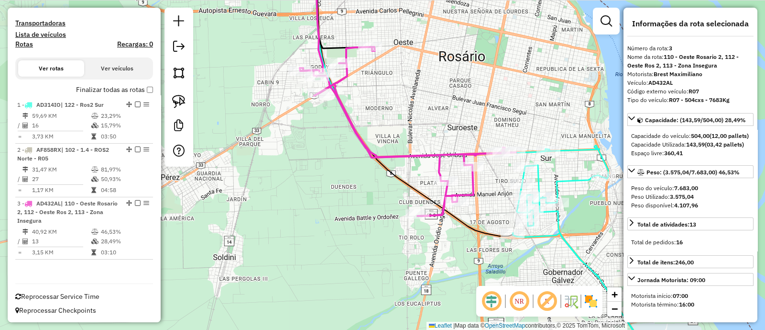
drag, startPoint x: 441, startPoint y: 188, endPoint x: 447, endPoint y: 204, distance: 16.3
click at [447, 204] on div "Janela de atendimento Grade de atendimento Capacidade Transportadoras Veículos …" at bounding box center [382, 165] width 765 height 330
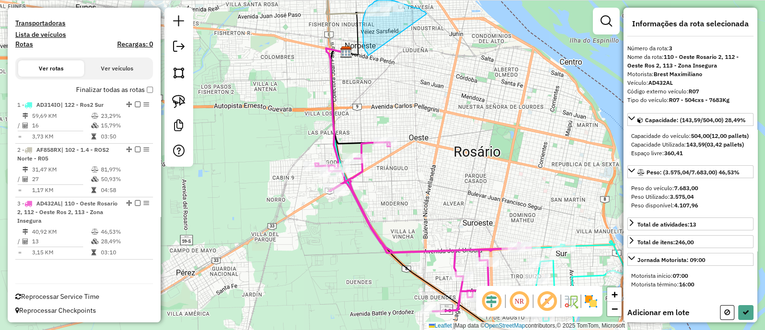
drag, startPoint x: 427, startPoint y: 14, endPoint x: 369, endPoint y: 55, distance: 71.7
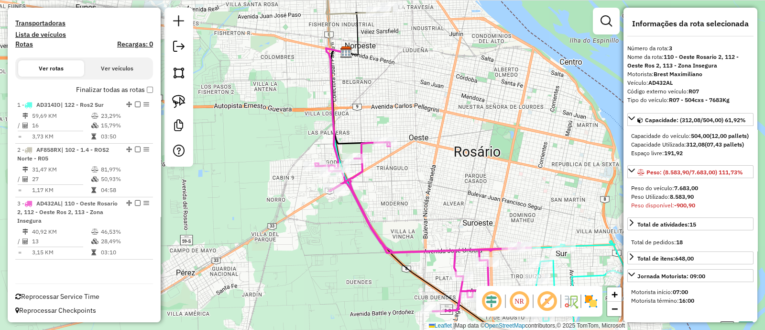
select select "**********"
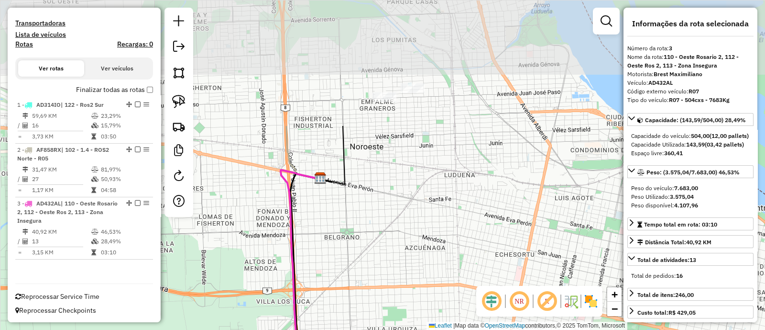
drag, startPoint x: 402, startPoint y: 192, endPoint x: 410, endPoint y: 230, distance: 38.7
click at [415, 270] on div "Janela de atendimento Grade de atendimento Capacidade Transportadoras Veículos …" at bounding box center [382, 165] width 765 height 330
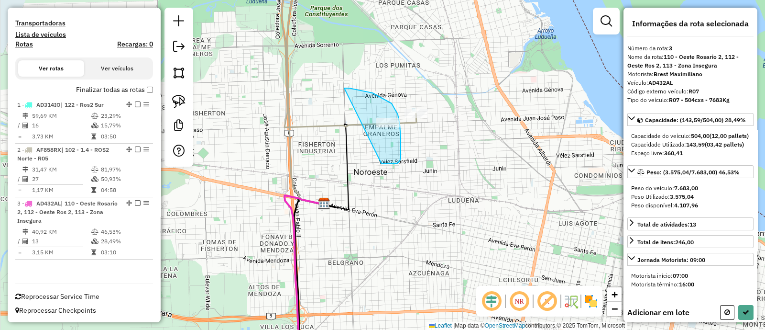
drag, startPoint x: 344, startPoint y: 88, endPoint x: 378, endPoint y: 164, distance: 83.3
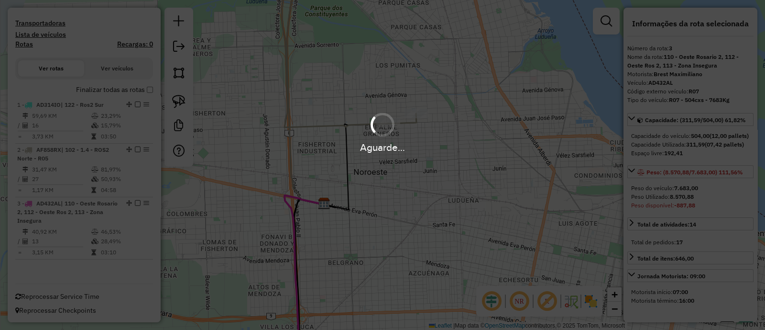
select select "**********"
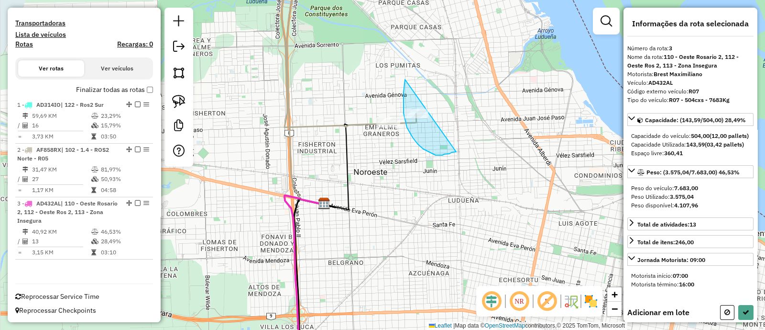
drag, startPoint x: 406, startPoint y: 80, endPoint x: 457, endPoint y: 152, distance: 88.1
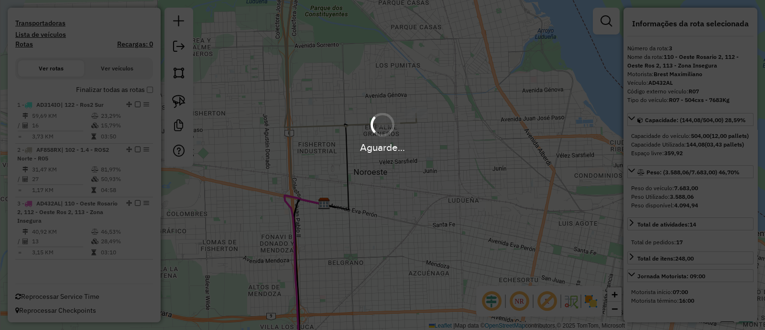
select select "**********"
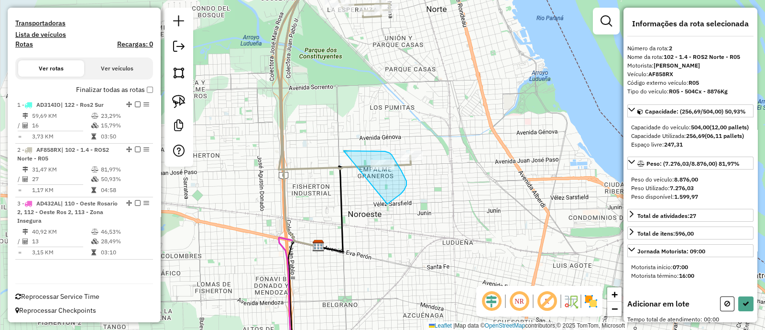
drag, startPoint x: 344, startPoint y: 151, endPoint x: 386, endPoint y: 204, distance: 68.1
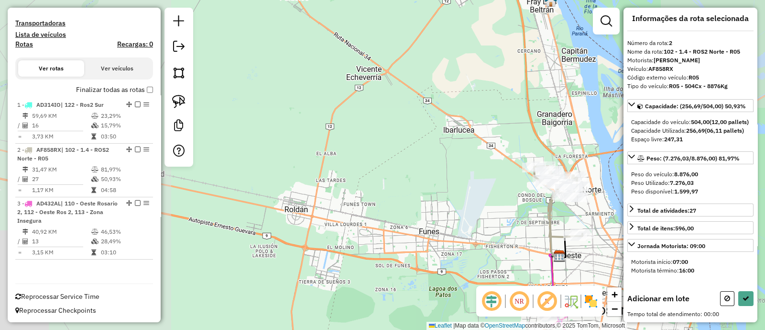
scroll to position [20, 0]
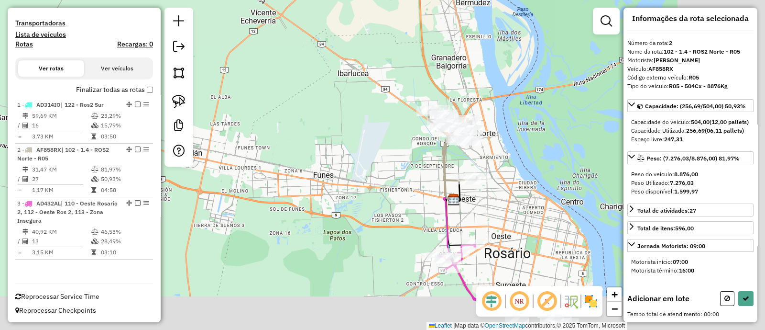
drag, startPoint x: 453, startPoint y: 205, endPoint x: 354, endPoint y: 161, distance: 108.2
click at [353, 155] on div "Janela de atendimento Grade de atendimento Capacidade Transportadoras Veículos …" at bounding box center [382, 165] width 765 height 330
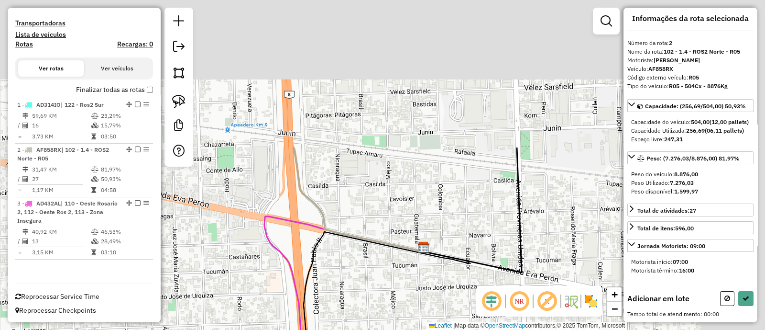
drag, startPoint x: 404, startPoint y: 230, endPoint x: 364, endPoint y: 357, distance: 133.1
click at [364, 329] on html "Aguarde... Pop-up bloqueado! Seu navegador bloqueou automáticamente a abertura …" at bounding box center [382, 165] width 765 height 330
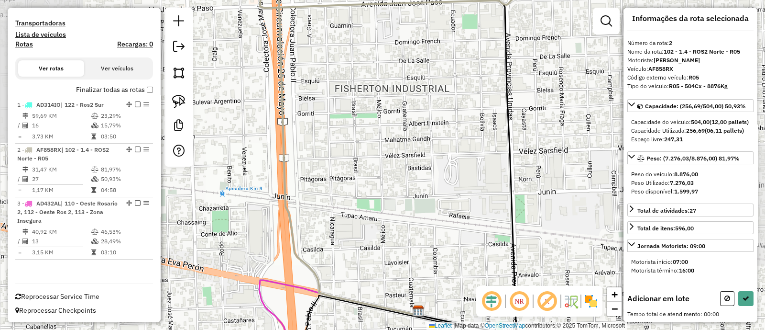
drag, startPoint x: 407, startPoint y: 213, endPoint x: 403, endPoint y: 319, distance: 105.8
click at [403, 319] on div "Janela de atendimento Grade de atendimento Capacidade Transportadoras Veículos …" at bounding box center [382, 165] width 765 height 330
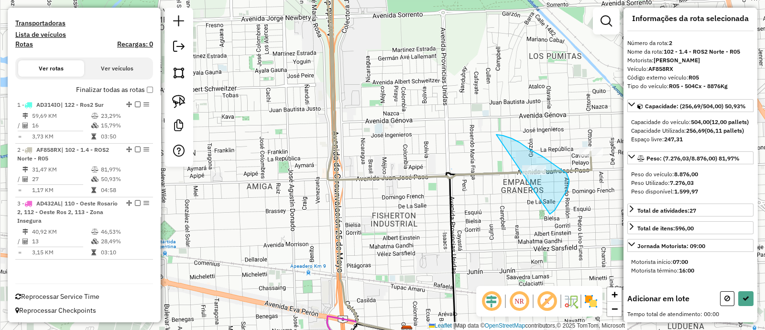
drag, startPoint x: 500, startPoint y: 135, endPoint x: 542, endPoint y: 216, distance: 91.3
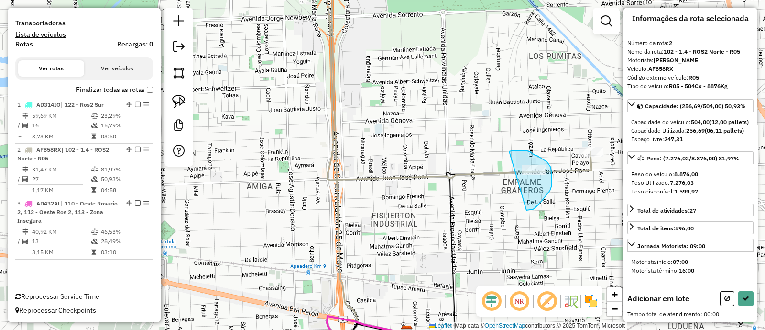
drag, startPoint x: 514, startPoint y: 150, endPoint x: 527, endPoint y: 211, distance: 62.1
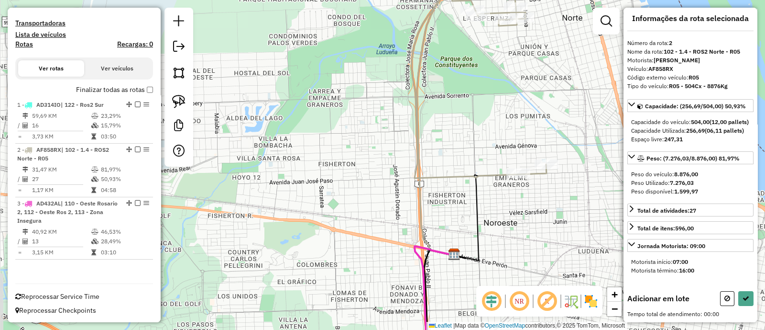
drag, startPoint x: 533, startPoint y: 237, endPoint x: 475, endPoint y: 157, distance: 99.0
click at [475, 157] on div "Janela de atendimento Grade de atendimento Capacidade Transportadoras Veículos …" at bounding box center [382, 165] width 765 height 330
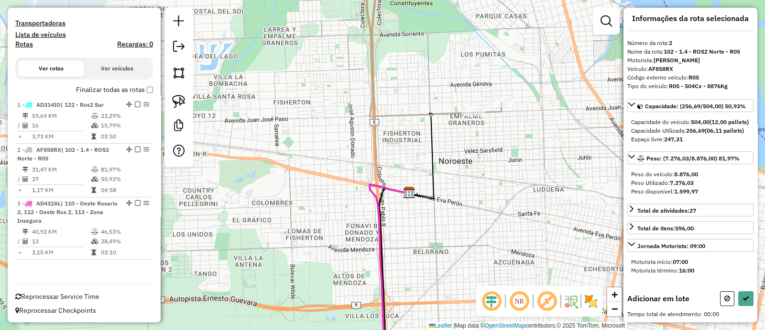
click at [381, 254] on icon at bounding box center [390, 273] width 40 height 178
click at [726, 295] on icon at bounding box center [728, 298] width 6 height 7
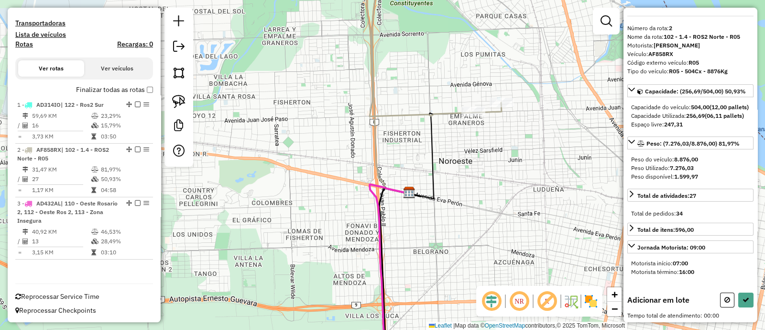
select select "**********"
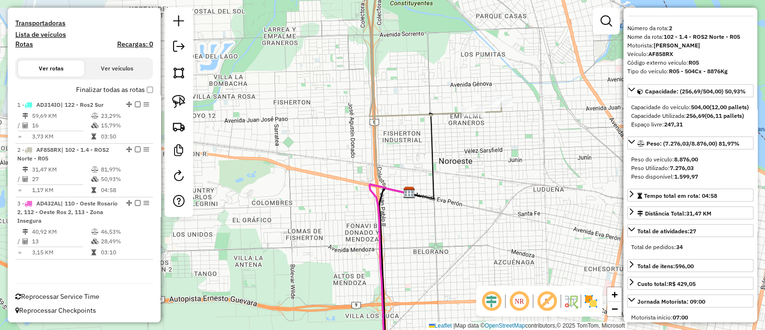
click at [382, 269] on icon at bounding box center [390, 273] width 40 height 178
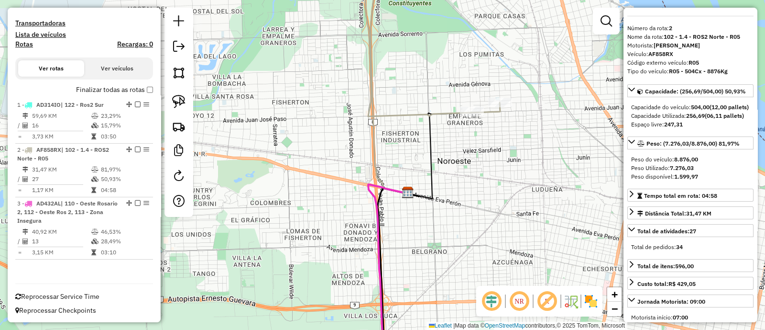
click at [380, 269] on icon at bounding box center [388, 273] width 40 height 178
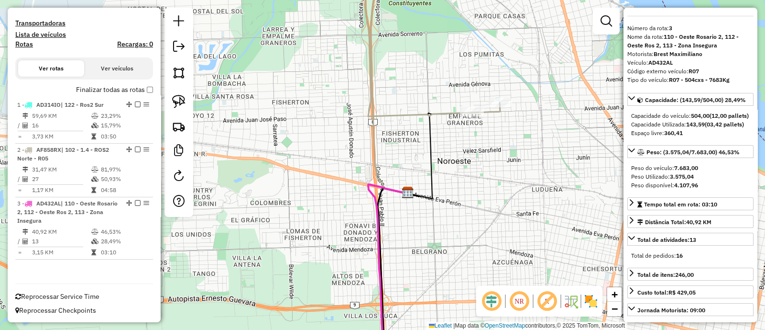
click at [380, 269] on icon at bounding box center [388, 273] width 40 height 178
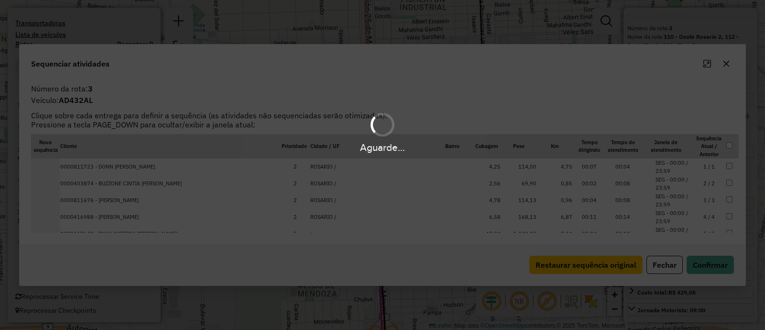
click at [660, 264] on div "Aguarde..." at bounding box center [382, 165] width 765 height 330
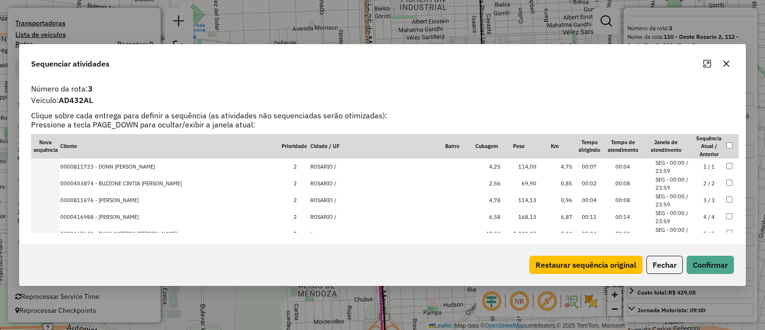
drag, startPoint x: 661, startPoint y: 264, endPoint x: 646, endPoint y: 262, distance: 15.0
click at [661, 264] on button "Fechar" at bounding box center [665, 264] width 36 height 18
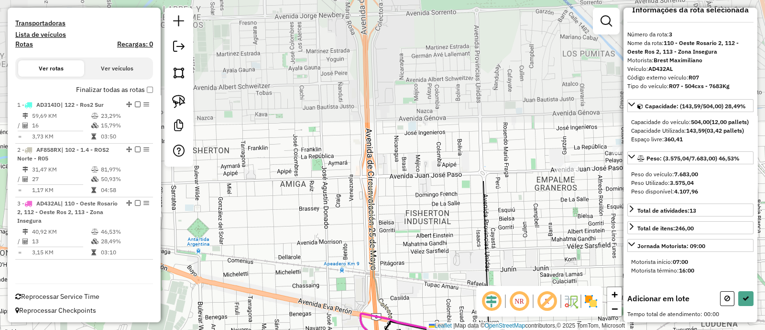
drag, startPoint x: 461, startPoint y: 143, endPoint x: 466, endPoint y: 270, distance: 127.3
click at [466, 270] on div "Janela de atendimento Grade de atendimento Capacidade Transportadoras Veículos …" at bounding box center [382, 165] width 765 height 330
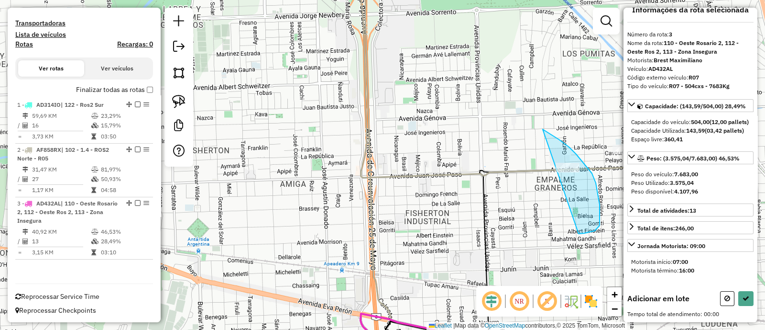
drag, startPoint x: 543, startPoint y: 129, endPoint x: 578, endPoint y: 234, distance: 110.6
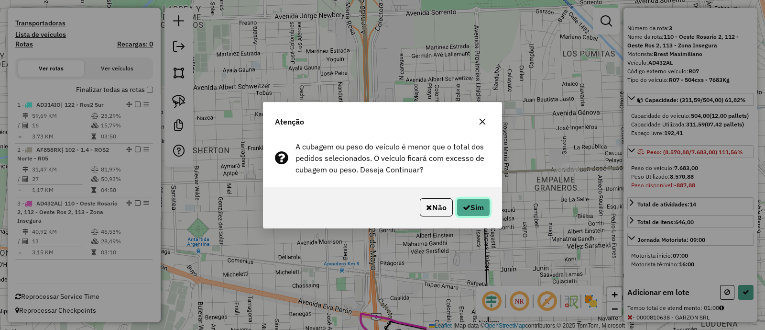
click at [486, 201] on button "Sim" at bounding box center [473, 207] width 33 height 18
select select "**********"
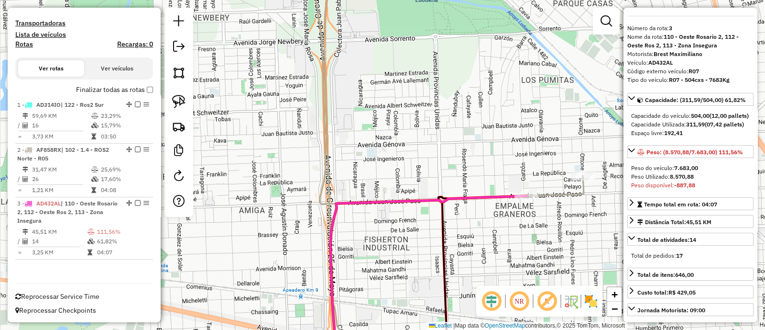
drag, startPoint x: 530, startPoint y: 222, endPoint x: 462, endPoint y: 235, distance: 70.1
click at [462, 235] on div "Janela de atendimento Grade de atendimento Capacidade Transportadoras Veículos …" at bounding box center [382, 165] width 765 height 330
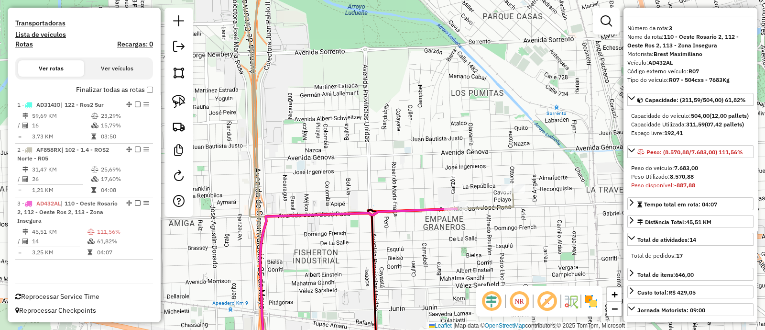
click at [504, 207] on icon at bounding box center [378, 92] width 270 height 250
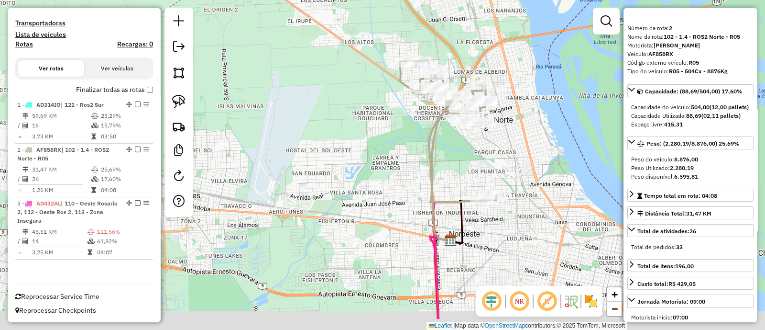
drag, startPoint x: 507, startPoint y: 256, endPoint x: 485, endPoint y: 154, distance: 104.6
click at [485, 158] on div "Janela de atendimento Grade de atendimento Capacidade Transportadoras Veículos …" at bounding box center [382, 165] width 765 height 330
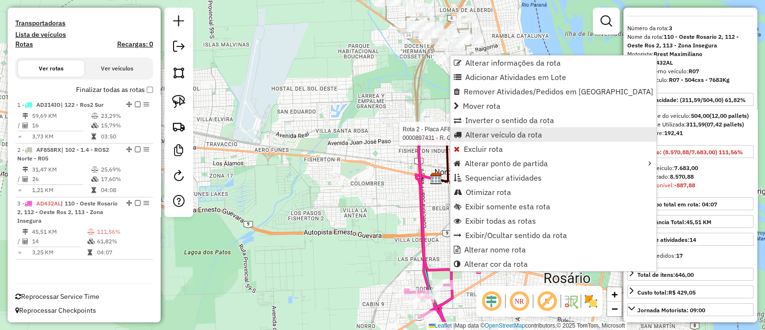
click at [484, 137] on span "Alterar veículo da rota" at bounding box center [503, 135] width 77 height 8
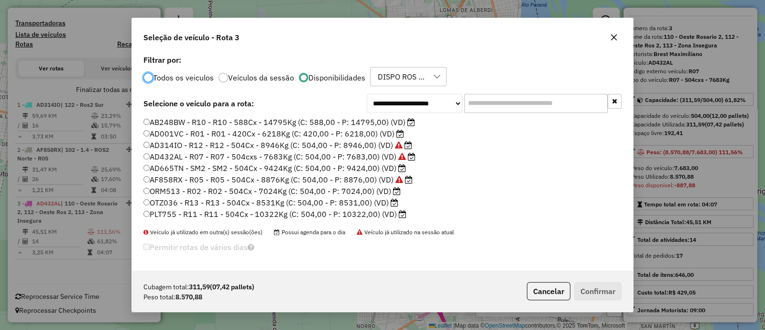
scroll to position [5, 3]
click at [390, 169] on label "AD665TN - SM2 - SM2 - 504Cx - 9424Kg (C: 504,00 - P: 9424,00) (VD)" at bounding box center [274, 167] width 263 height 11
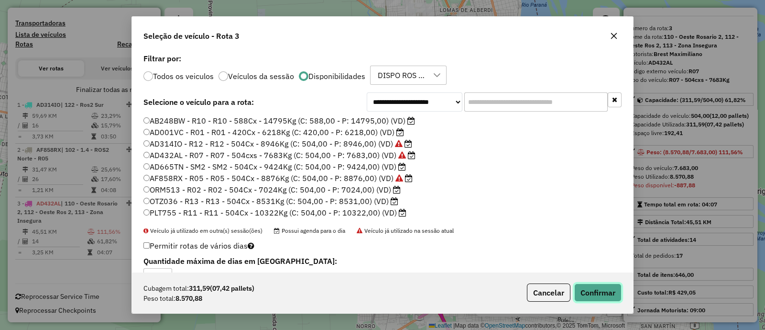
click at [596, 300] on button "Confirmar" at bounding box center [597, 292] width 47 height 18
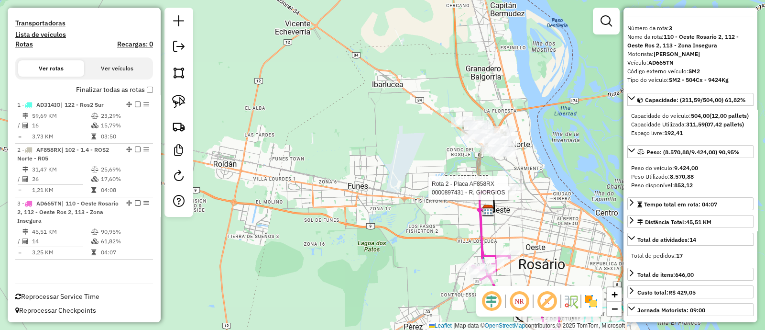
drag, startPoint x: 541, startPoint y: 236, endPoint x: 534, endPoint y: 228, distance: 10.8
click at [534, 228] on div "Rota 2 - Placa AF858RX 0000897431 - R. GIORGIOS Janela de atendimento Grade de …" at bounding box center [382, 165] width 765 height 330
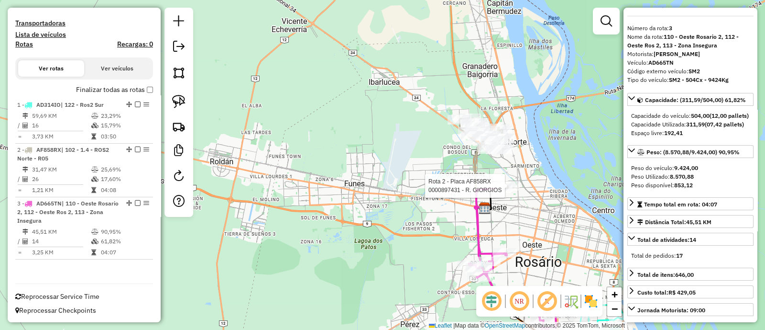
drag, startPoint x: 548, startPoint y: 218, endPoint x: 482, endPoint y: 104, distance: 131.6
click at [483, 107] on div "Rota 2 - Placa AF858RX 0000897431 - R. GIORGIOS Janela de atendimento Grade de …" at bounding box center [382, 165] width 765 height 330
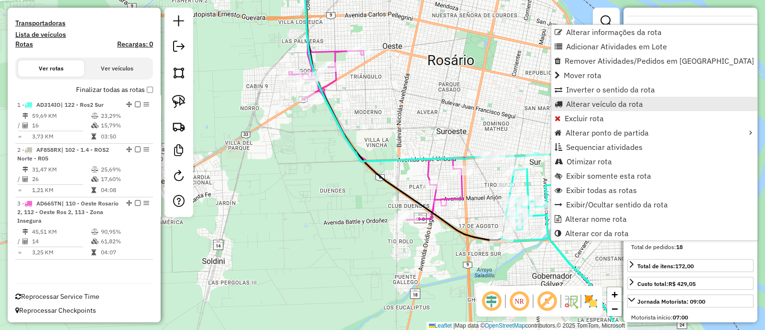
click at [571, 107] on span "Alterar veículo da rota" at bounding box center [604, 104] width 77 height 8
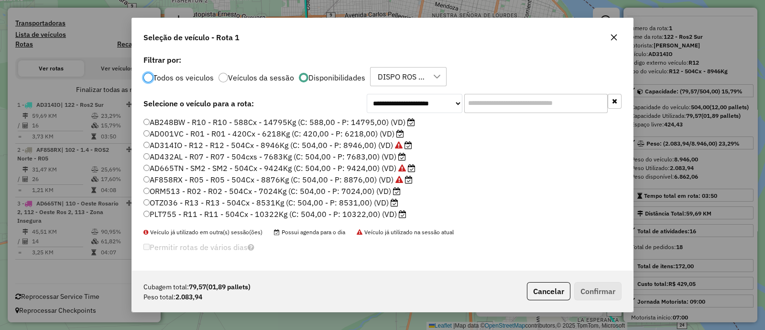
click at [378, 134] on label "AD001VC - R01 - R01 - 420Cx - 6218Kg (C: 420,00 - P: 6218,00) (VD)" at bounding box center [273, 133] width 261 height 11
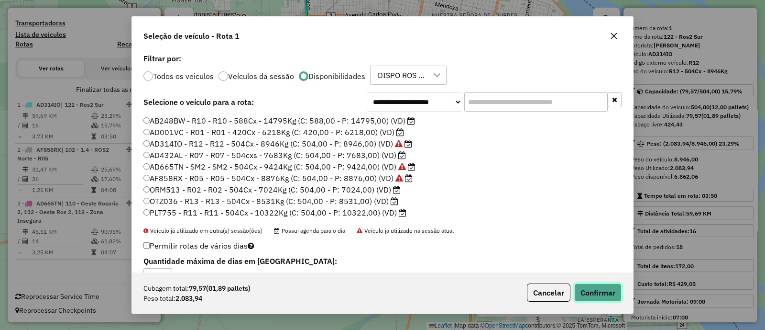
click at [608, 291] on button "Confirmar" at bounding box center [597, 292] width 47 height 18
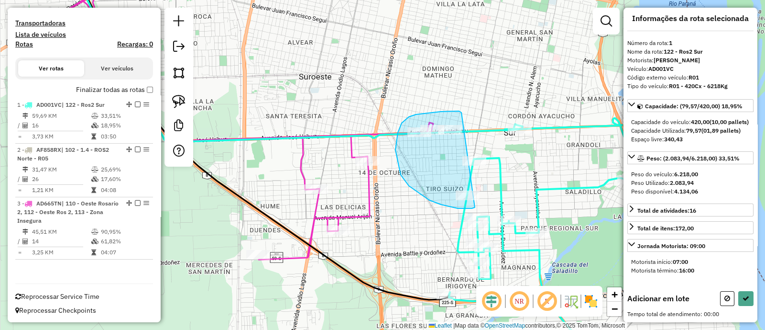
drag, startPoint x: 416, startPoint y: 114, endPoint x: 475, endPoint y: 207, distance: 110.1
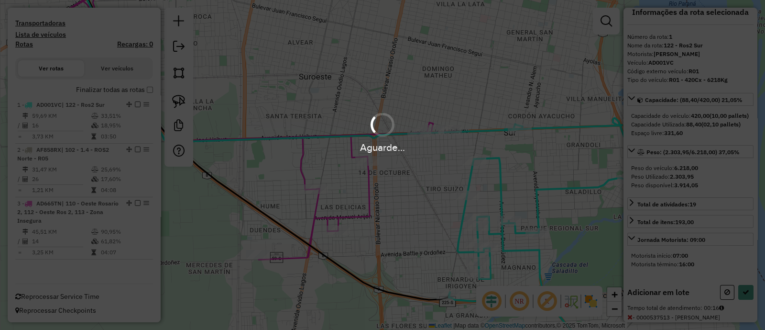
scroll to position [20, 0]
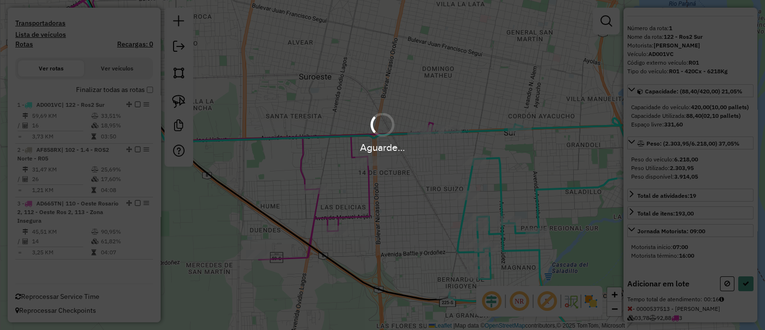
select select "**********"
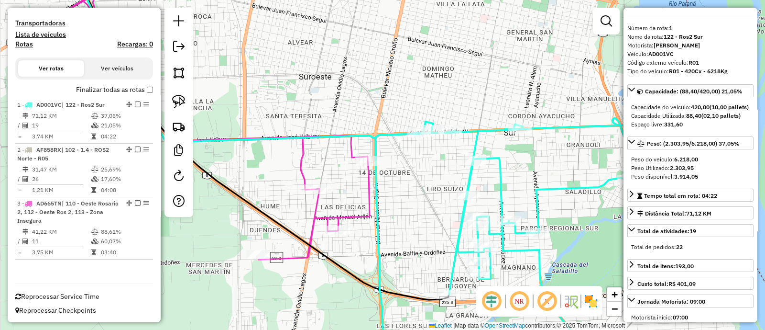
click at [360, 210] on icon at bounding box center [196, 113] width 347 height 292
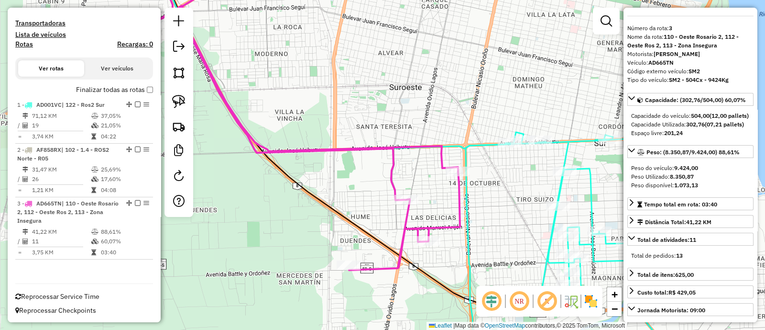
drag, startPoint x: 414, startPoint y: 220, endPoint x: 500, endPoint y: 227, distance: 86.4
click at [500, 227] on div "Janela de atendimento Grade de atendimento Capacidade Transportadoras Veículos …" at bounding box center [382, 165] width 765 height 330
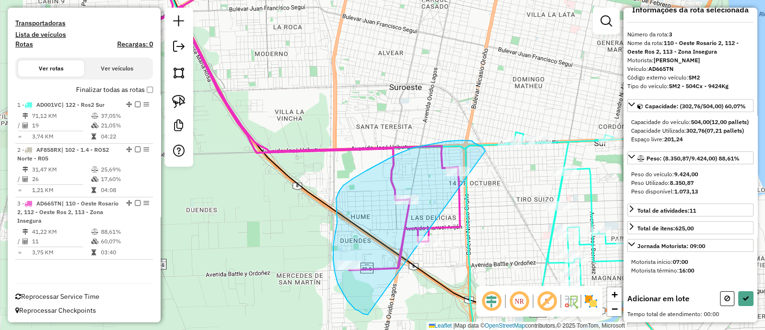
drag, startPoint x: 483, startPoint y: 148, endPoint x: 395, endPoint y: 316, distance: 190.2
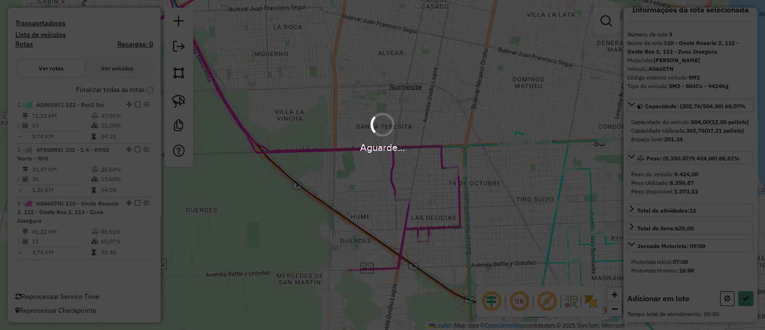
select select "**********"
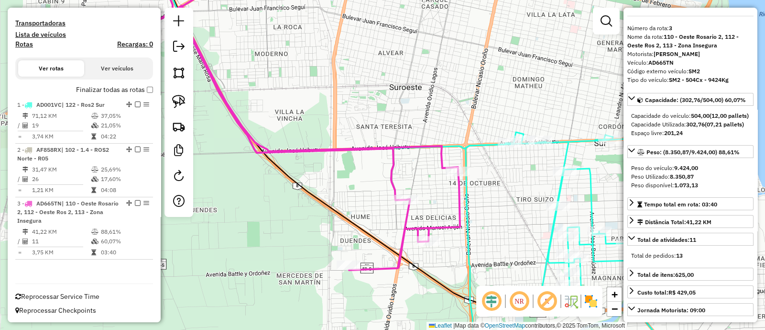
click at [560, 190] on icon at bounding box center [598, 246] width 265 height 234
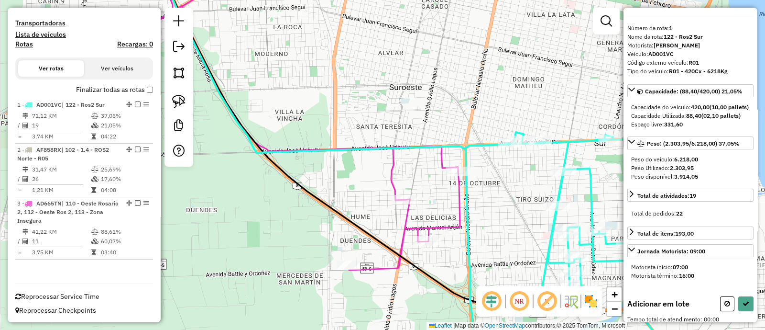
scroll to position [11, 0]
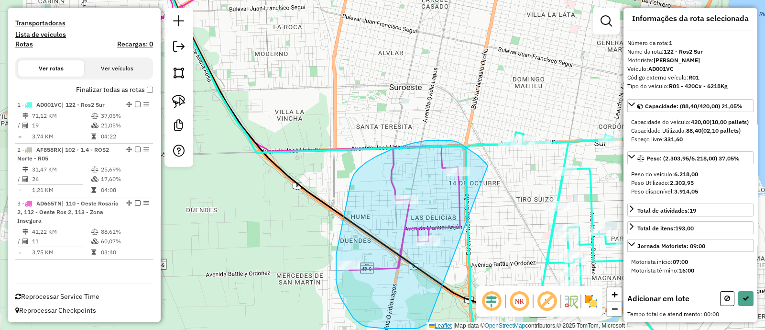
drag, startPoint x: 487, startPoint y: 167, endPoint x: 428, endPoint y: 323, distance: 167.4
click at [428, 323] on div "Janela de atendimento Grade de atendimento Capacidade Transportadoras Veículos …" at bounding box center [382, 165] width 765 height 330
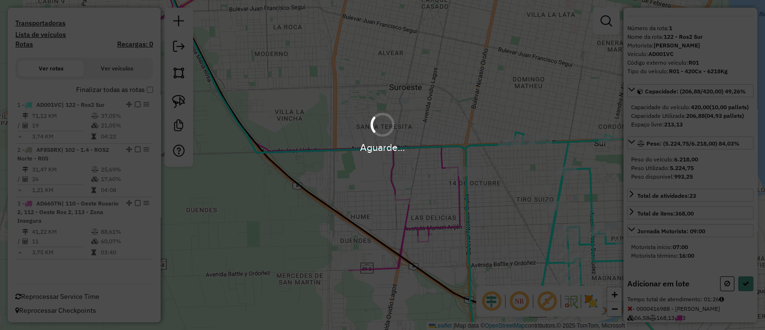
select select "**********"
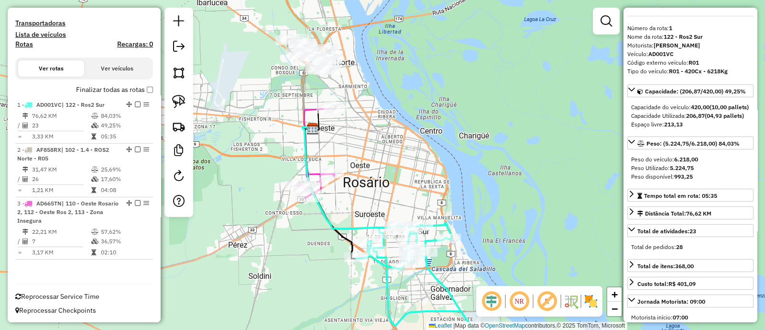
click at [312, 113] on icon at bounding box center [316, 153] width 38 height 89
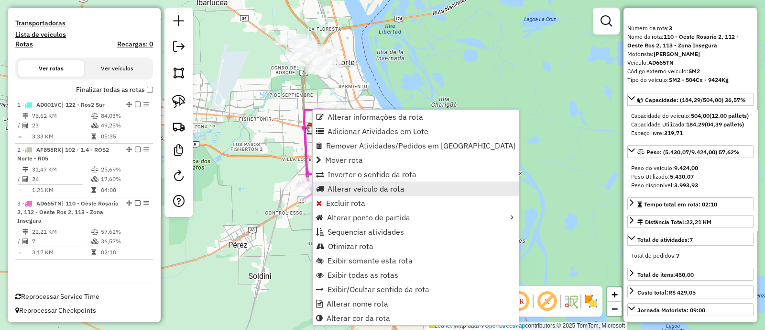
click at [358, 188] on span "Alterar veículo da rota" at bounding box center [366, 189] width 77 height 8
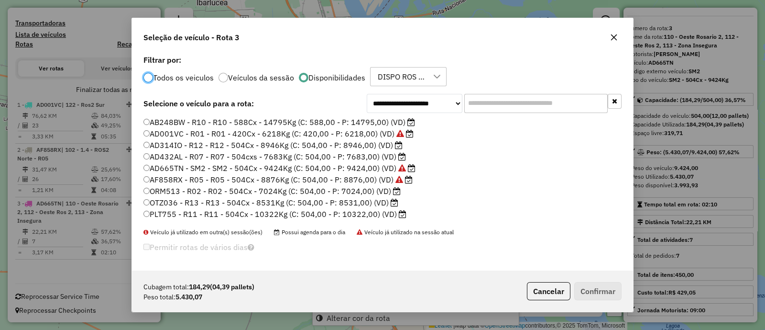
scroll to position [5, 3]
click at [381, 145] on label "AD314IO - R12 - R12 - 504Cx - 8946Kg (C: 504,00 - P: 8946,00) (VD)" at bounding box center [272, 144] width 259 height 11
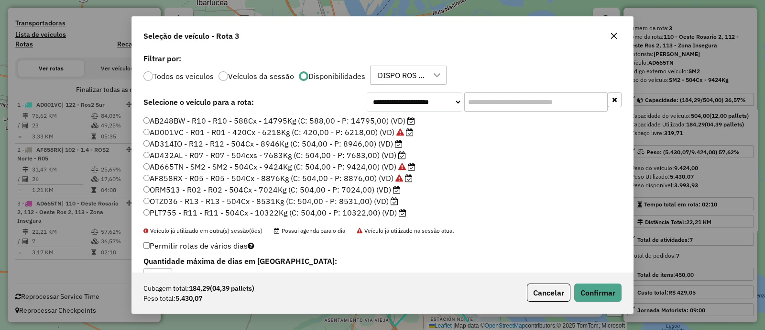
click at [376, 202] on label "OTZ036 - R13 - R13 - 504Cx - 8531Kg (C: 504,00 - P: 8531,00) (VD)" at bounding box center [270, 200] width 255 height 11
click at [588, 293] on button "Confirmar" at bounding box center [597, 292] width 47 height 18
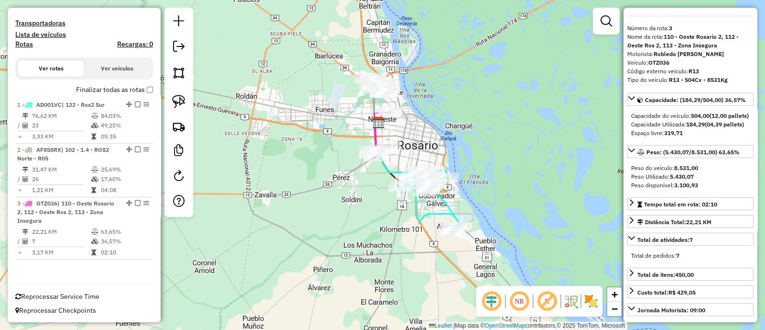
drag, startPoint x: 495, startPoint y: 204, endPoint x: 487, endPoint y: 171, distance: 33.9
click at [487, 171] on div "Janela de atendimento Grade de atendimento Capacidade Transportadoras Veículos …" at bounding box center [382, 165] width 765 height 330
click at [143, 89] on label "Finalizar todas as rotas" at bounding box center [114, 90] width 77 height 10
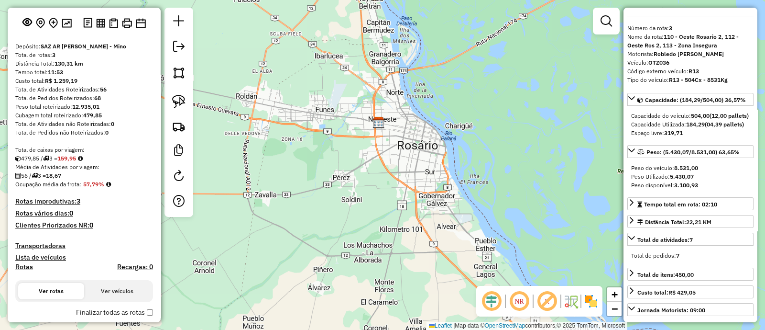
scroll to position [36, 0]
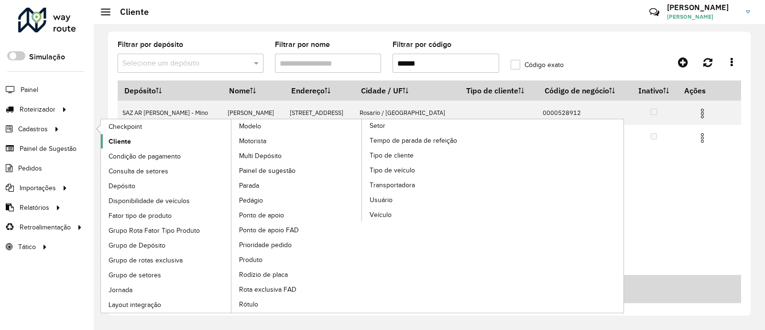
click at [141, 140] on link "Cliente" at bounding box center [166, 141] width 131 height 14
click at [140, 142] on link "Cliente" at bounding box center [166, 141] width 131 height 14
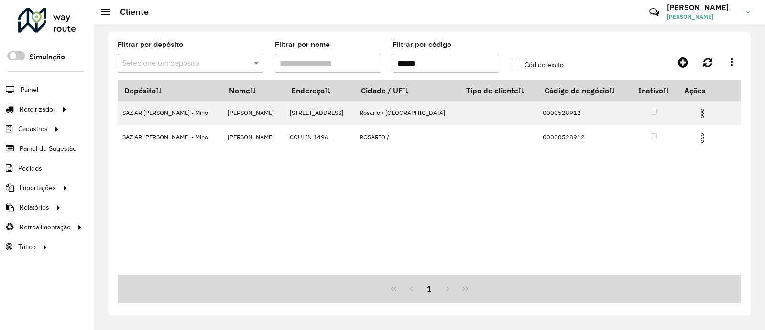
drag, startPoint x: 474, startPoint y: 62, endPoint x: 314, endPoint y: 72, distance: 159.6
click at [314, 72] on formly-group "Filtrar por depósito Selecione um depósito Filtrar por nome Filtrar por código …" at bounding box center [348, 60] width 472 height 39
paste input "****"
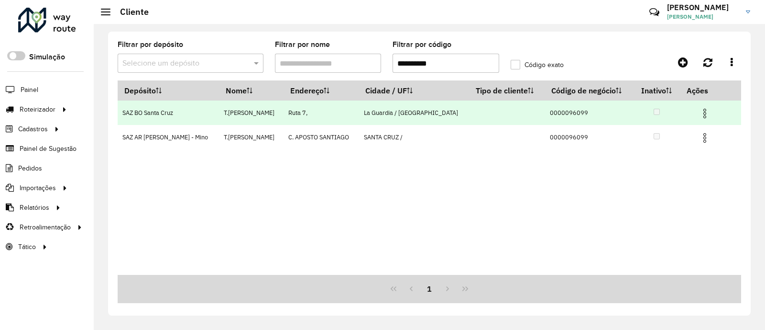
type input "**********"
click at [699, 113] on img at bounding box center [704, 113] width 11 height 11
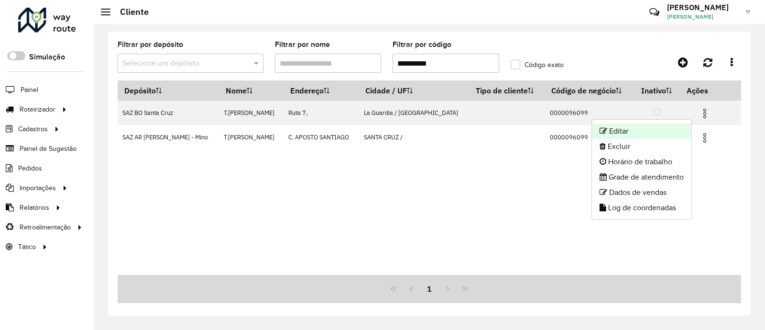
click at [664, 131] on li "Editar" at bounding box center [641, 130] width 99 height 15
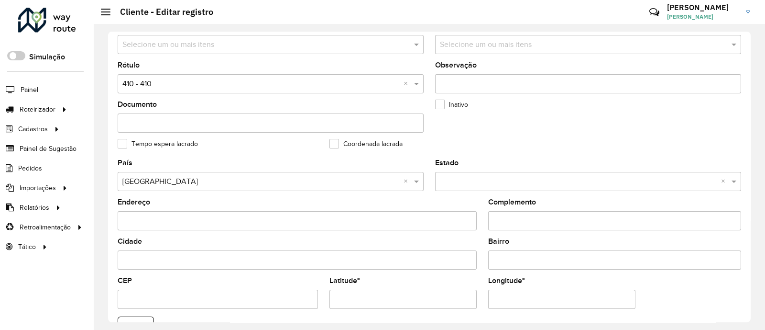
scroll to position [239, 0]
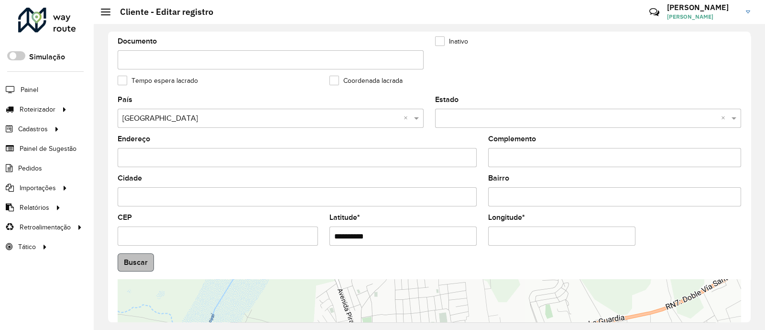
drag, startPoint x: 286, startPoint y: 250, endPoint x: 148, endPoint y: 254, distance: 137.8
click at [148, 254] on formly-group "**********" at bounding box center [429, 259] width 635 height 326
paste input "*"
type input "**********"
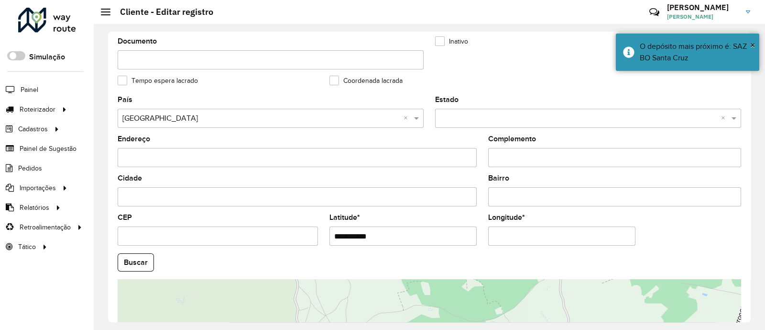
drag, startPoint x: 543, startPoint y: 240, endPoint x: 355, endPoint y: 269, distance: 189.8
click at [355, 269] on formly-group "**********" at bounding box center [429, 259] width 635 height 326
paste input "**"
type input "**********"
click at [142, 271] on button "Buscar" at bounding box center [136, 262] width 36 height 18
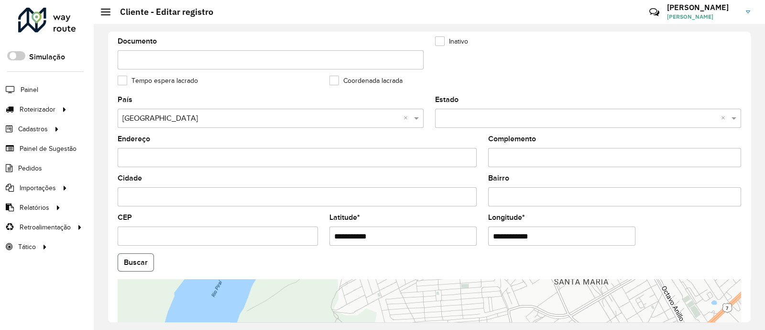
click at [141, 266] on button "Buscar" at bounding box center [136, 262] width 36 height 18
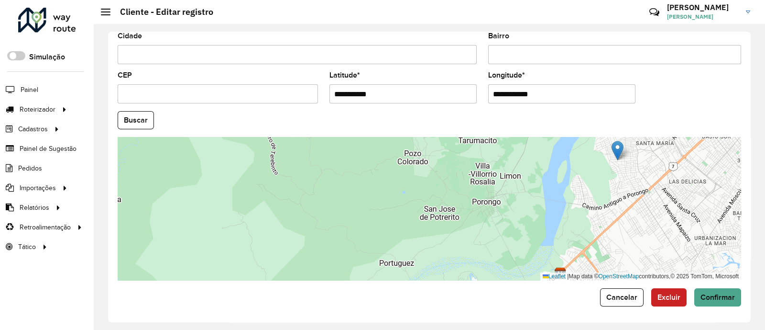
scroll to position [383, 0]
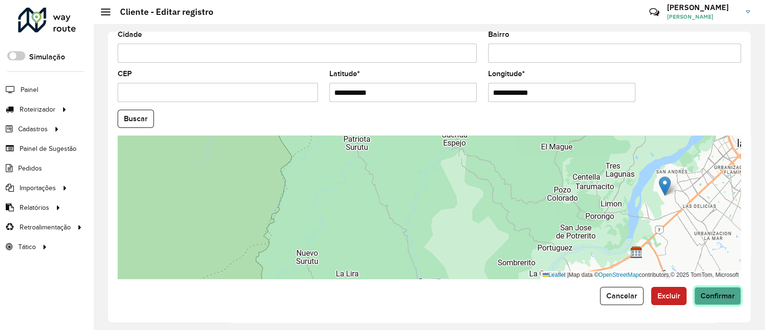
click at [729, 291] on button "Confirmar" at bounding box center [718, 296] width 47 height 18
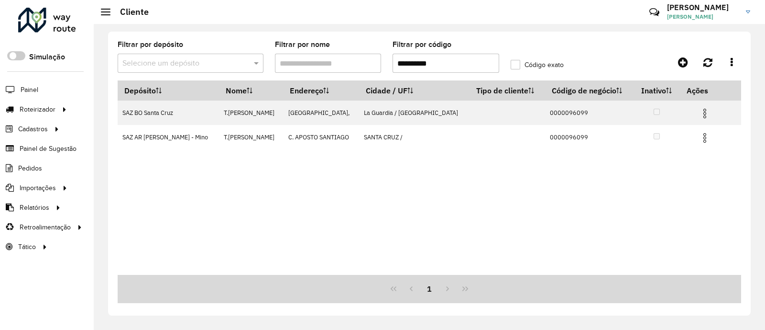
drag, startPoint x: 448, startPoint y: 58, endPoint x: 351, endPoint y: 58, distance: 96.6
click at [351, 58] on formly-group "**********" at bounding box center [348, 60] width 472 height 39
paste input "text"
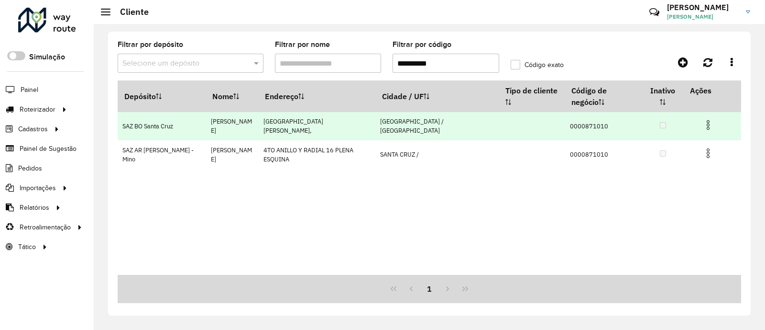
type input "**********"
drag, startPoint x: 708, startPoint y: 125, endPoint x: 703, endPoint y: 131, distance: 7.4
click at [708, 125] on img at bounding box center [708, 124] width 11 height 11
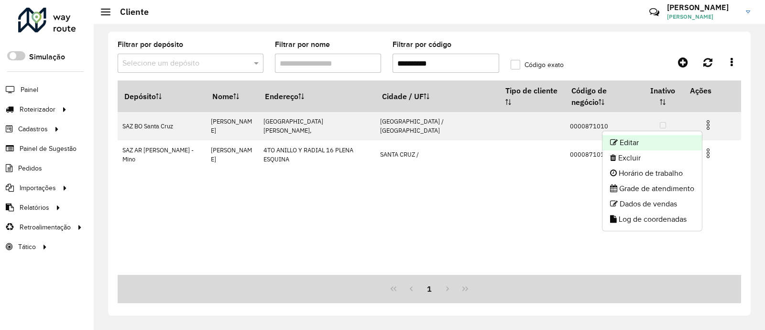
click at [670, 143] on li "Editar" at bounding box center [652, 142] width 99 height 15
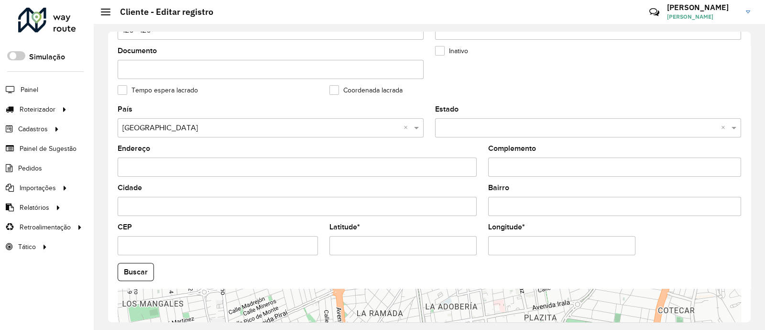
scroll to position [299, 0]
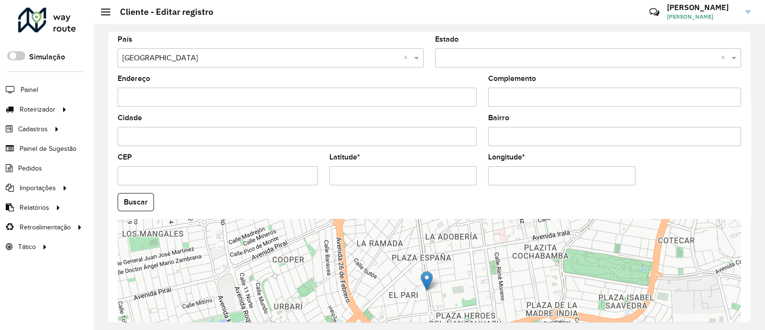
drag, startPoint x: 365, startPoint y: 182, endPoint x: 270, endPoint y: 182, distance: 95.2
click at [270, 182] on formly-group "País Selecione uma opção × [GEOGRAPHIC_DATA] × Estado Selecione uma opção × × E…" at bounding box center [429, 199] width 635 height 326
paste input "**"
type input "**********"
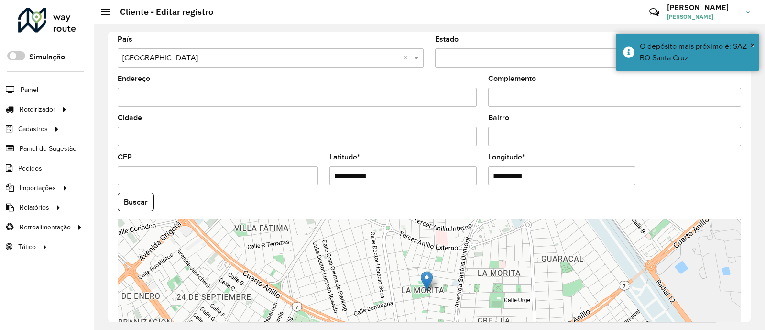
drag, startPoint x: 536, startPoint y: 180, endPoint x: 459, endPoint y: 188, distance: 77.8
click at [459, 188] on formly-group "**********" at bounding box center [429, 199] width 635 height 326
paste input "text"
type input "**********"
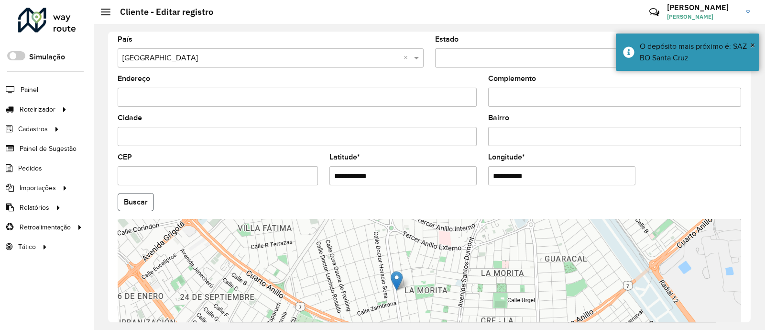
click at [133, 203] on hb-app "Aguarde... Pop-up bloqueado! Seu navegador bloqueou automáticamente a abertura …" at bounding box center [382, 165] width 765 height 330
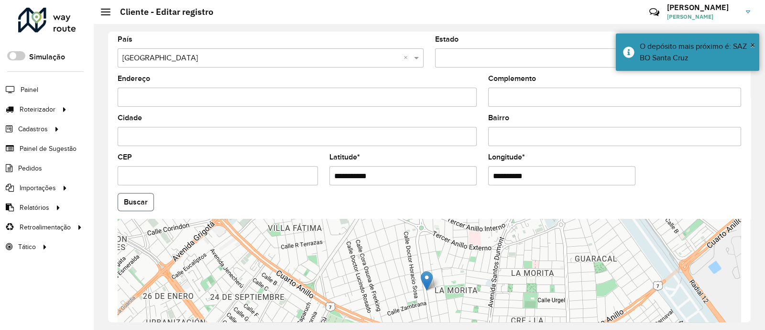
click at [133, 203] on button "Buscar" at bounding box center [136, 202] width 36 height 18
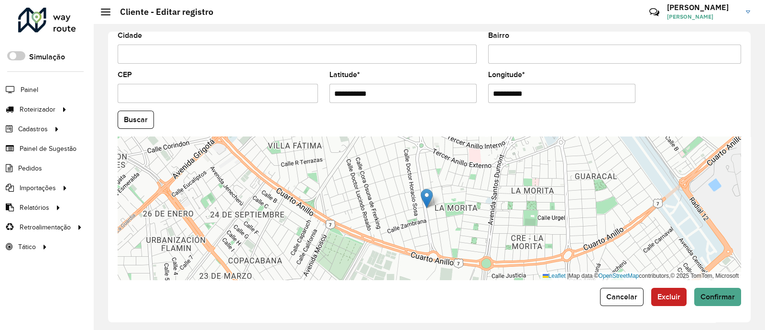
scroll to position [383, 0]
click at [713, 291] on span "Confirmar" at bounding box center [718, 295] width 34 height 8
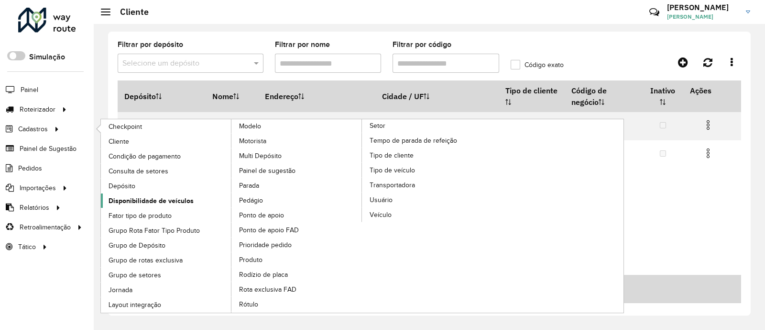
click at [153, 202] on span "Disponibilidade de veículos" at bounding box center [151, 201] width 85 height 10
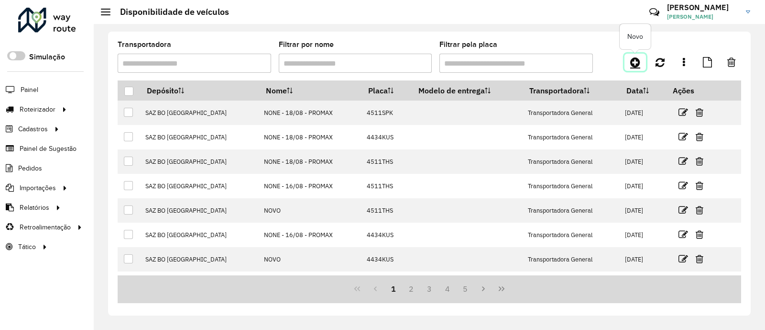
click at [631, 58] on icon at bounding box center [635, 61] width 10 height 11
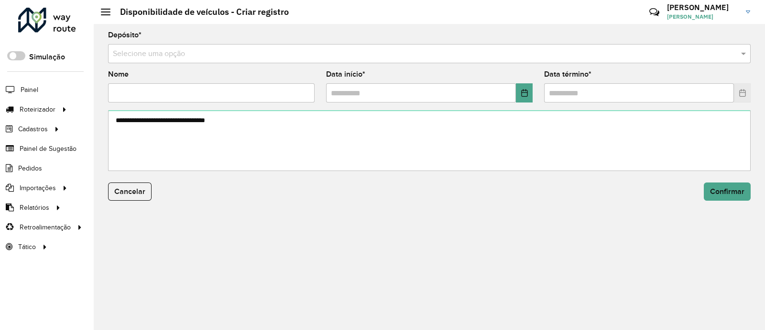
click at [270, 54] on input "text" at bounding box center [420, 53] width 614 height 11
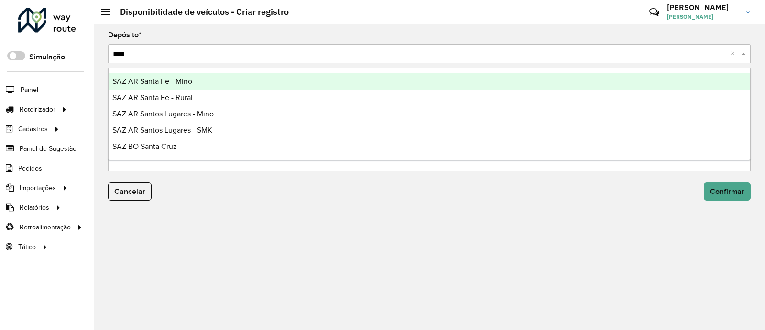
type input "*****"
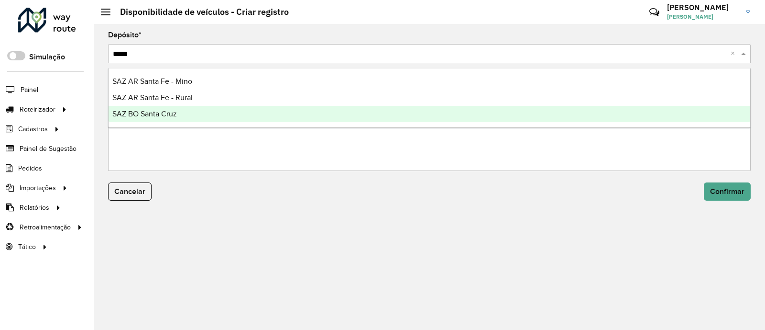
click at [265, 115] on div "SAZ BO Santa Cruz" at bounding box center [430, 114] width 642 height 16
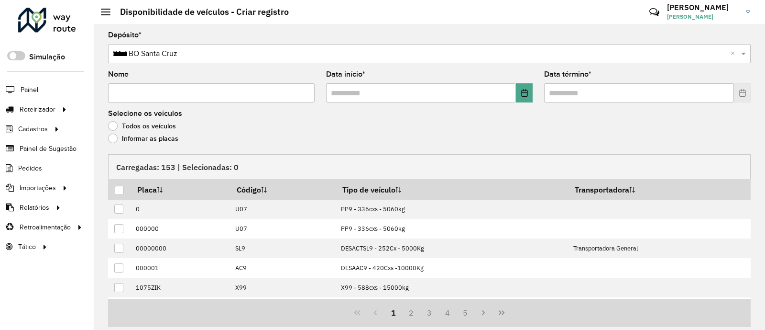
click at [217, 92] on input "Nome" at bounding box center [211, 92] width 207 height 19
type input "**********"
click at [522, 93] on icon "Choose Date" at bounding box center [525, 93] width 8 height 8
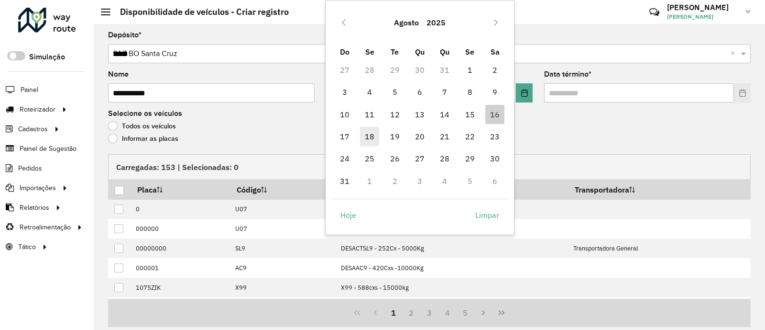
click at [376, 139] on span "18" at bounding box center [369, 136] width 19 height 19
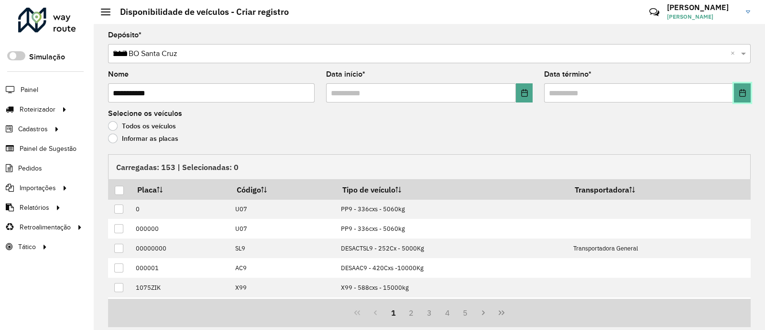
click at [742, 94] on icon "Choose Date" at bounding box center [742, 93] width 6 height 8
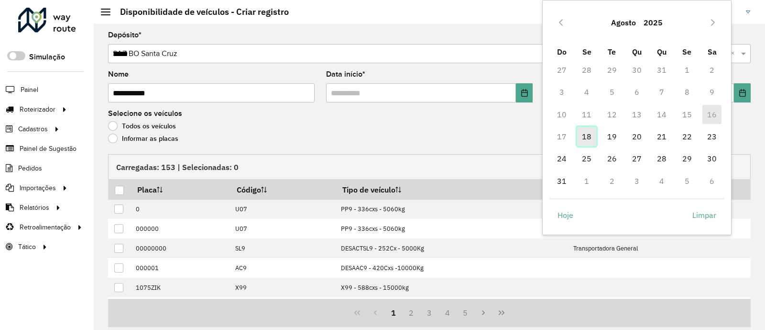
click at [595, 140] on span "18" at bounding box center [586, 136] width 19 height 19
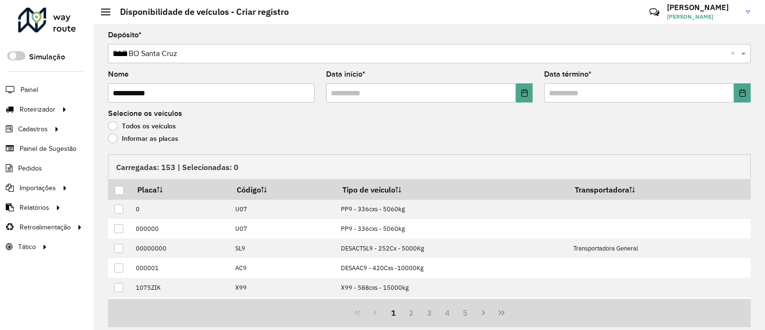
click at [129, 139] on label "Informar as placas" at bounding box center [143, 138] width 70 height 10
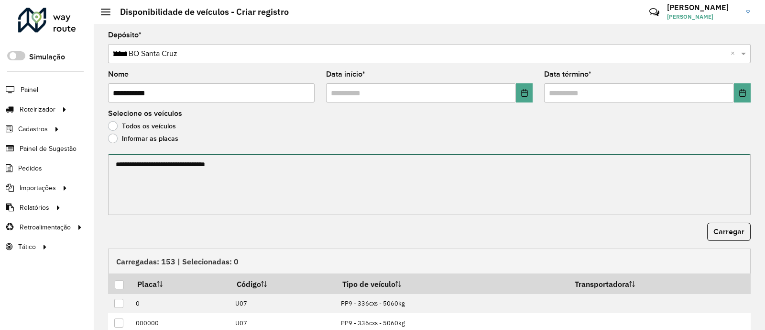
click at [172, 188] on textarea at bounding box center [429, 184] width 643 height 61
paste textarea "******* ******* ******* ******* ******* ******* ******* ******* ******* *******…"
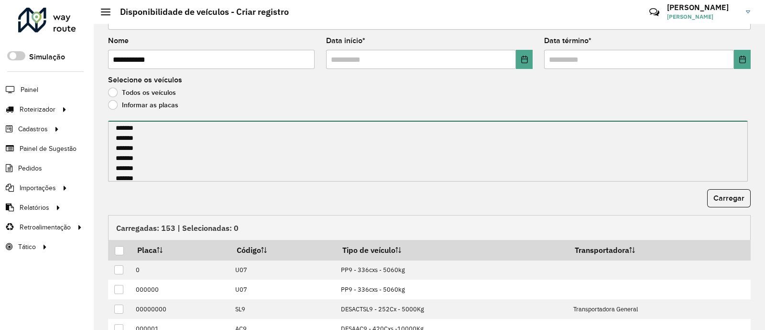
scroll to position [59, 0]
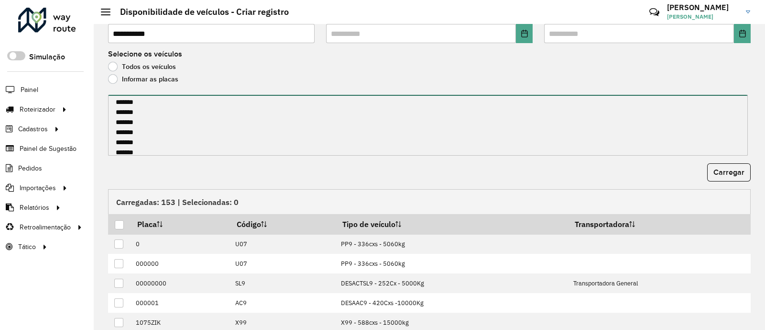
type textarea "******* ******* ******* ******* ******* ******* ******* ******* ******* *******…"
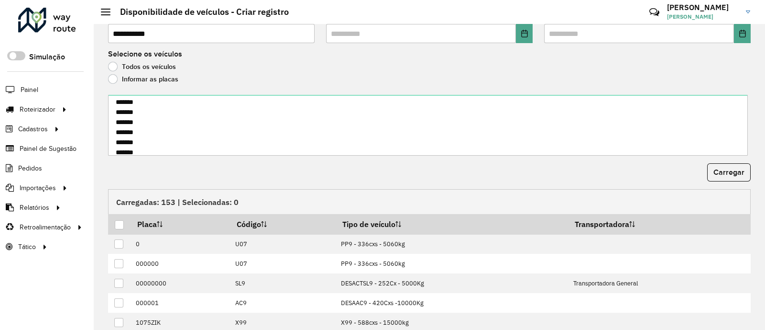
click at [730, 157] on form "**********" at bounding box center [429, 183] width 643 height 423
click at [730, 169] on span "Carregar" at bounding box center [729, 172] width 31 height 8
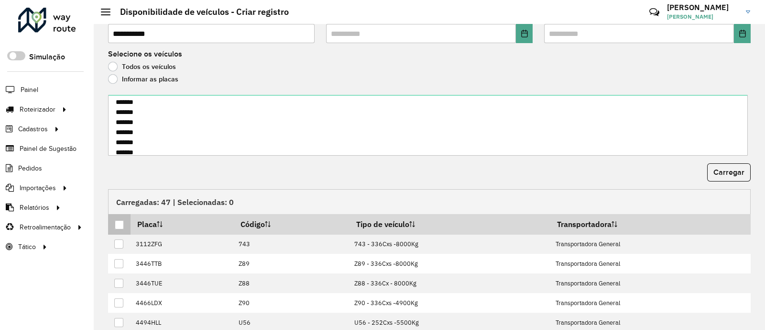
click at [116, 224] on div at bounding box center [119, 224] width 9 height 9
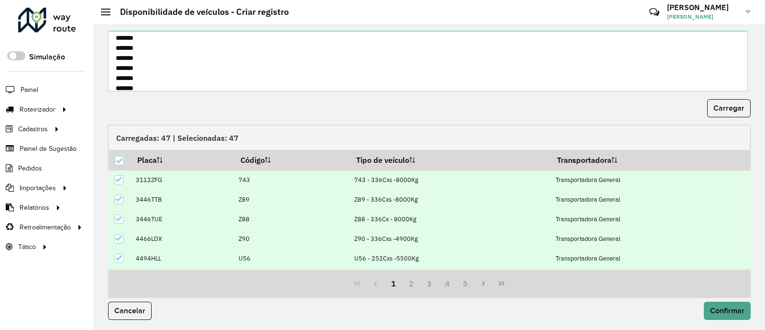
scroll to position [124, 0]
click at [722, 305] on span "Confirmar" at bounding box center [727, 309] width 34 height 8
